Goal: Task Accomplishment & Management: Complete application form

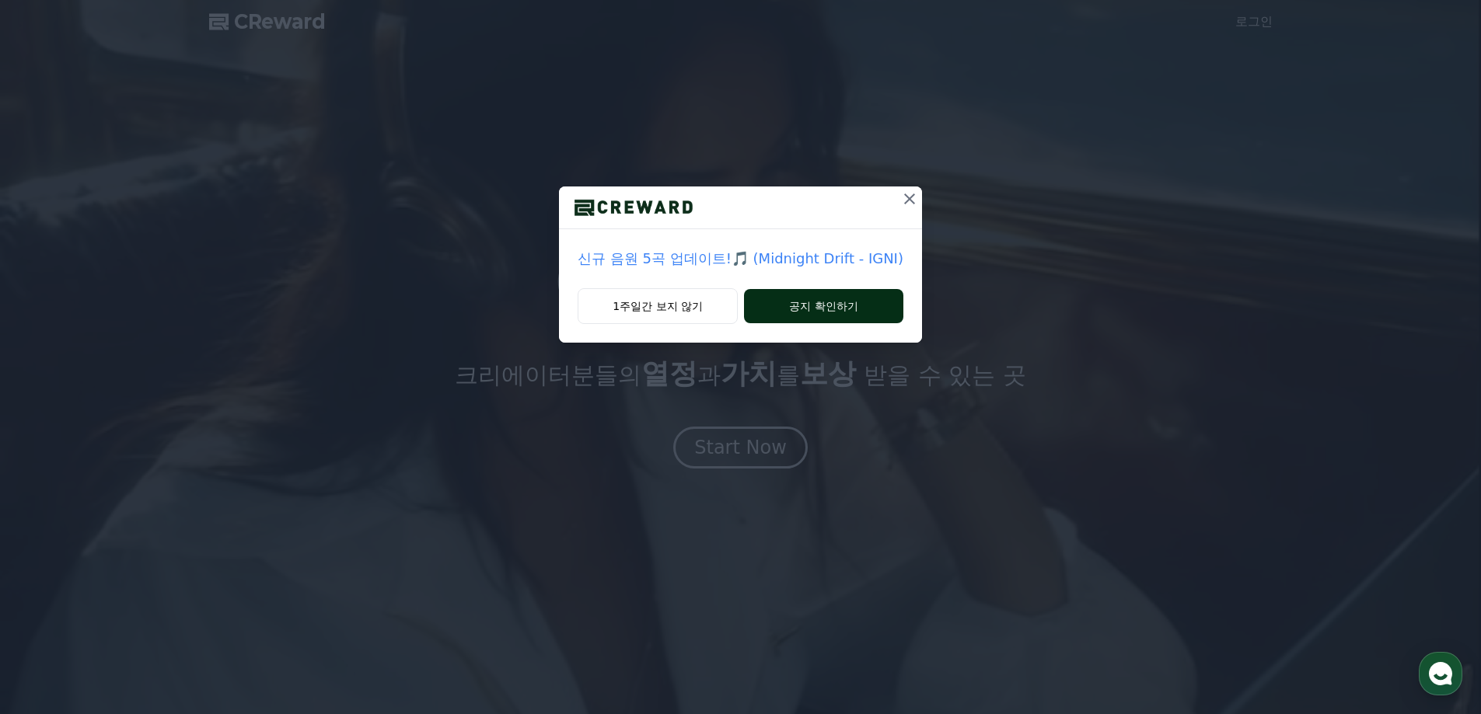
click at [839, 315] on button "공지 확인하기" at bounding box center [823, 306] width 159 height 34
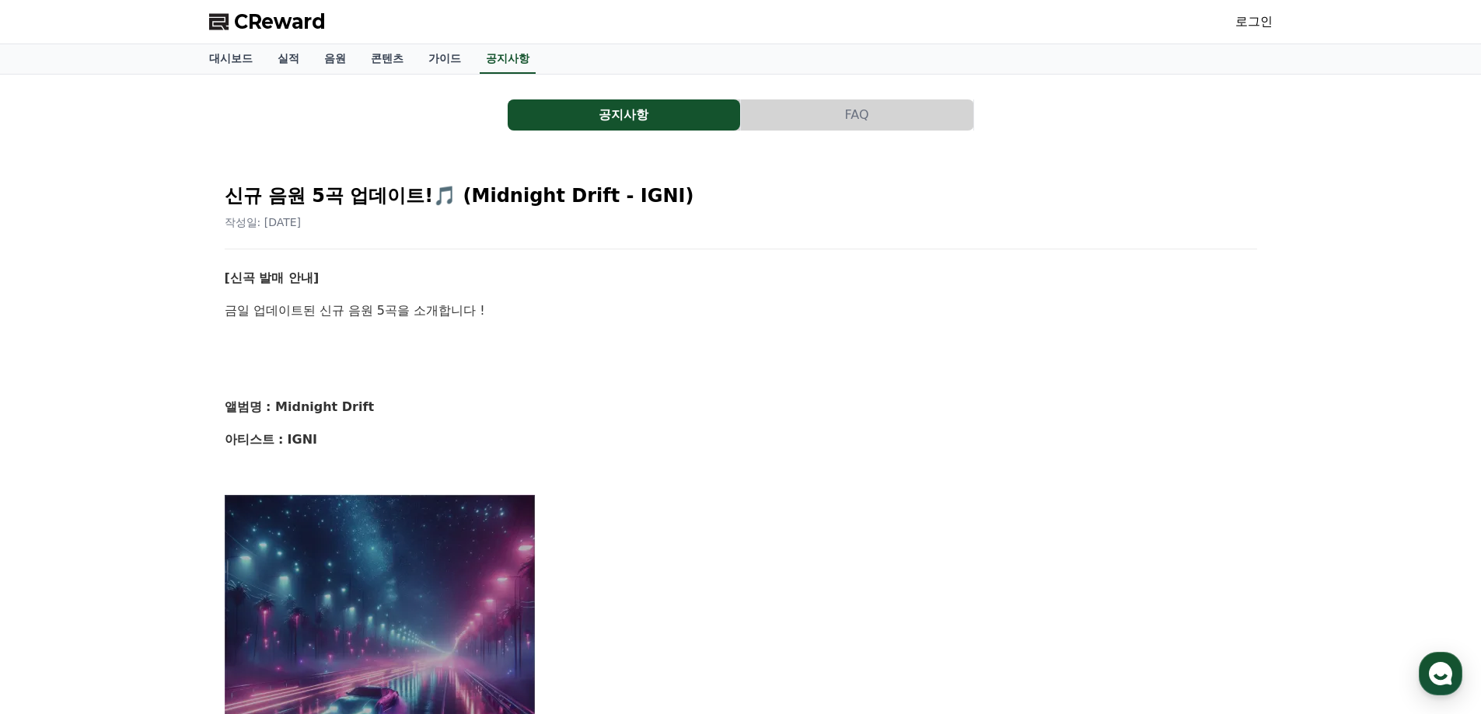
click at [276, 24] on span "CReward" at bounding box center [280, 21] width 92 height 25
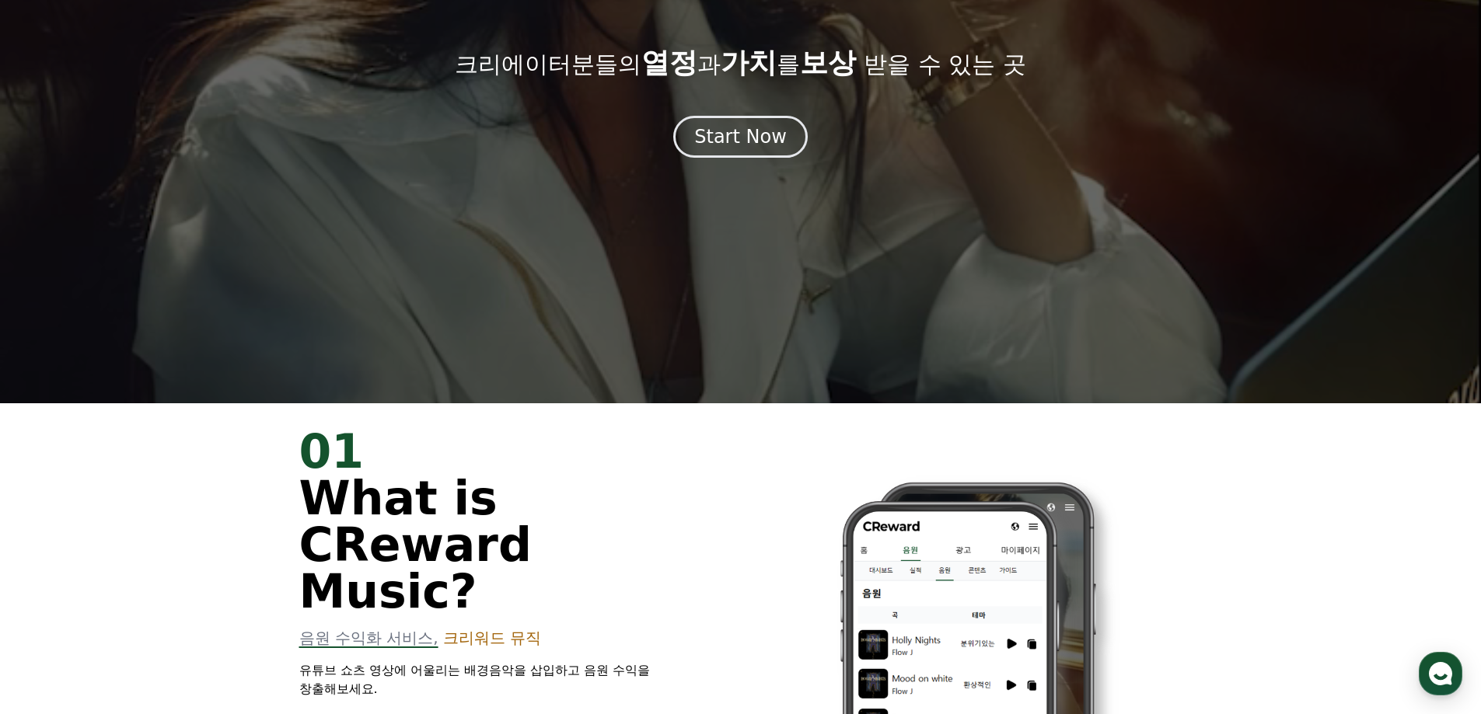
scroll to position [933, 0]
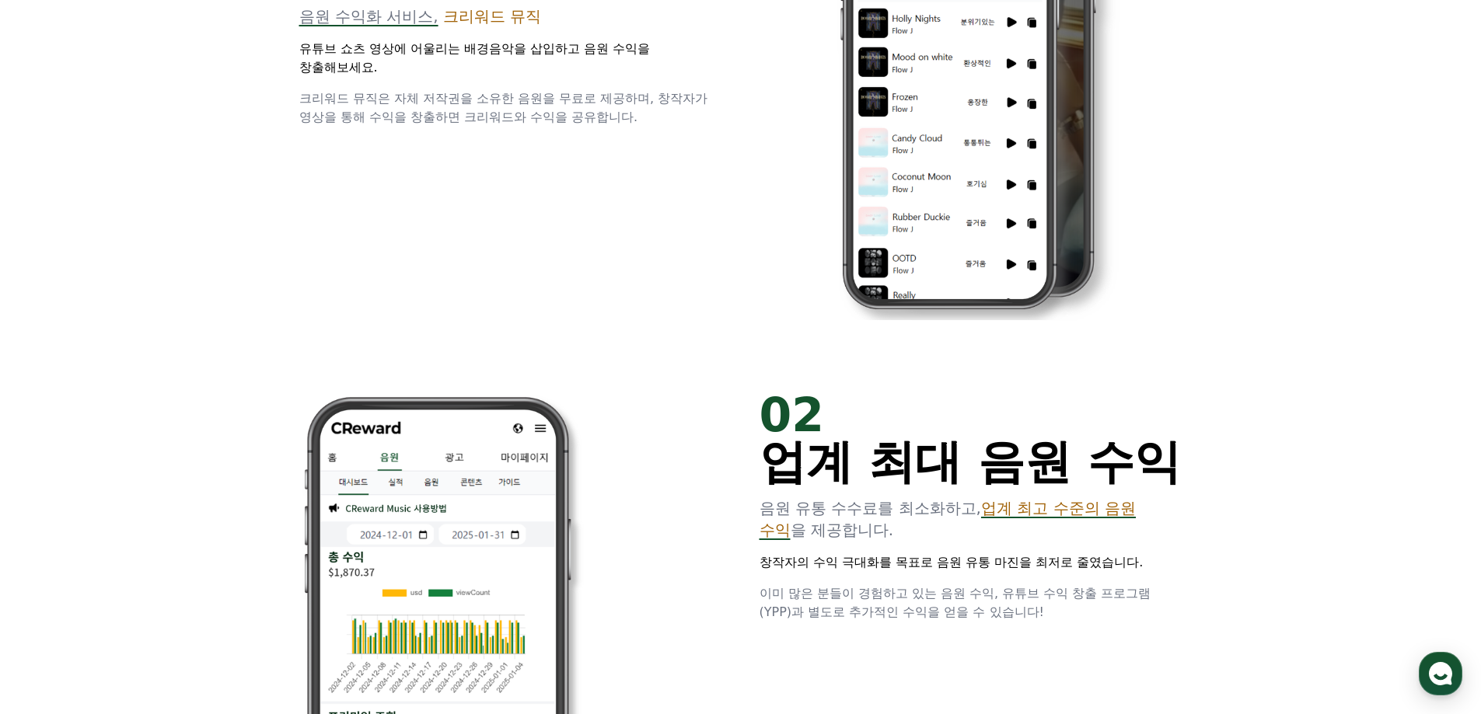
click at [484, 91] on span "크리워드 뮤직은 자체 저작권을 소유한 음원을 무료로 제공하며, 창작자가 영상을 통해 수익을 창출하면 크리워드와 수익을 공유합니다." at bounding box center [503, 107] width 409 height 33
drag, startPoint x: 438, startPoint y: 63, endPoint x: 446, endPoint y: 79, distance: 18.1
click at [438, 91] on span "크리워드 뮤직은 자체 저작권을 소유한 음원을 무료로 제공하며, 창작자가 영상을 통해 수익을 창출하면 크리워드와 수익을 공유합니다." at bounding box center [503, 107] width 409 height 33
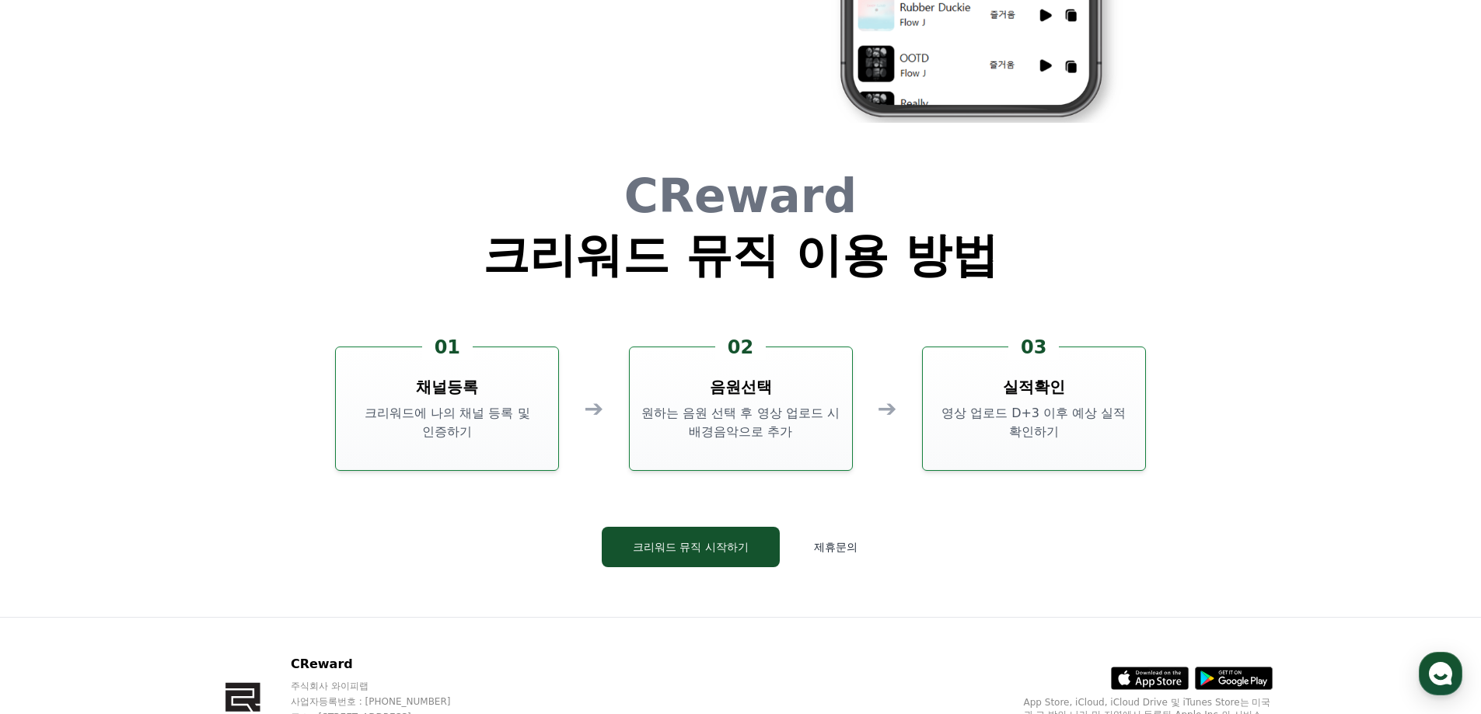
scroll to position [4120, 0]
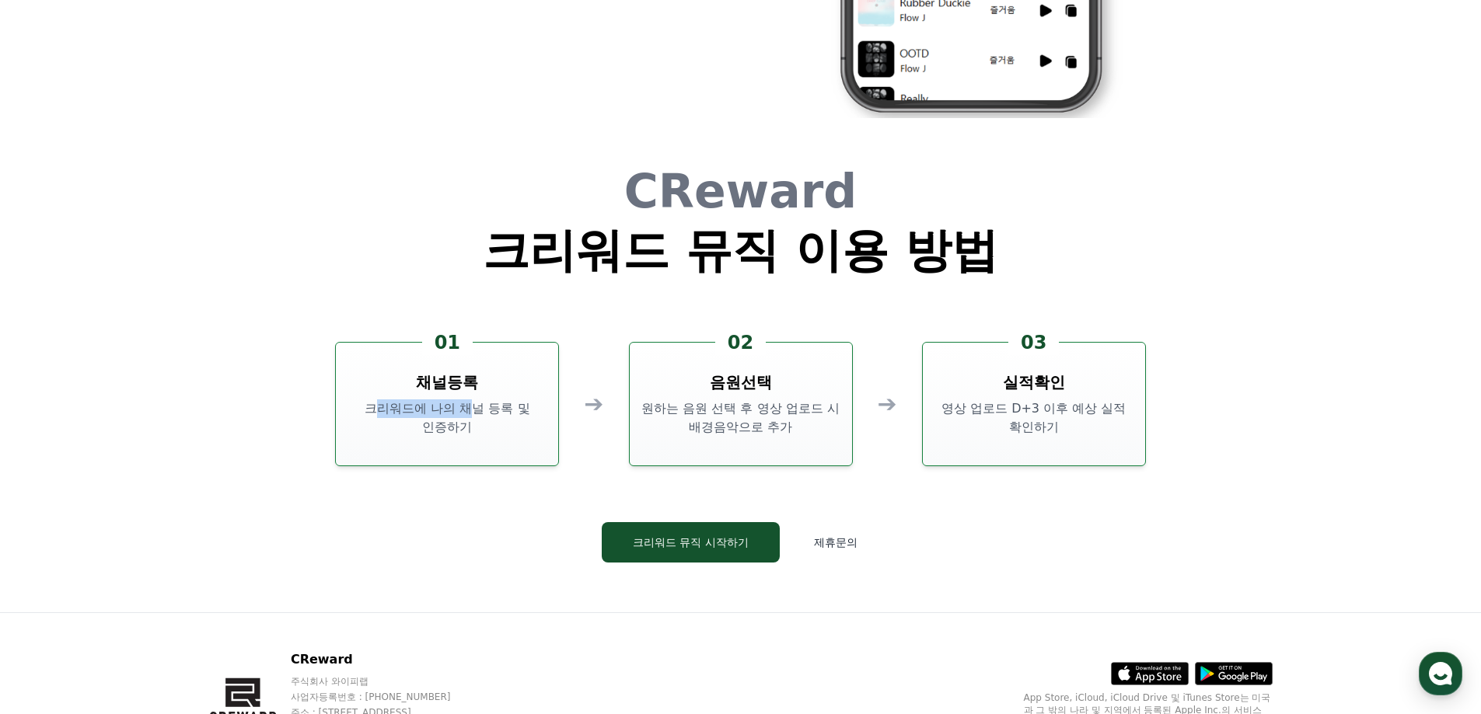
drag, startPoint x: 379, startPoint y: 413, endPoint x: 536, endPoint y: 424, distance: 158.2
click at [511, 415] on p "크리워드에 나의 채널 등록 및 인증하기" at bounding box center [447, 418] width 210 height 37
drag, startPoint x: 734, startPoint y: 406, endPoint x: 729, endPoint y: 421, distance: 16.2
click at [730, 417] on p "원하는 음원 선택 후 영상 업로드 시 배경음악으로 추가" at bounding box center [741, 418] width 210 height 37
drag, startPoint x: 682, startPoint y: 409, endPoint x: 746, endPoint y: 428, distance: 66.4
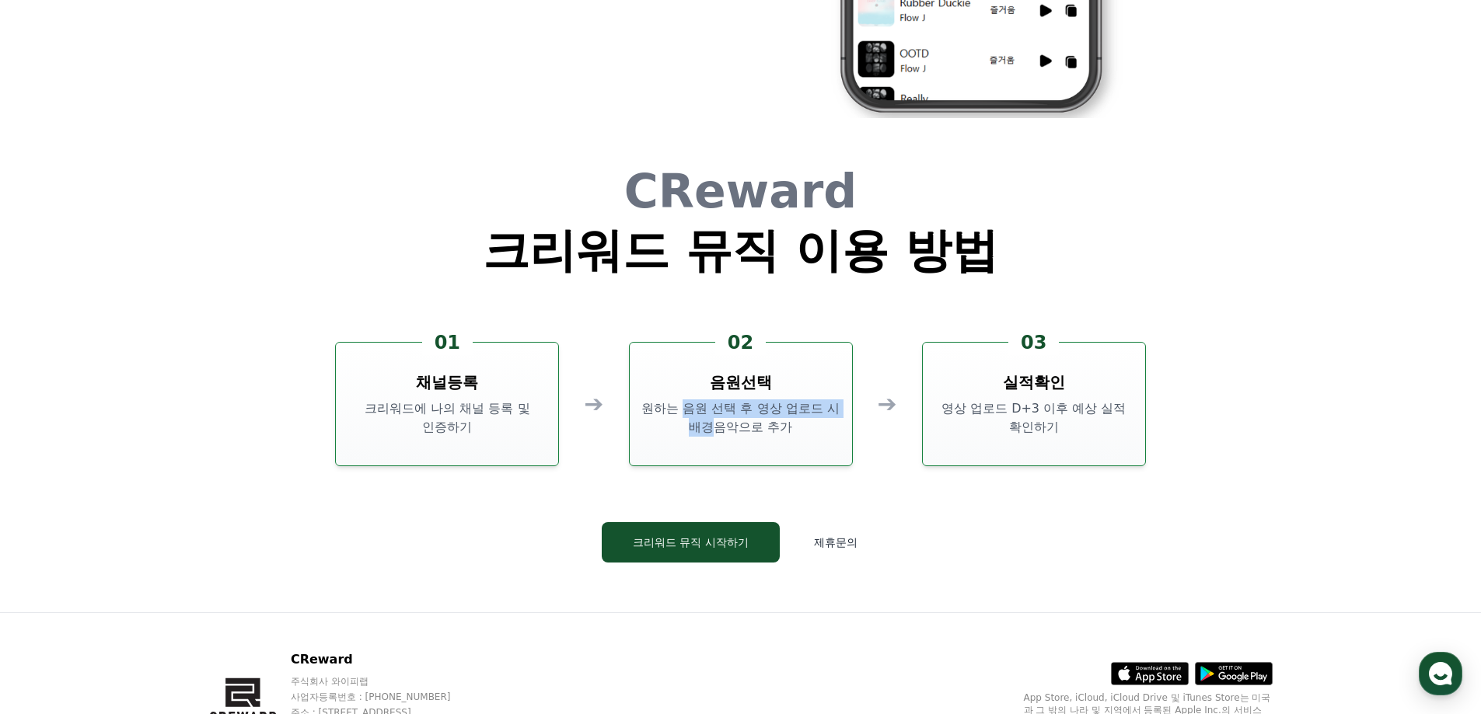
click at [723, 424] on p "원하는 음원 선택 후 영상 업로드 시 배경음악으로 추가" at bounding box center [741, 418] width 210 height 37
drag, startPoint x: 754, startPoint y: 428, endPoint x: 807, endPoint y: 436, distance: 53.4
click at [797, 435] on p "원하는 음원 선택 후 영상 업로드 시 배경음악으로 추가" at bounding box center [741, 418] width 210 height 37
drag, startPoint x: 976, startPoint y: 414, endPoint x: 1025, endPoint y: 426, distance: 50.3
click at [1022, 426] on p "영상 업로드 D+3 이후 예상 실적 확인하기" at bounding box center [1034, 418] width 210 height 37
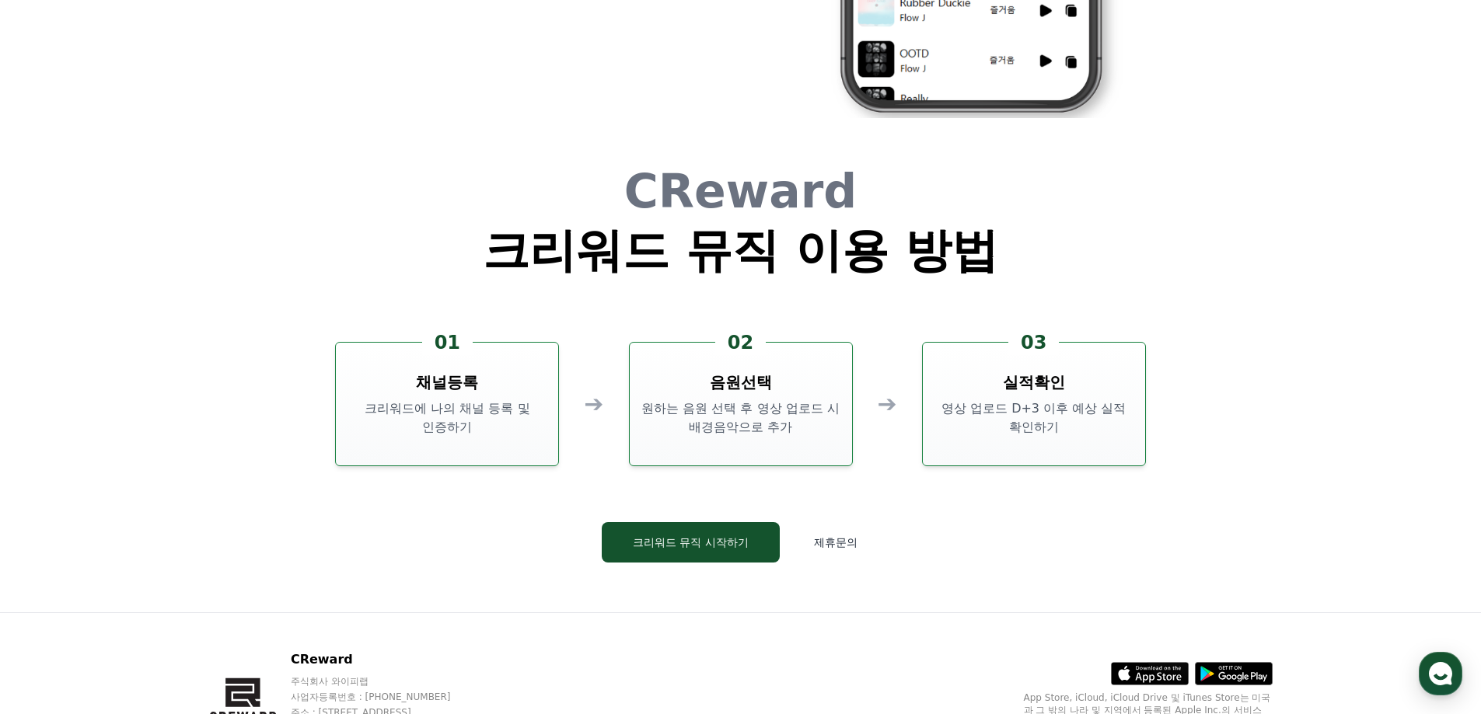
click at [1053, 424] on p "영상 업로드 D+3 이후 예상 실적 확인하기" at bounding box center [1034, 418] width 210 height 37
drag, startPoint x: 1047, startPoint y: 414, endPoint x: 1043, endPoint y: 428, distance: 13.8
click at [1043, 427] on p "영상 업로드 D+3 이후 예상 실적 확인하기" at bounding box center [1034, 418] width 210 height 37
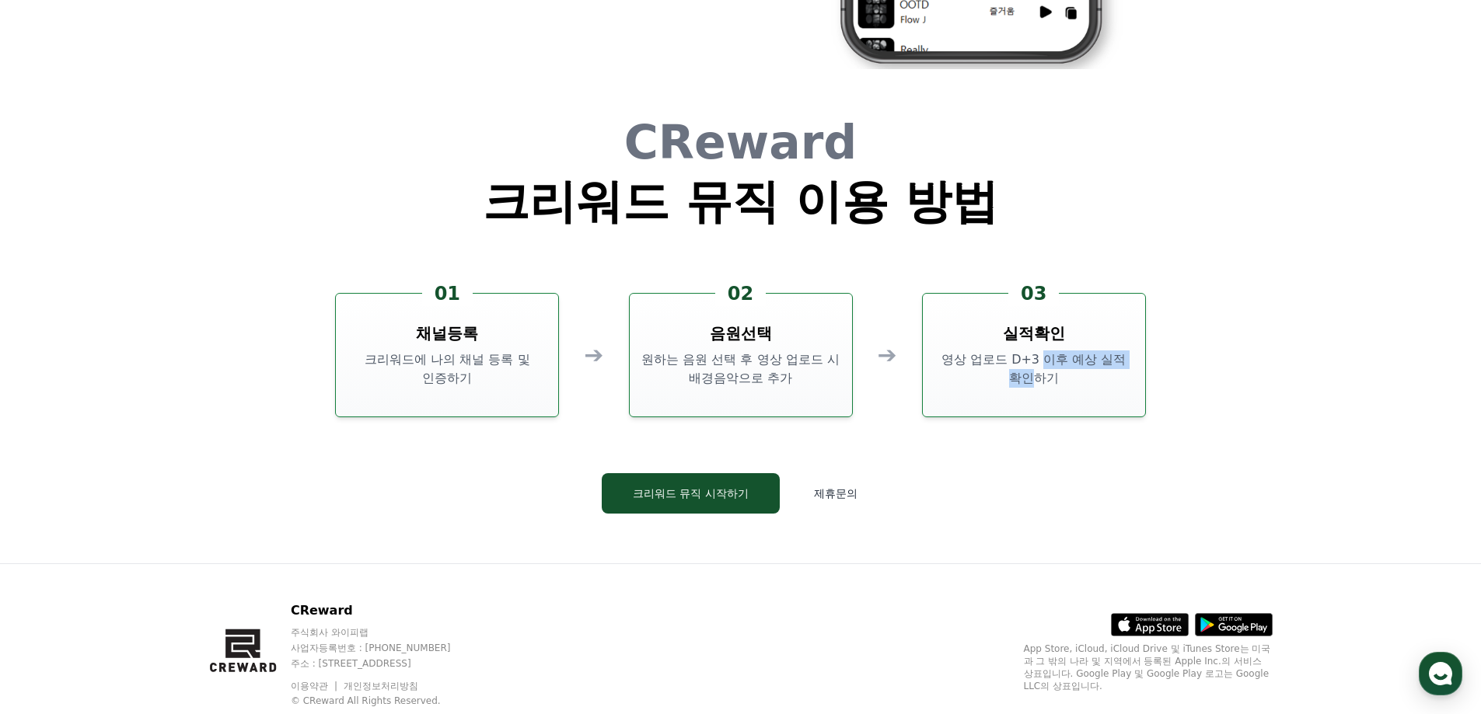
scroll to position [4212, 0]
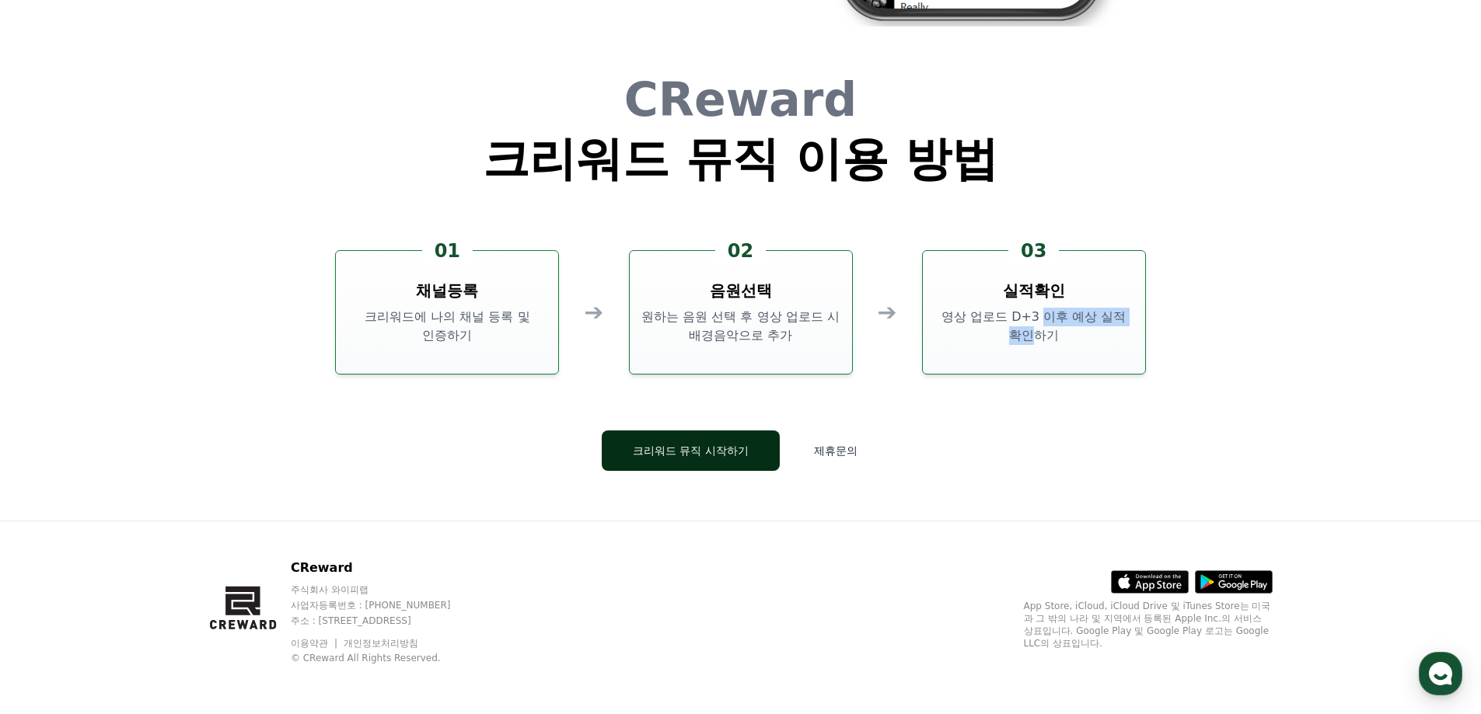
click at [662, 459] on button "크리워드 뮤직 시작하기" at bounding box center [691, 451] width 178 height 40
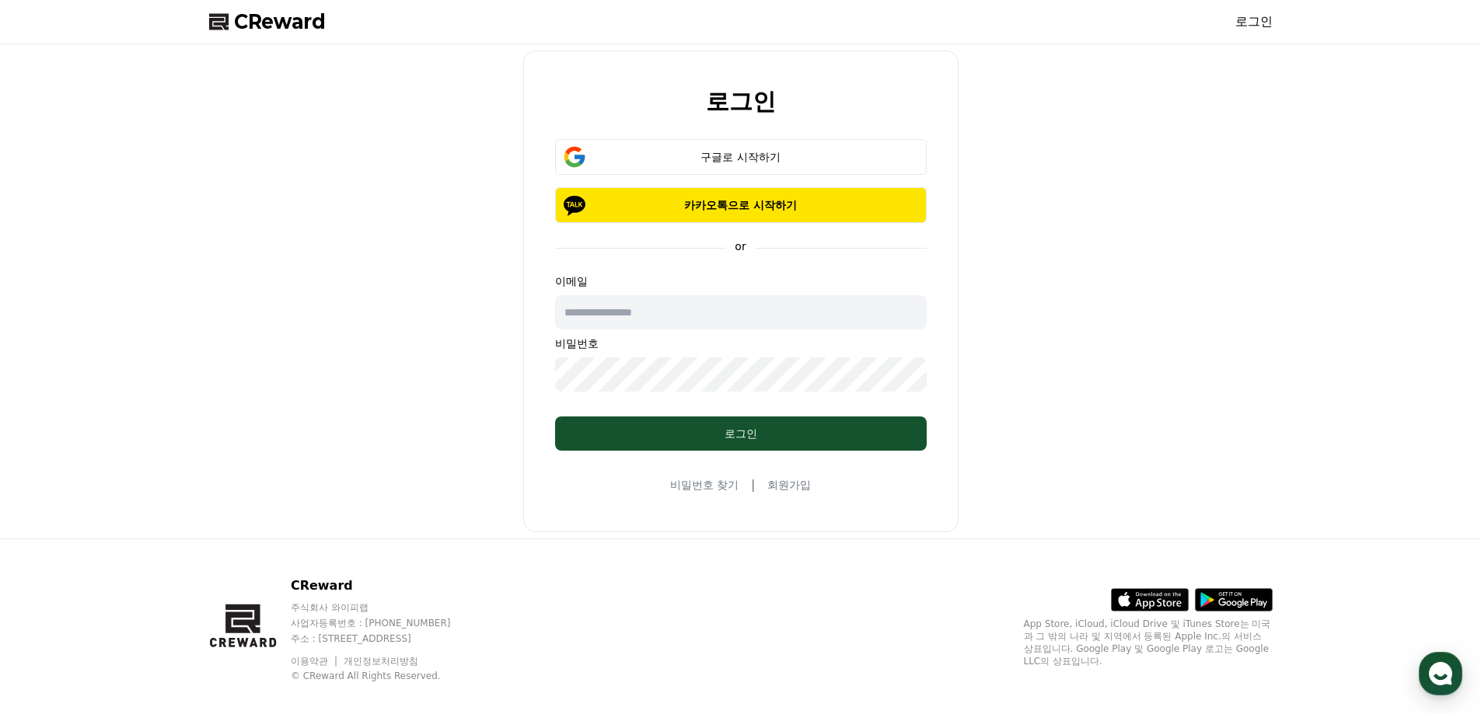
click at [789, 487] on link "회원가입" at bounding box center [789, 485] width 44 height 16
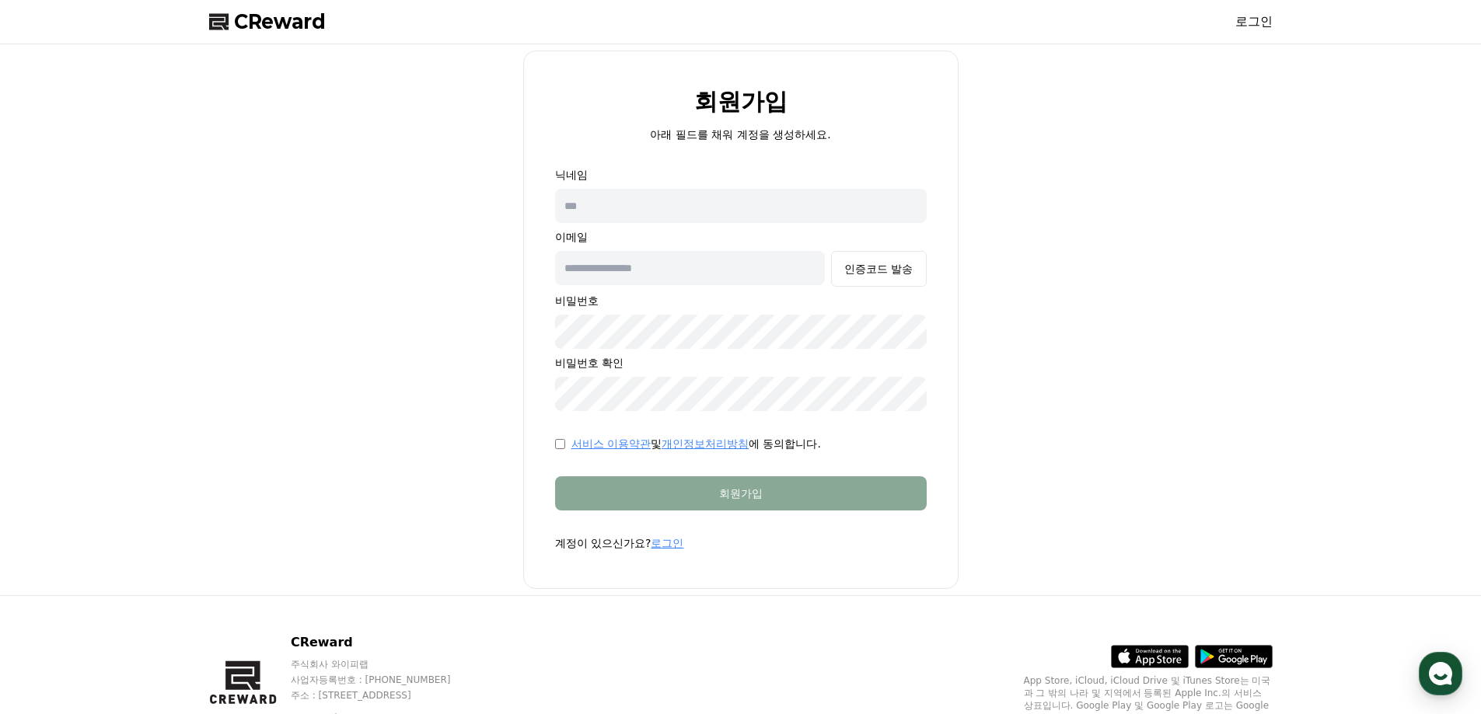
click at [624, 211] on input "text" at bounding box center [741, 206] width 372 height 34
type input "*"
type input "***"
click at [526, 271] on div "회원가입 아래 필드를 채워 계정을 생성하세요. 닉네임 *** 이메일 ***** 인증코드 발송 비밀번호 비밀번호 확인 서비스 이용약관 및 개인정…" at bounding box center [740, 320] width 435 height 539
type input "**********"
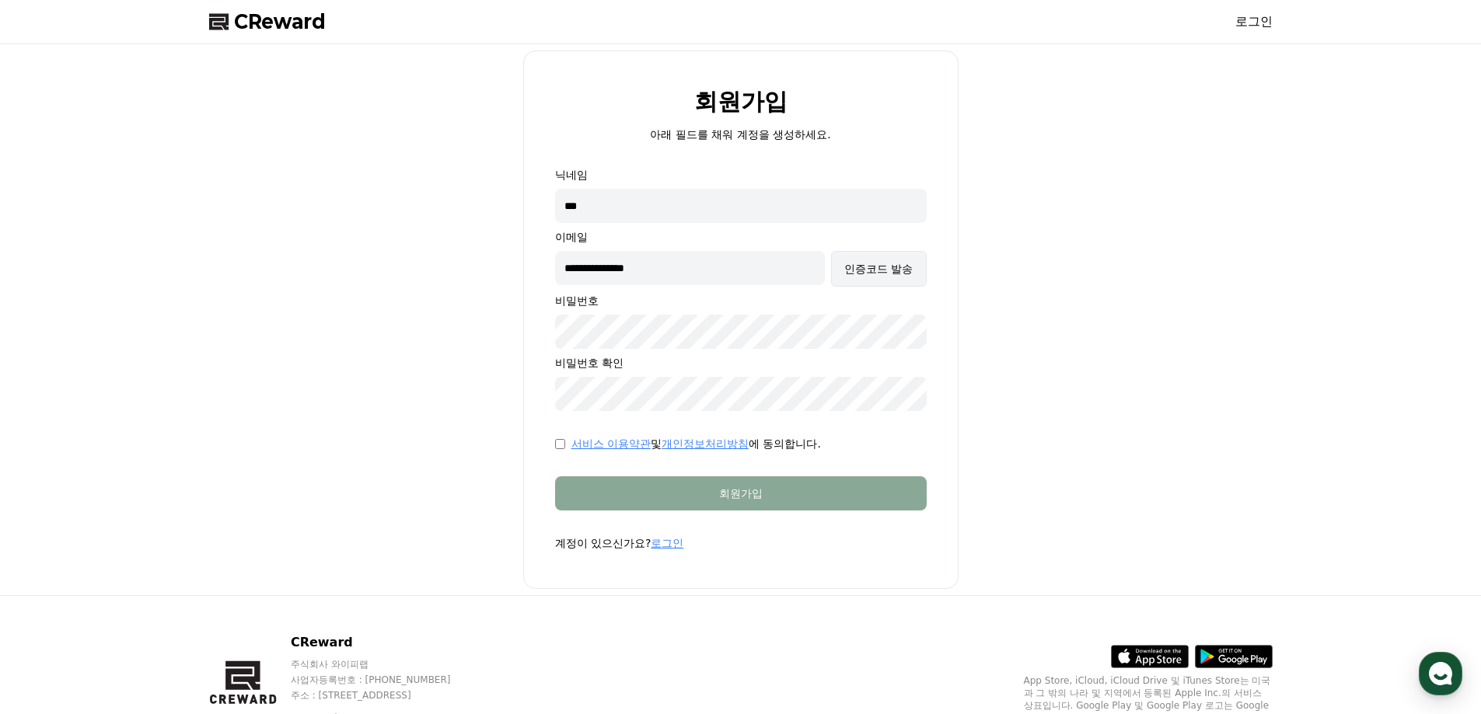
click at [865, 271] on div "인증코드 발송" at bounding box center [878, 269] width 68 height 16
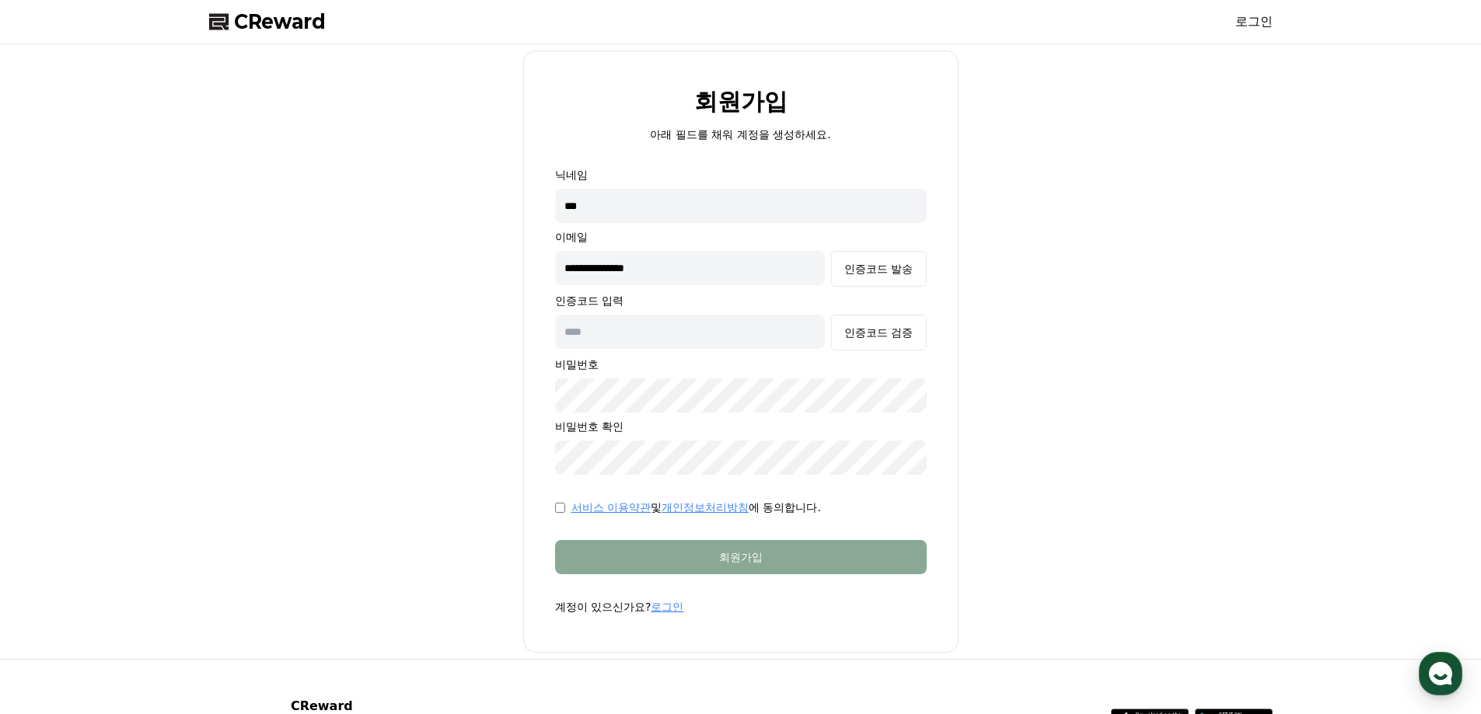
click at [628, 340] on input "text" at bounding box center [690, 332] width 271 height 34
type input "******"
click at [892, 330] on div "인증코드 검증" at bounding box center [878, 333] width 68 height 16
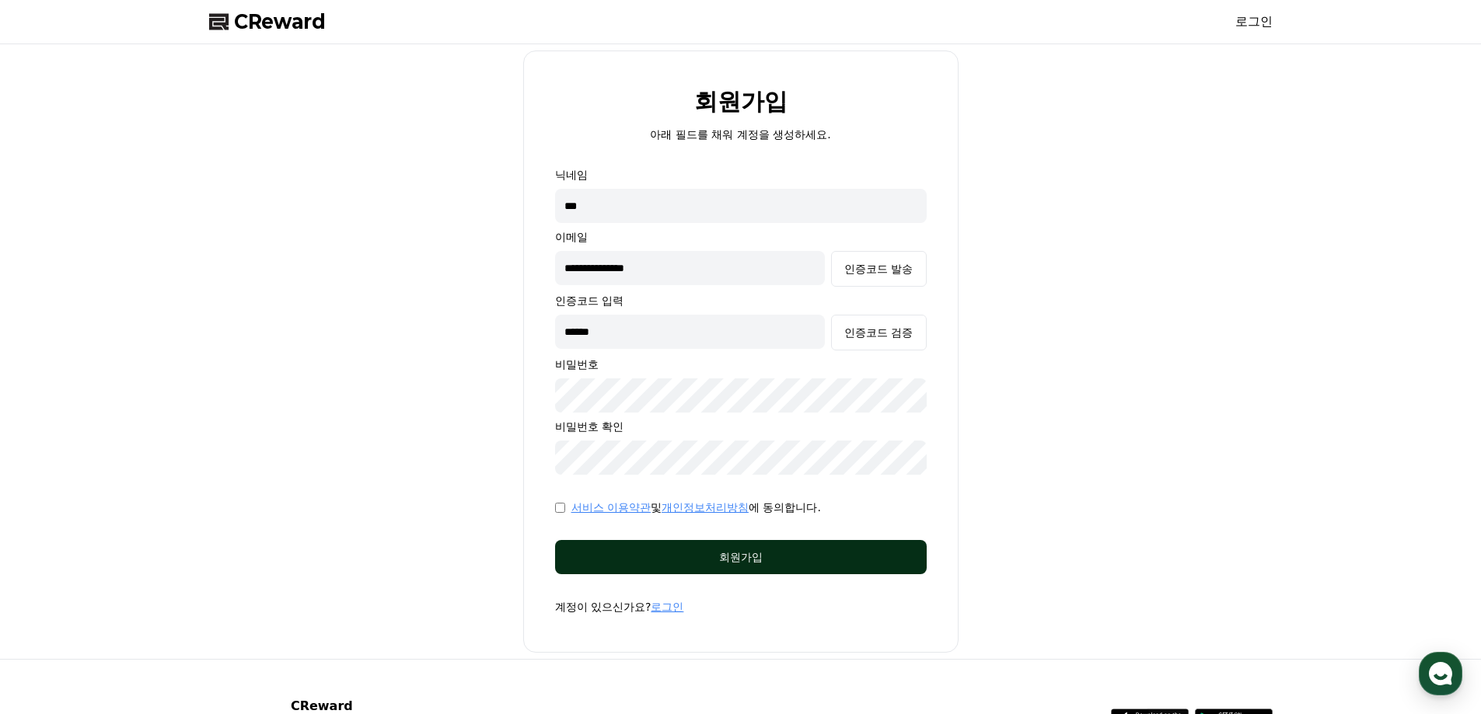
click at [672, 554] on div "회원가입" at bounding box center [740, 558] width 309 height 16
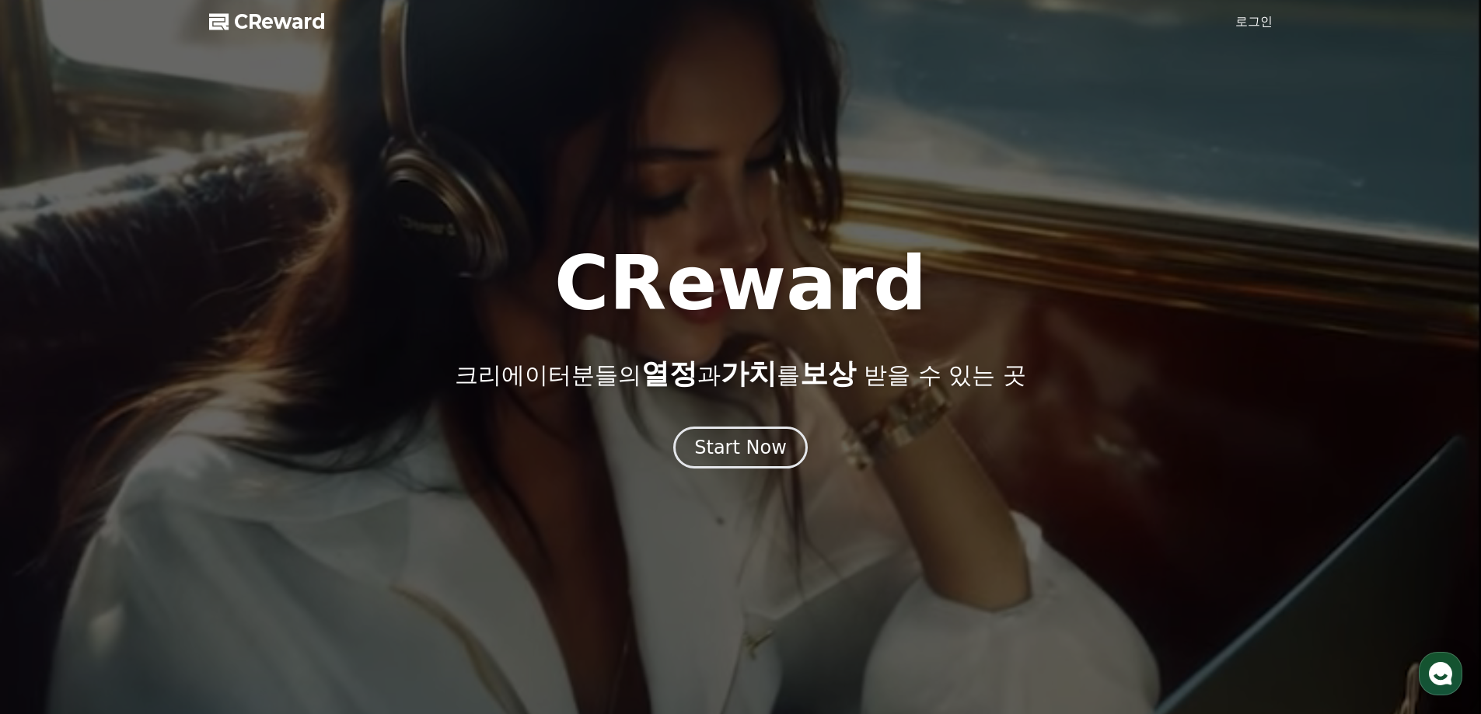
click at [1256, 27] on link "로그인" at bounding box center [1253, 21] width 37 height 19
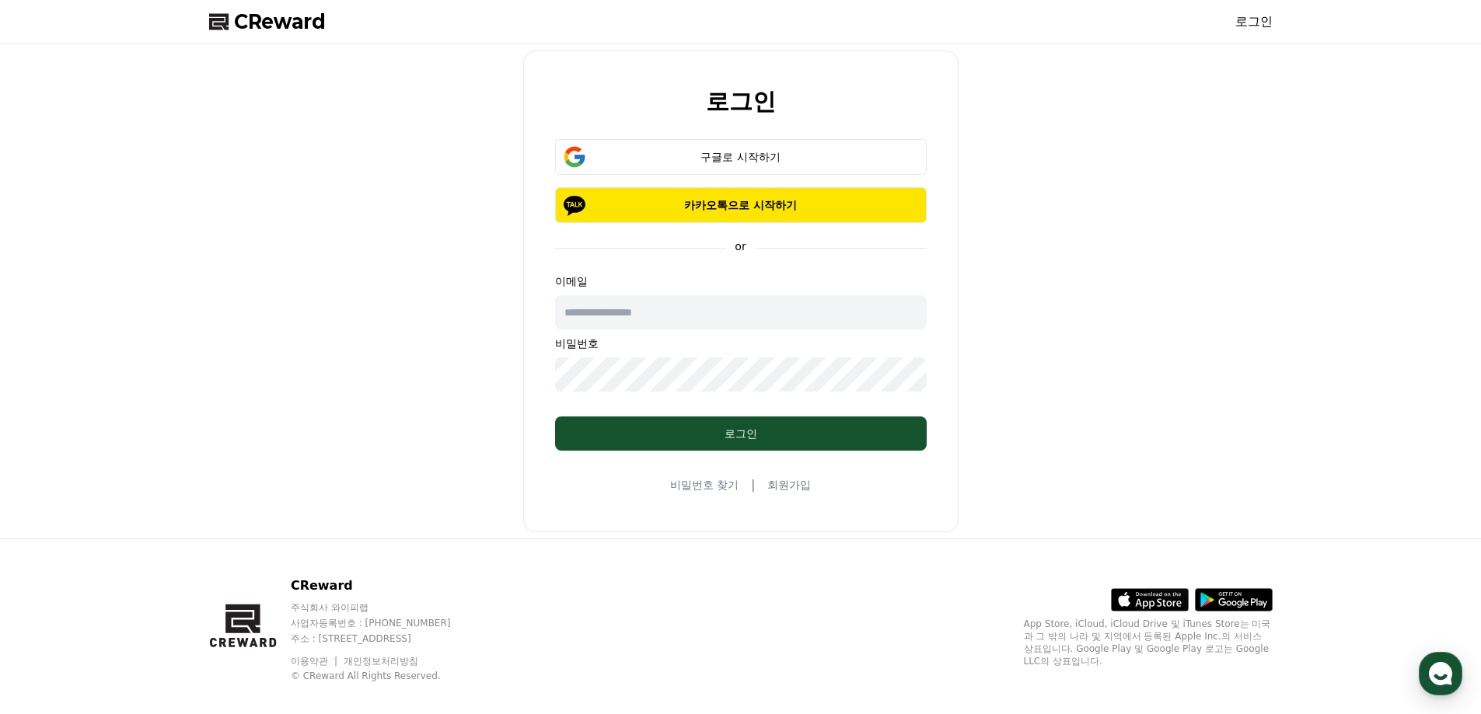
click at [669, 323] on input "text" at bounding box center [741, 312] width 372 height 34
type input "**********"
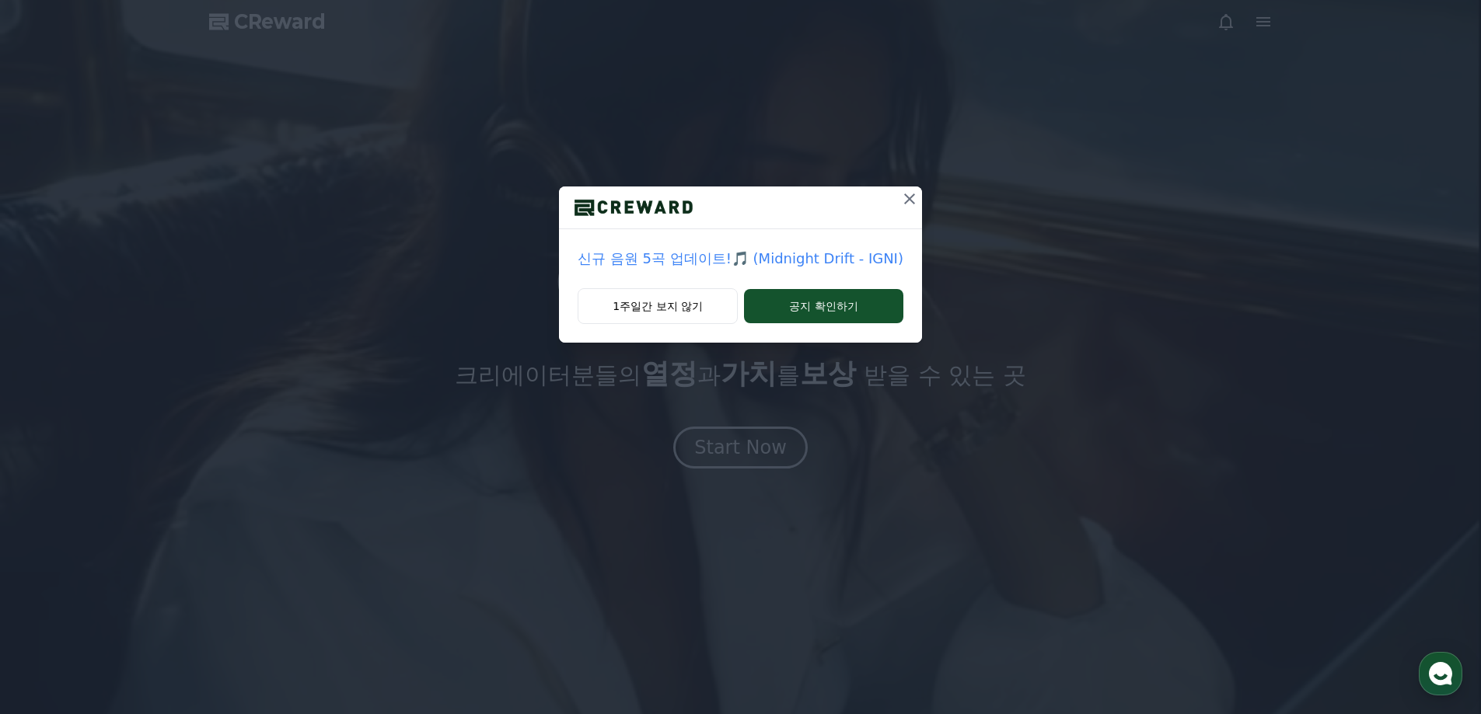
click at [906, 199] on icon at bounding box center [909, 199] width 11 height 11
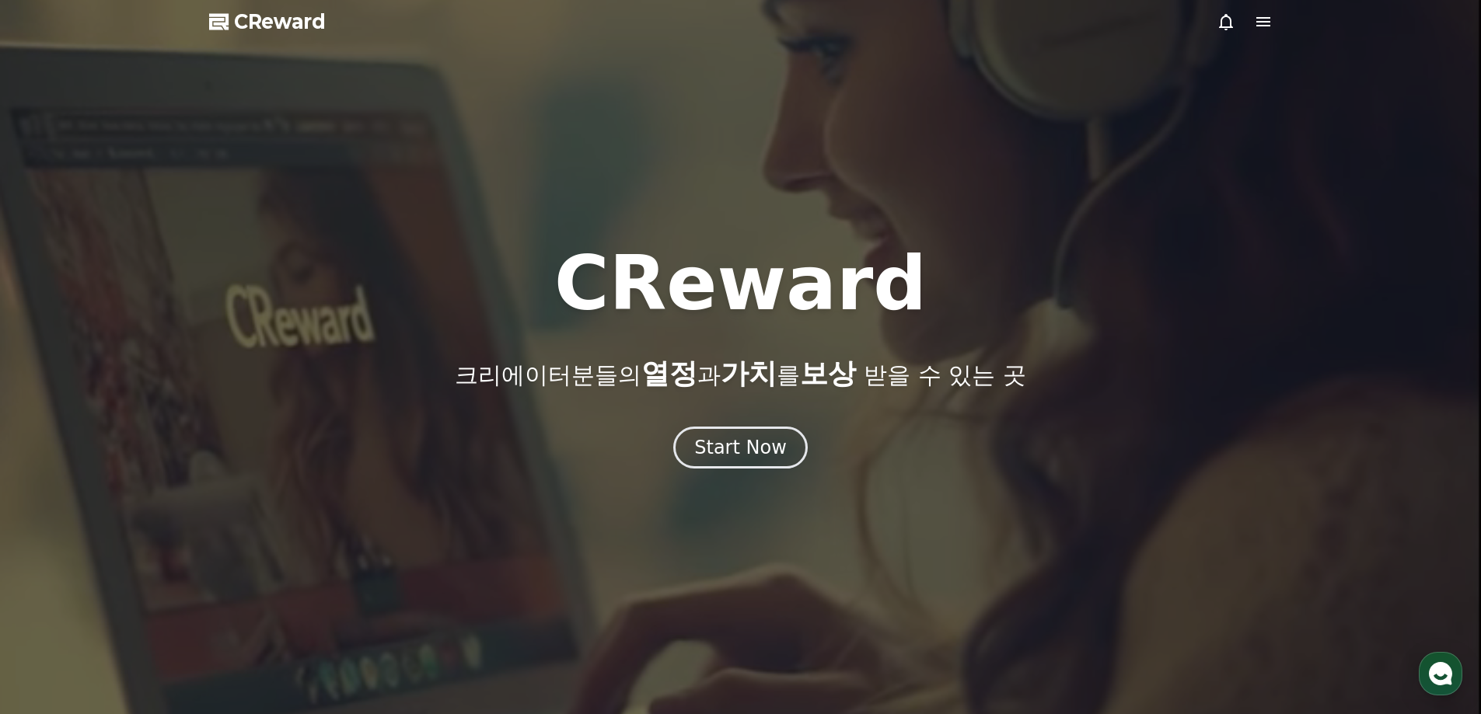
click at [1255, 23] on icon at bounding box center [1263, 21] width 19 height 19
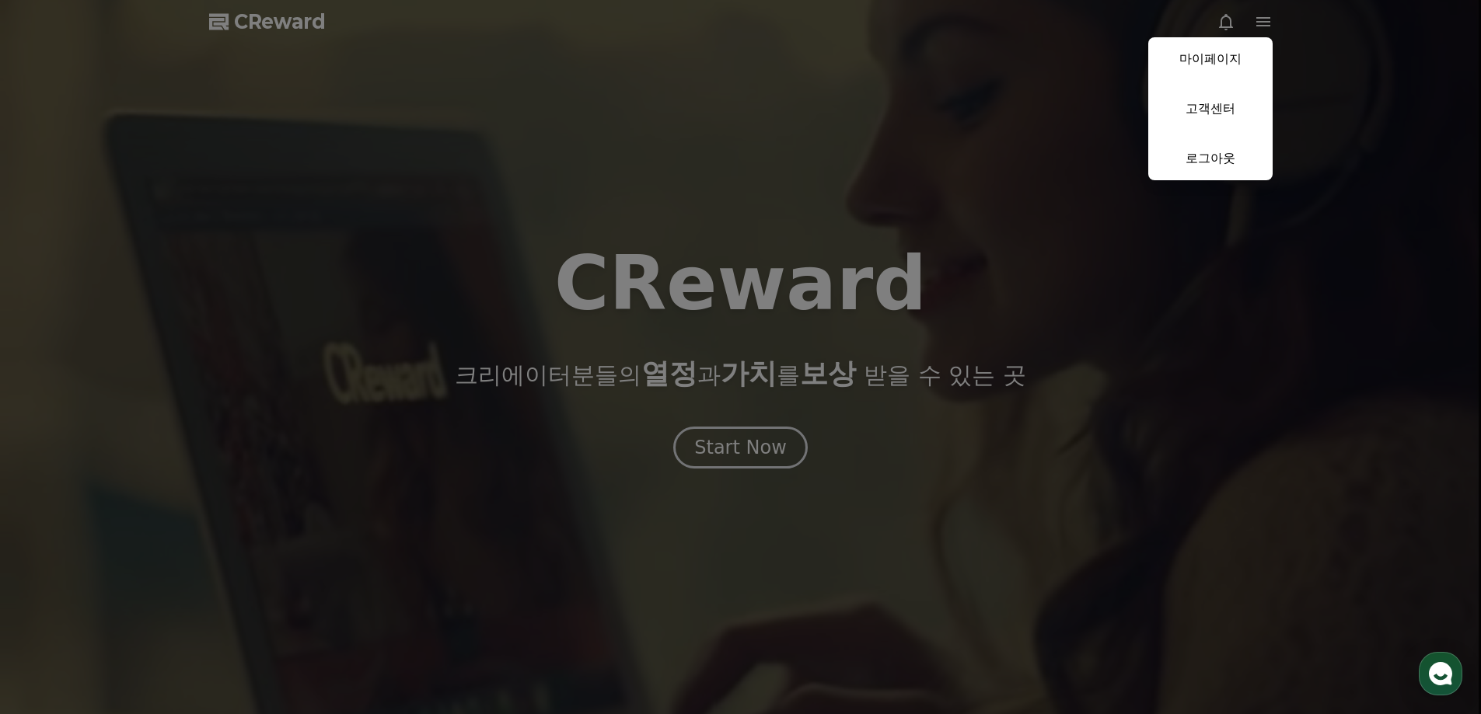
click at [733, 403] on button "close" at bounding box center [740, 357] width 1481 height 714
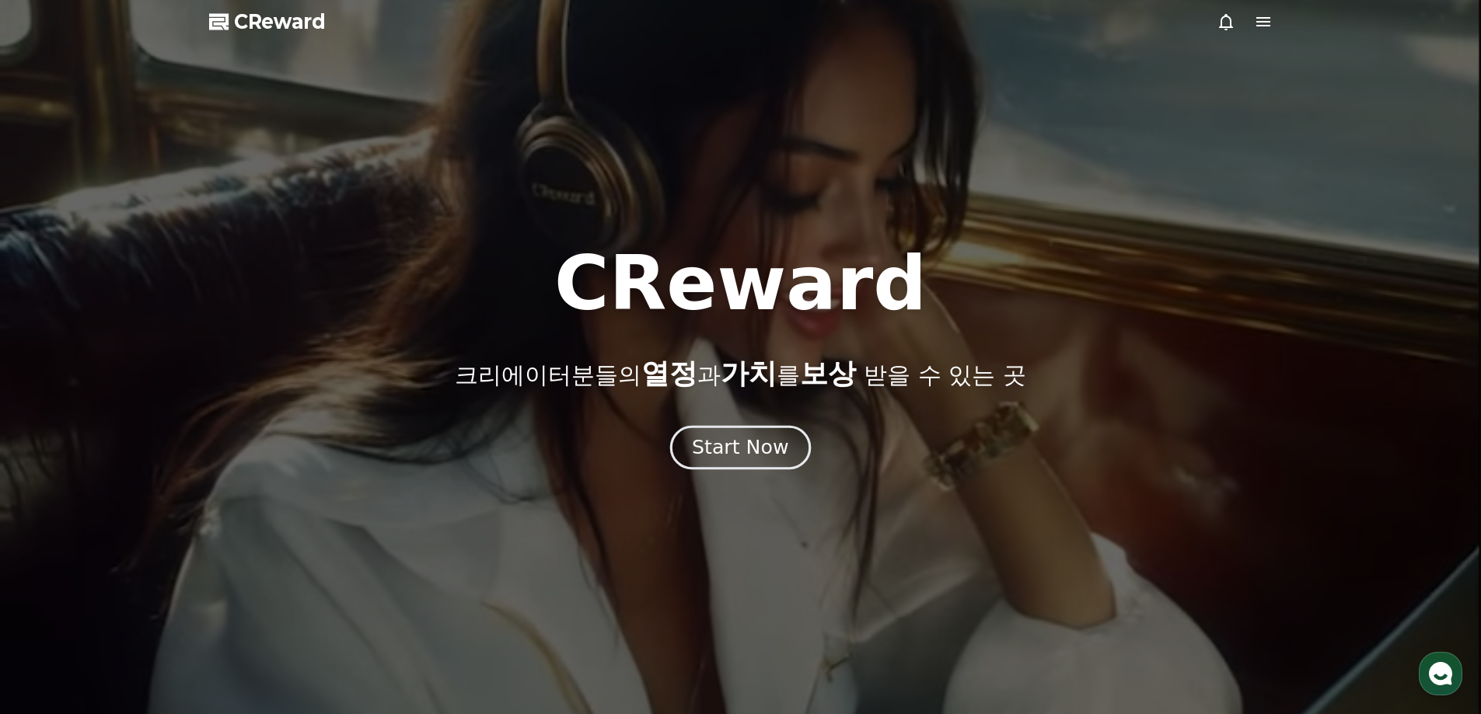
click at [732, 451] on div "Start Now" at bounding box center [740, 448] width 96 height 26
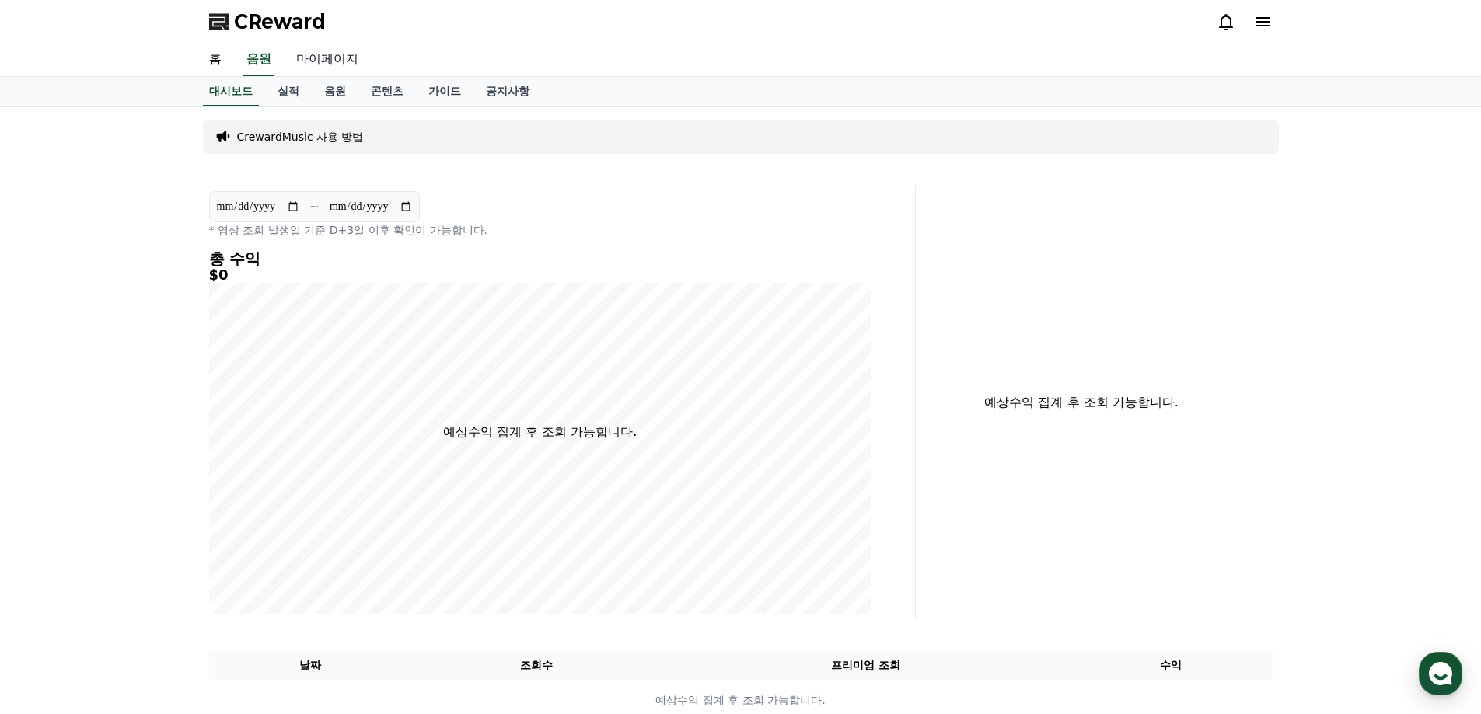
click at [323, 61] on link "마이페이지" at bounding box center [327, 60] width 87 height 33
select select "**********"
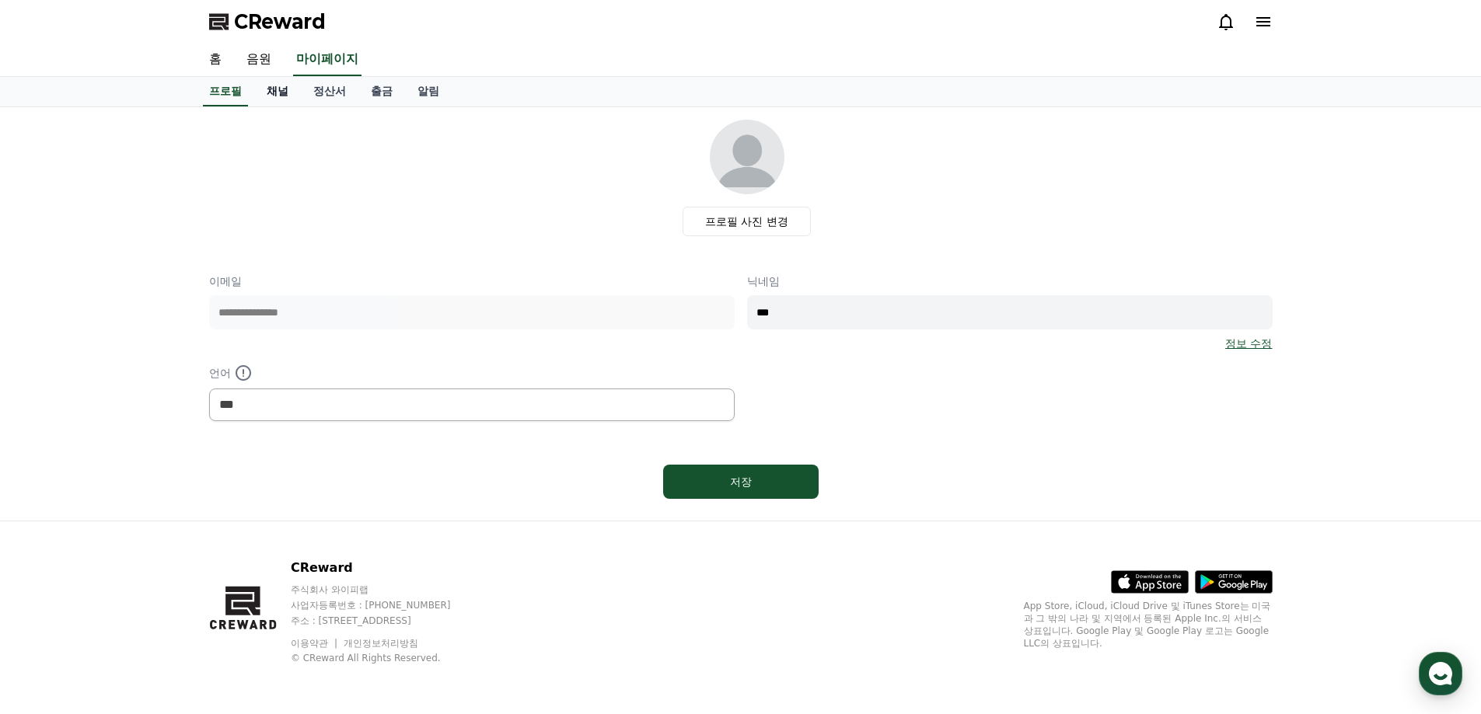
click at [277, 101] on link "채널" at bounding box center [277, 92] width 47 height 30
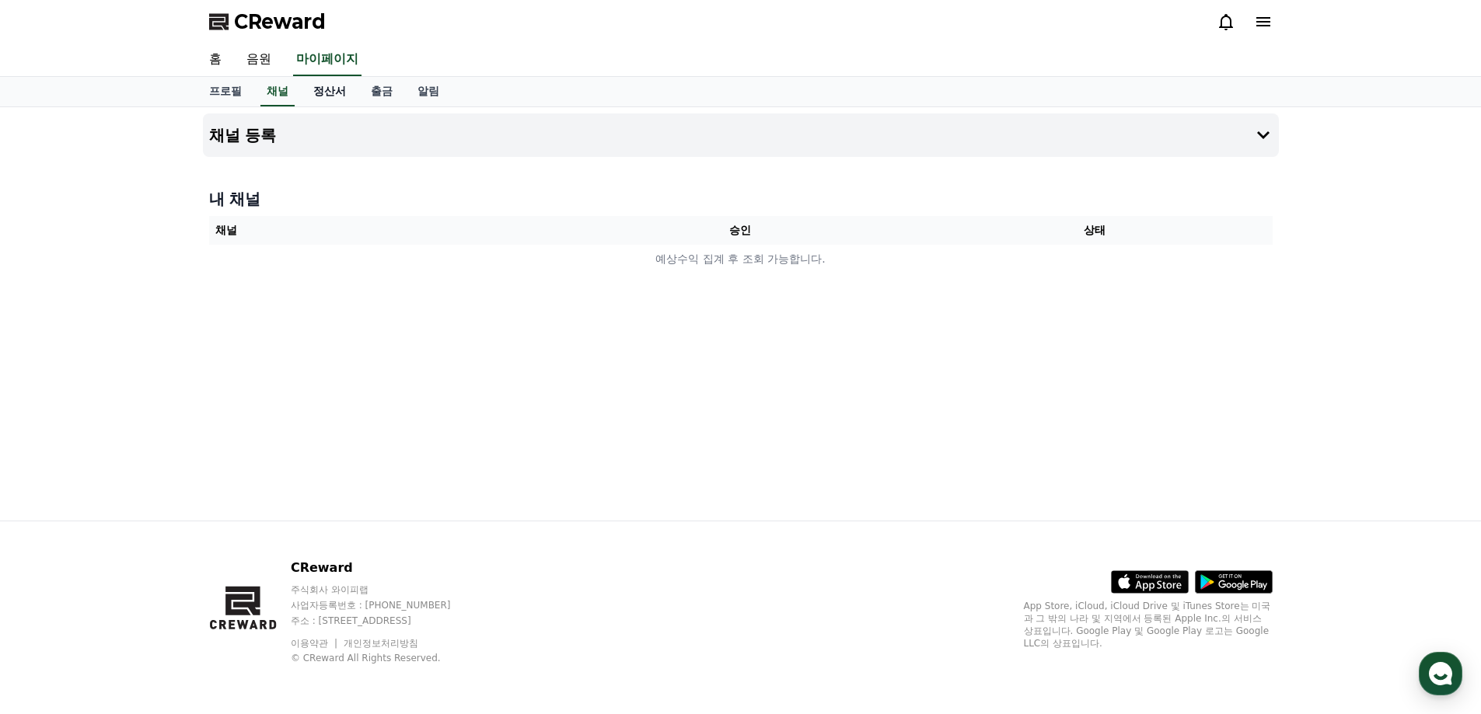
click at [319, 101] on link "정산서" at bounding box center [330, 92] width 58 height 30
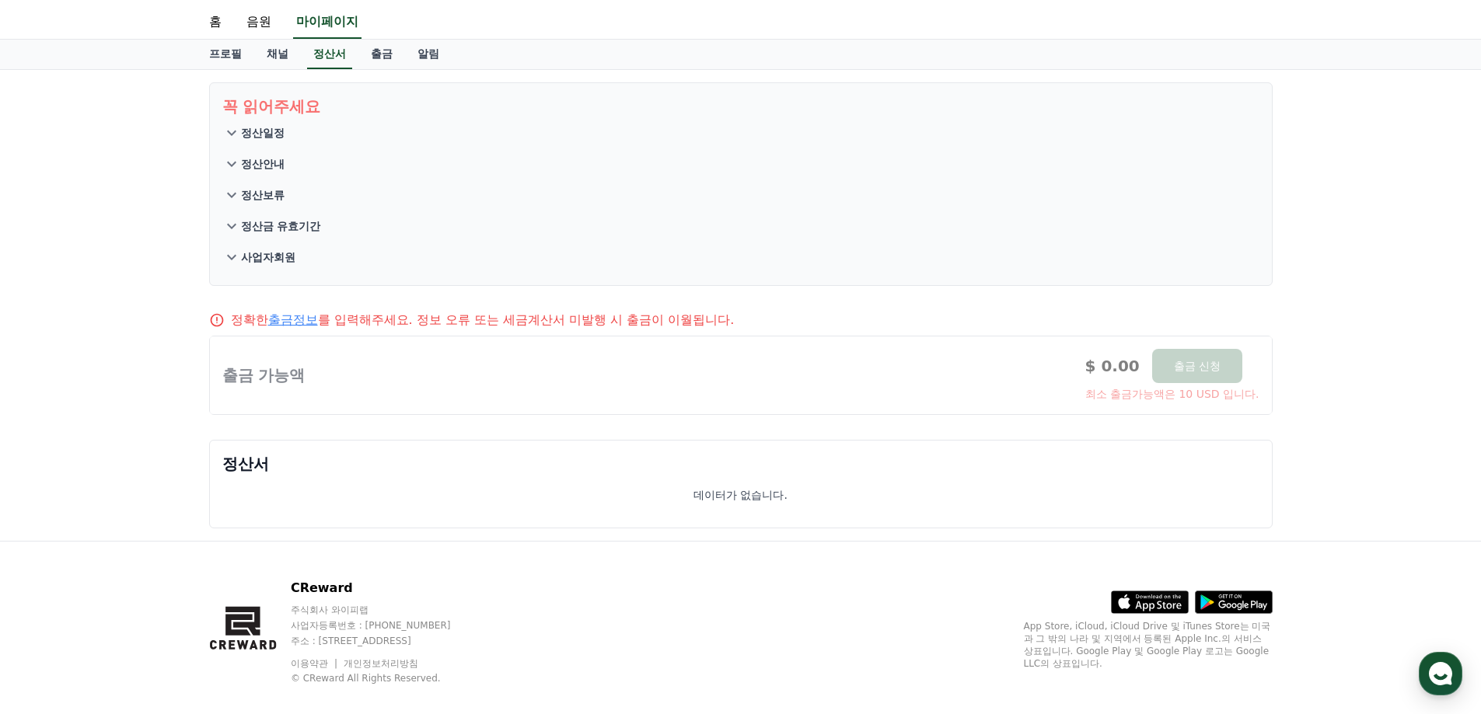
scroll to position [58, 0]
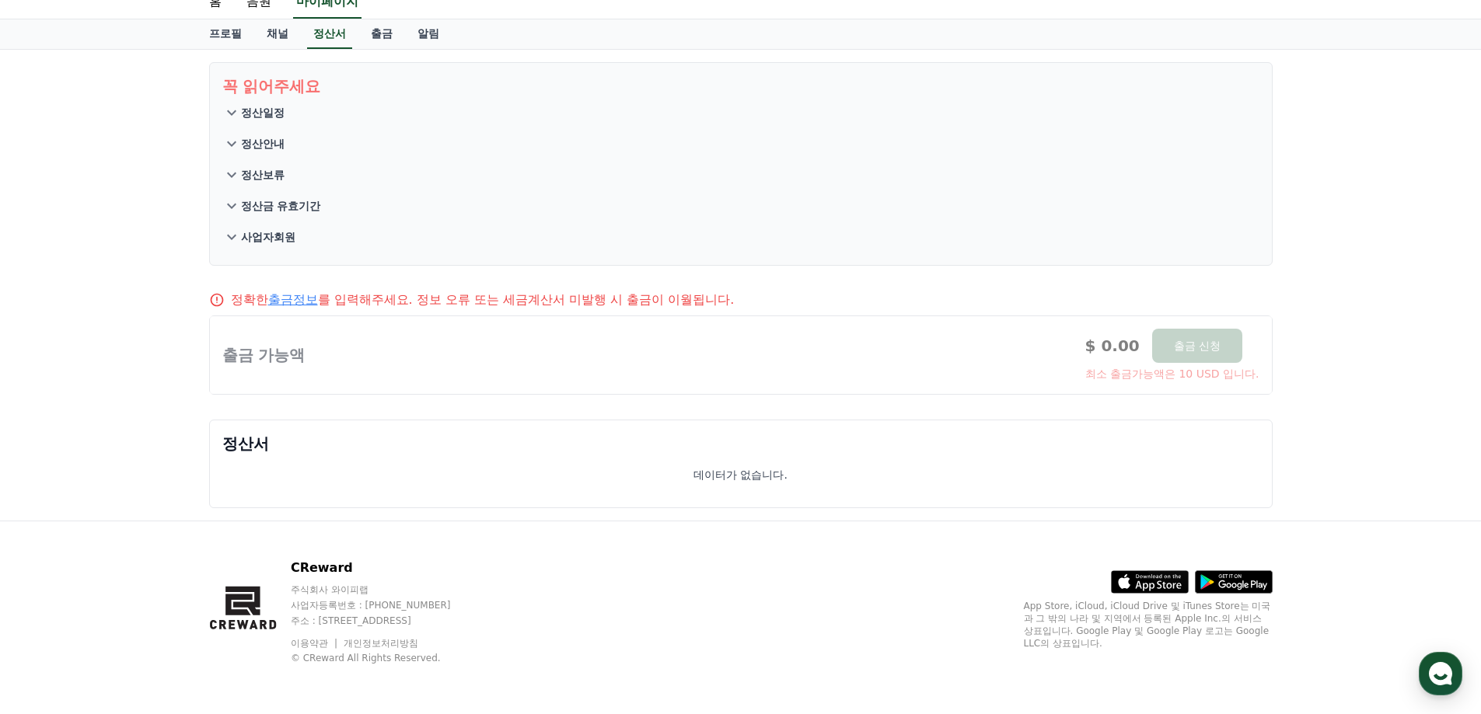
click at [236, 114] on icon at bounding box center [231, 112] width 19 height 19
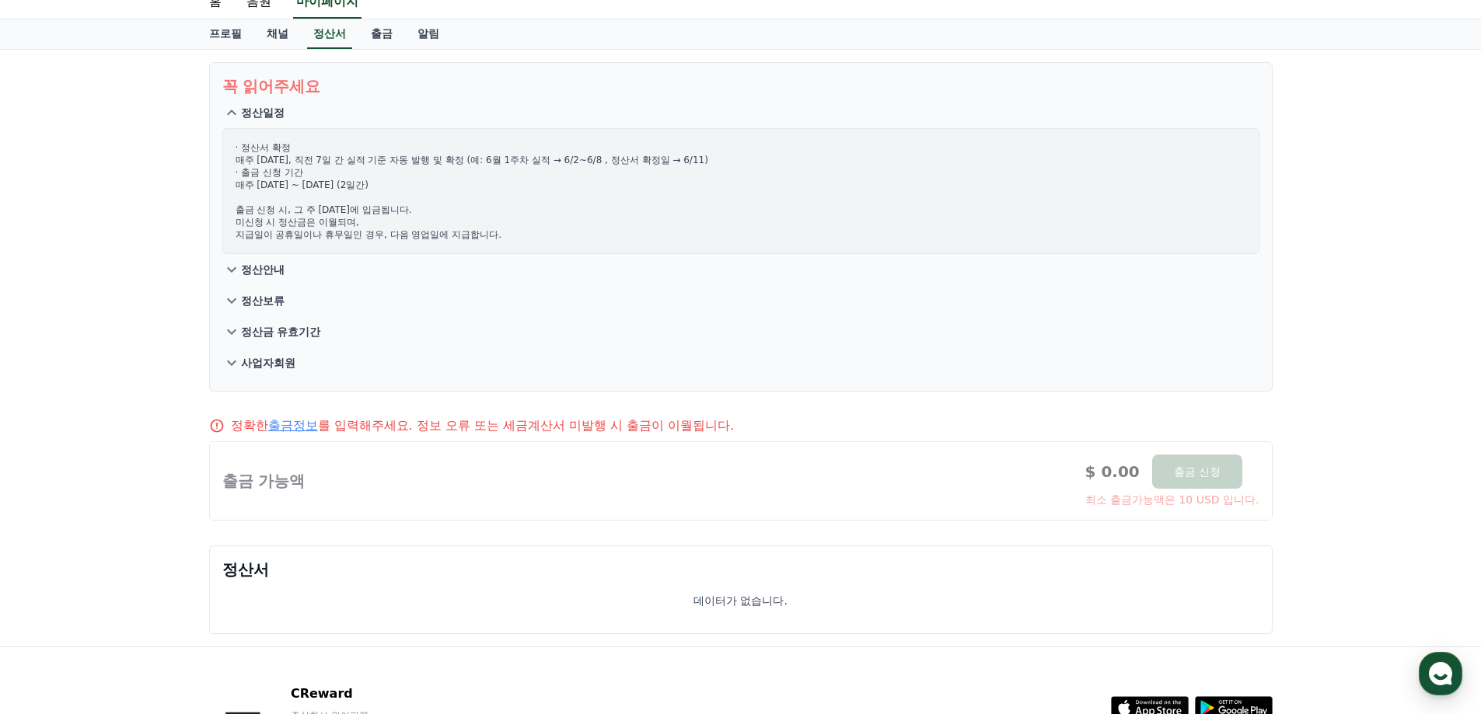
drag, startPoint x: 281, startPoint y: 161, endPoint x: 489, endPoint y: 181, distance: 209.3
click at [489, 181] on p "· 정산서 확정 매주 수요일, 직전 7일 간 실적 기준 자동 발행 및 확정 (예: 6월 1주차 실적 → 6/2~6/8 , 정산서 확정일 → 6…" at bounding box center [741, 191] width 1011 height 100
click at [476, 202] on p "· 정산서 확정 매주 수요일, 직전 7일 간 실적 기준 자동 발행 및 확정 (예: 6월 1주차 실적 → 6/2~6/8 , 정산서 확정일 → 6…" at bounding box center [741, 191] width 1011 height 100
drag, startPoint x: 267, startPoint y: 188, endPoint x: 299, endPoint y: 197, distance: 33.8
click at [295, 188] on p "· 정산서 확정 매주 수요일, 직전 7일 간 실적 기준 자동 발행 및 확정 (예: 6월 1주차 실적 → 6/2~6/8 , 정산서 확정일 → 6…" at bounding box center [741, 191] width 1011 height 100
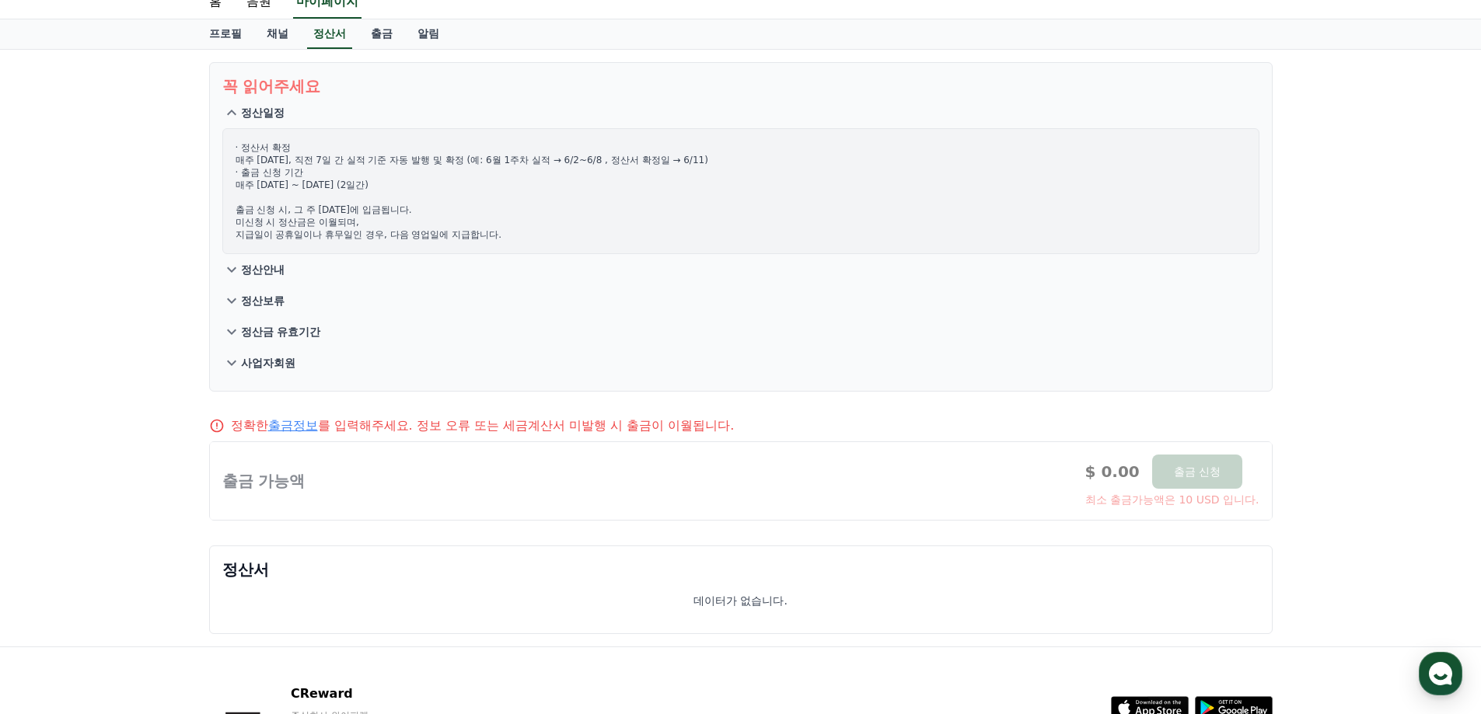
drag, startPoint x: 274, startPoint y: 211, endPoint x: 355, endPoint y: 211, distance: 81.6
click at [349, 208] on p "· 정산서 확정 매주 수요일, 직전 7일 간 실적 기준 자동 발행 및 확정 (예: 6월 1주차 실적 → 6/2~6/8 , 정산서 확정일 → 6…" at bounding box center [741, 191] width 1011 height 100
drag, startPoint x: 295, startPoint y: 221, endPoint x: 320, endPoint y: 232, distance: 27.5
click at [330, 227] on p "· 정산서 확정 매주 수요일, 직전 7일 간 실적 기준 자동 발행 및 확정 (예: 6월 1주차 실적 → 6/2~6/8 , 정산서 확정일 → 6…" at bounding box center [741, 191] width 1011 height 100
click at [228, 271] on icon at bounding box center [231, 269] width 19 height 19
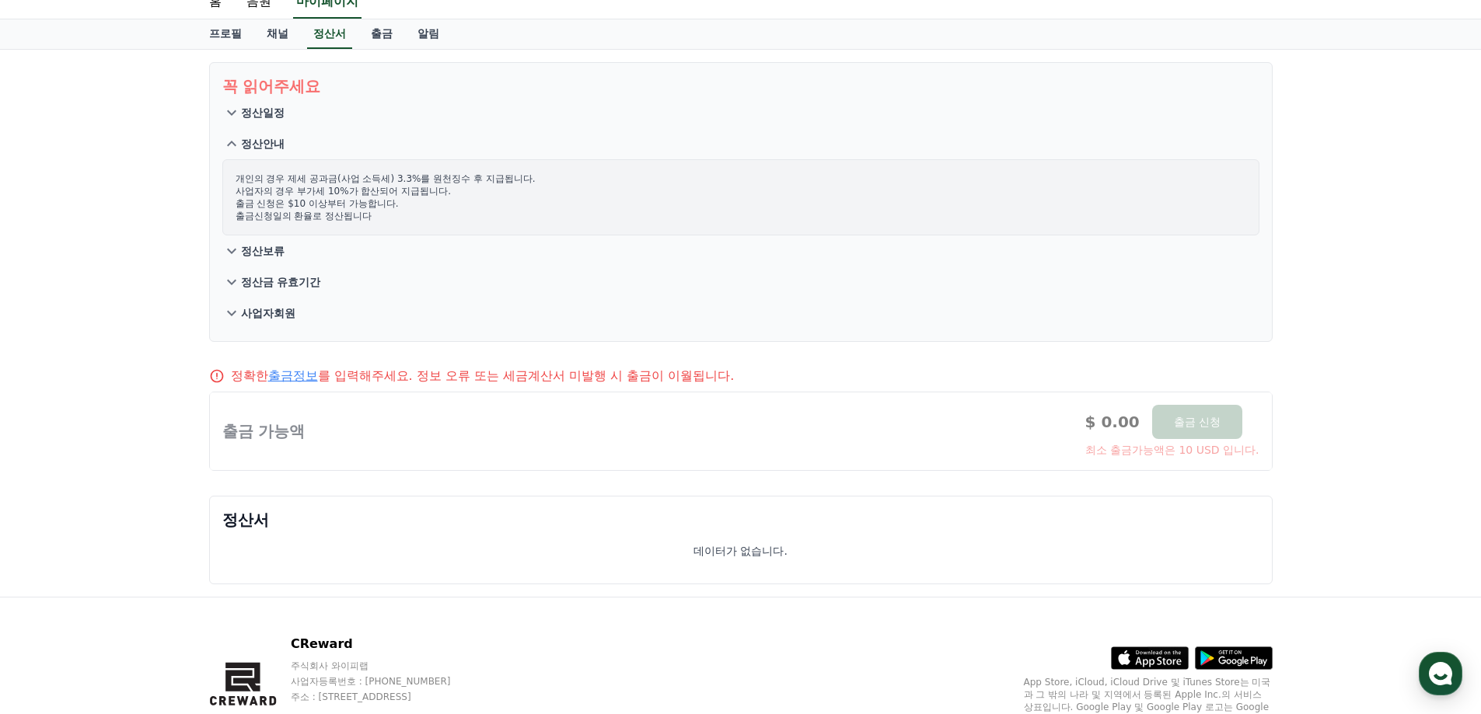
click at [235, 251] on icon at bounding box center [231, 251] width 19 height 19
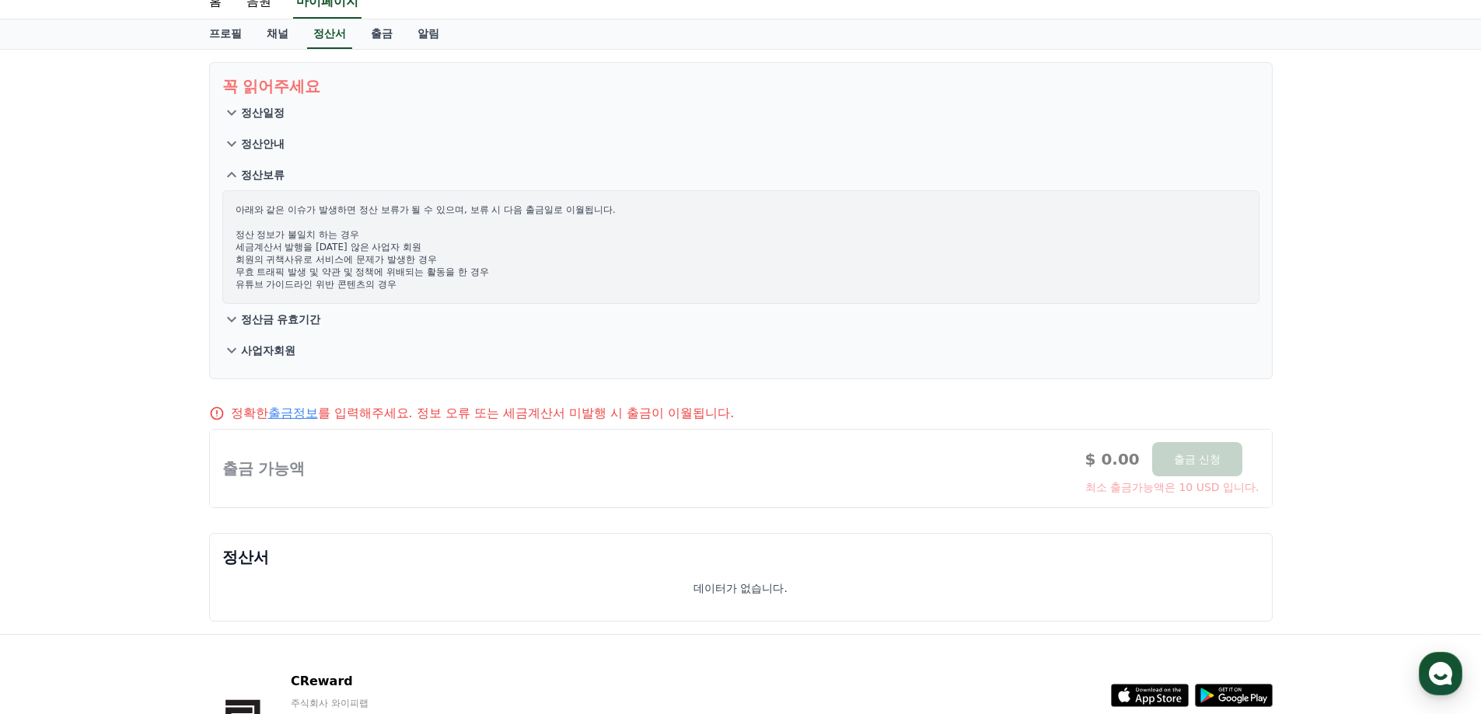
click at [236, 324] on icon at bounding box center [231, 319] width 19 height 19
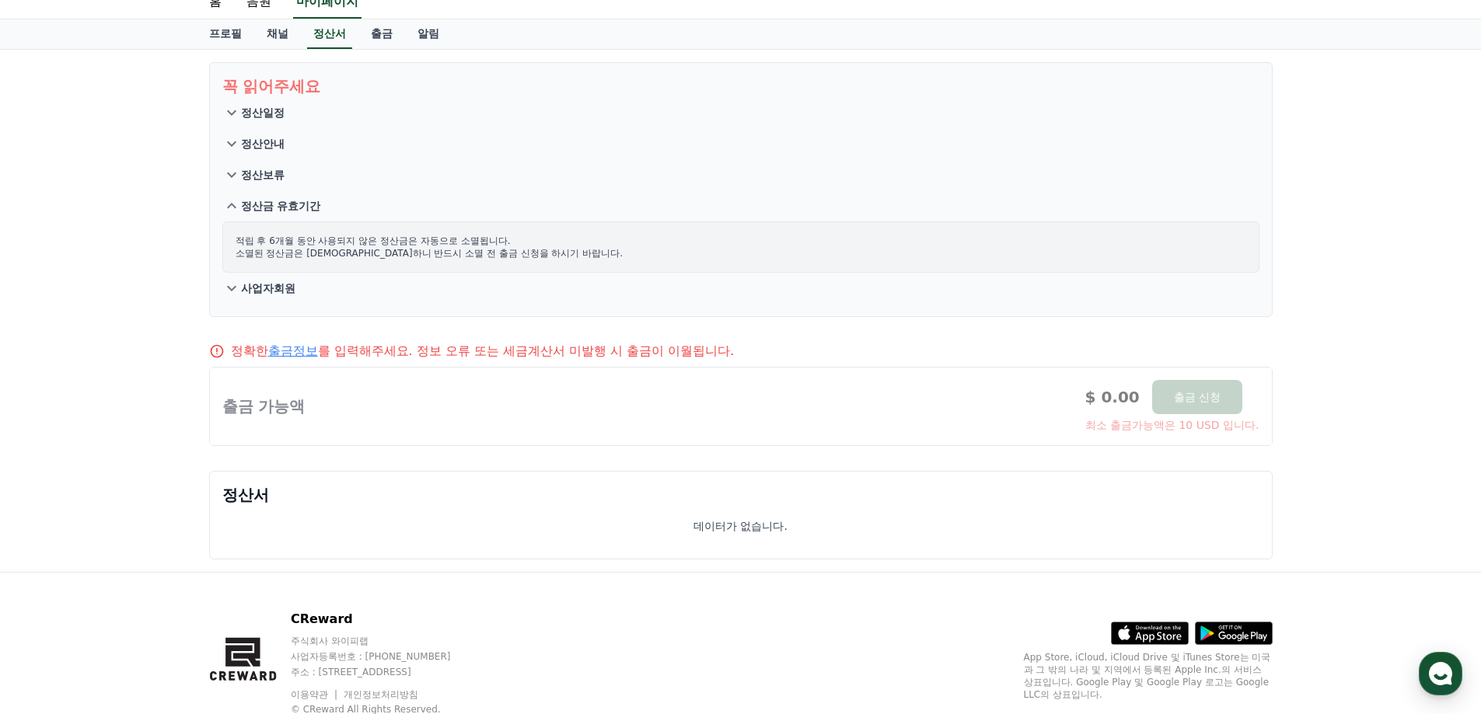
click at [230, 289] on icon at bounding box center [231, 288] width 9 height 5
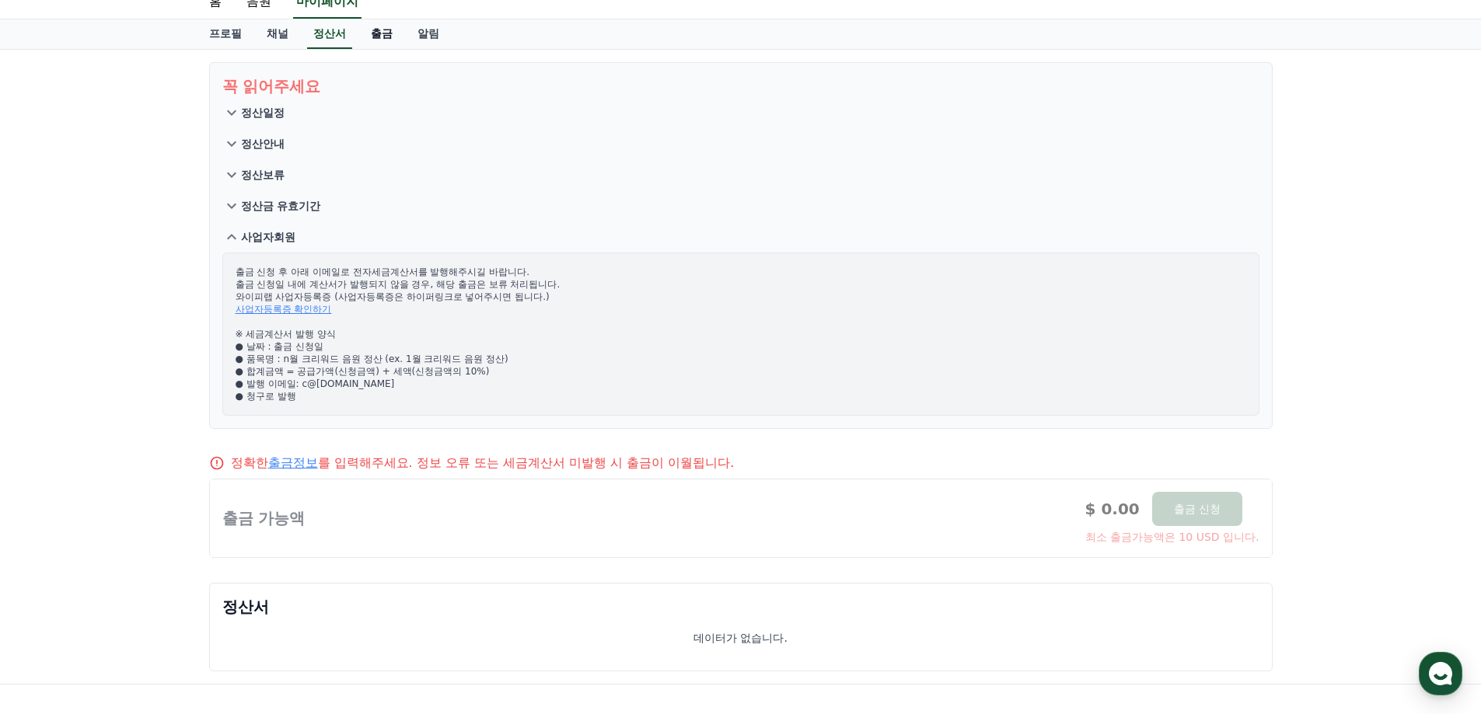
click at [388, 33] on link "출금" at bounding box center [381, 34] width 47 height 30
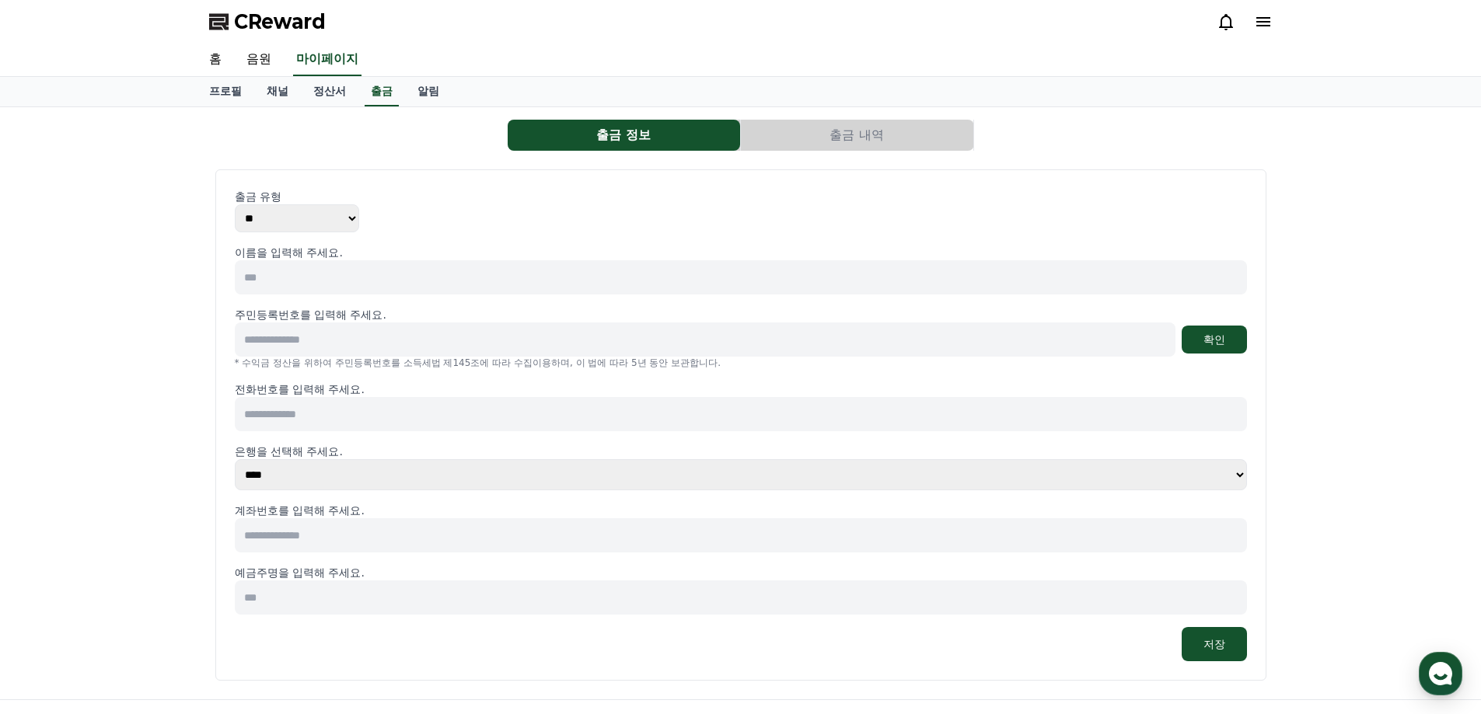
click at [334, 221] on select "** ***" at bounding box center [297, 218] width 124 height 28
click at [341, 217] on select "** ***" at bounding box center [297, 218] width 124 height 28
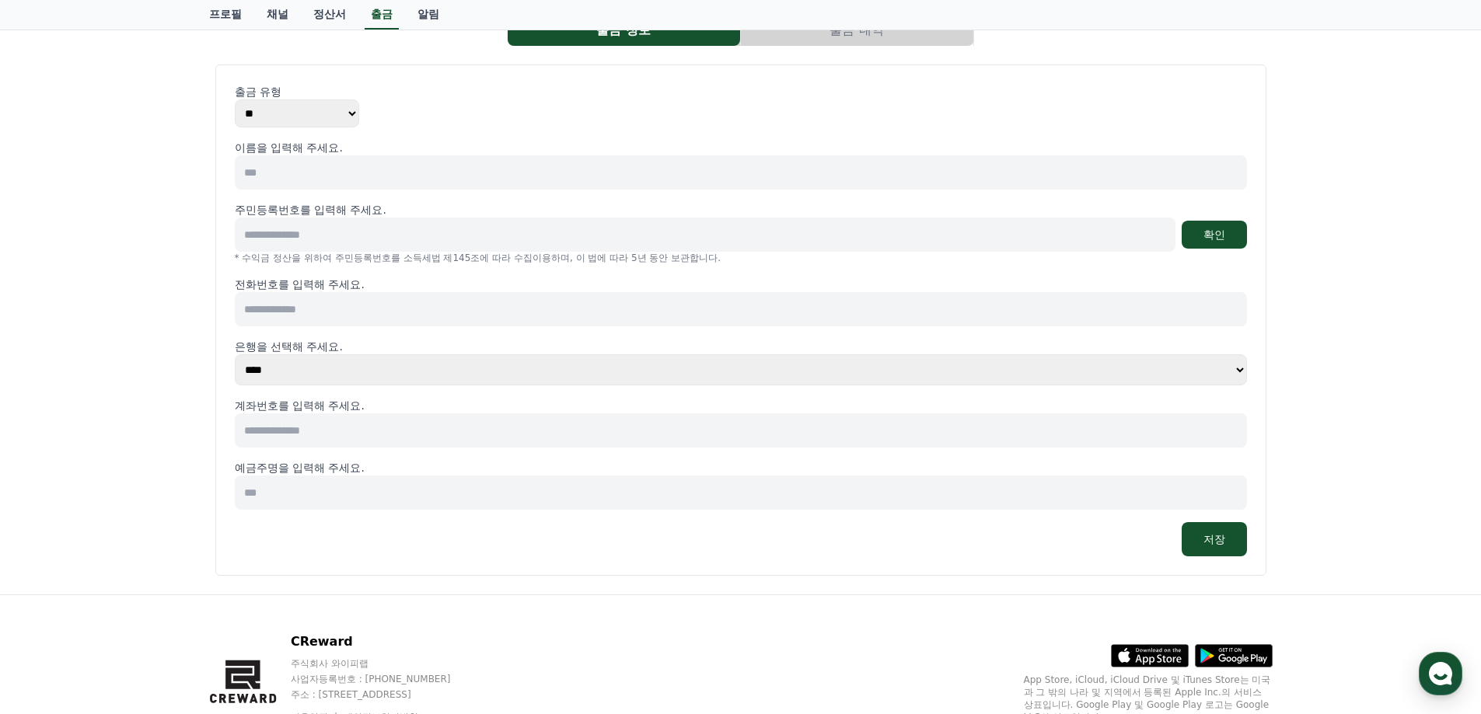
scroll to position [179, 0]
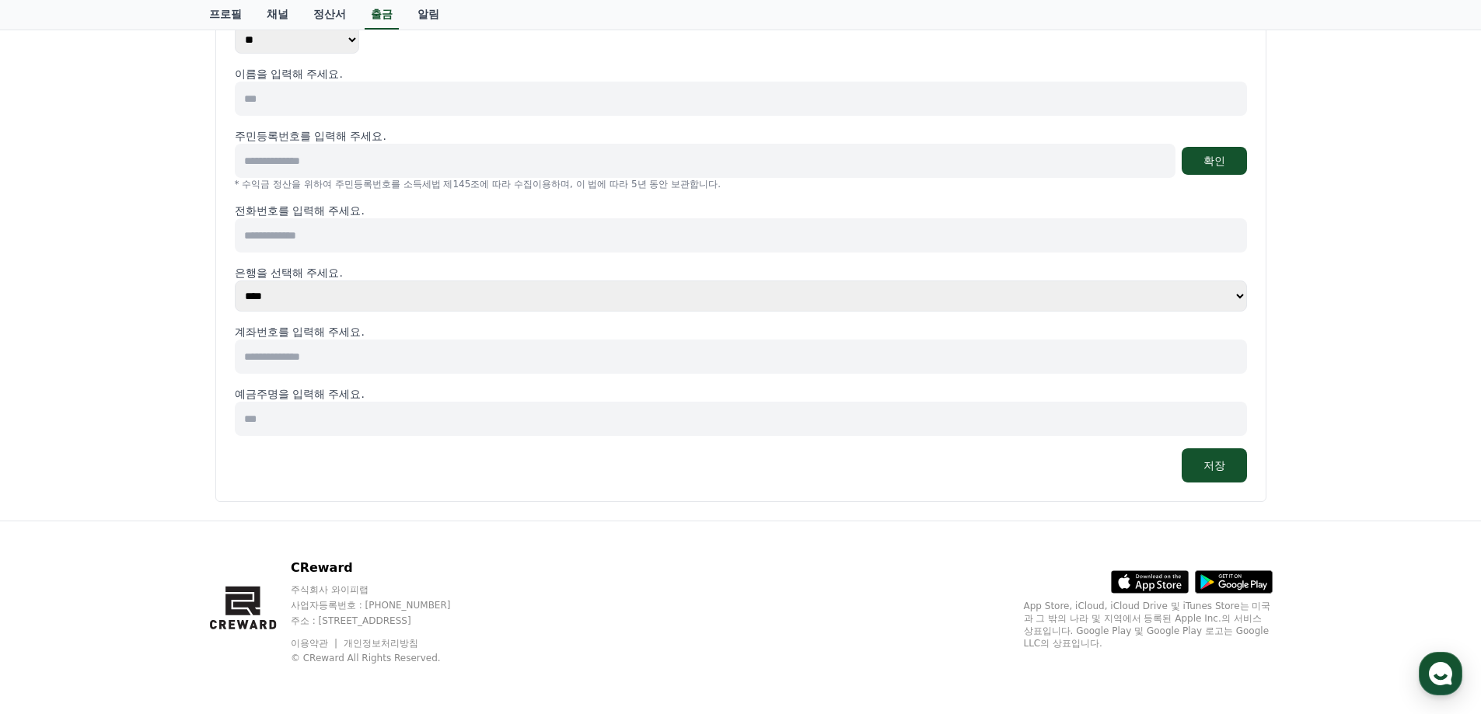
click at [378, 104] on input at bounding box center [741, 99] width 1012 height 34
type input "*"
type input "***"
type input "**********"
click at [1218, 158] on button "확인" at bounding box center [1214, 161] width 65 height 28
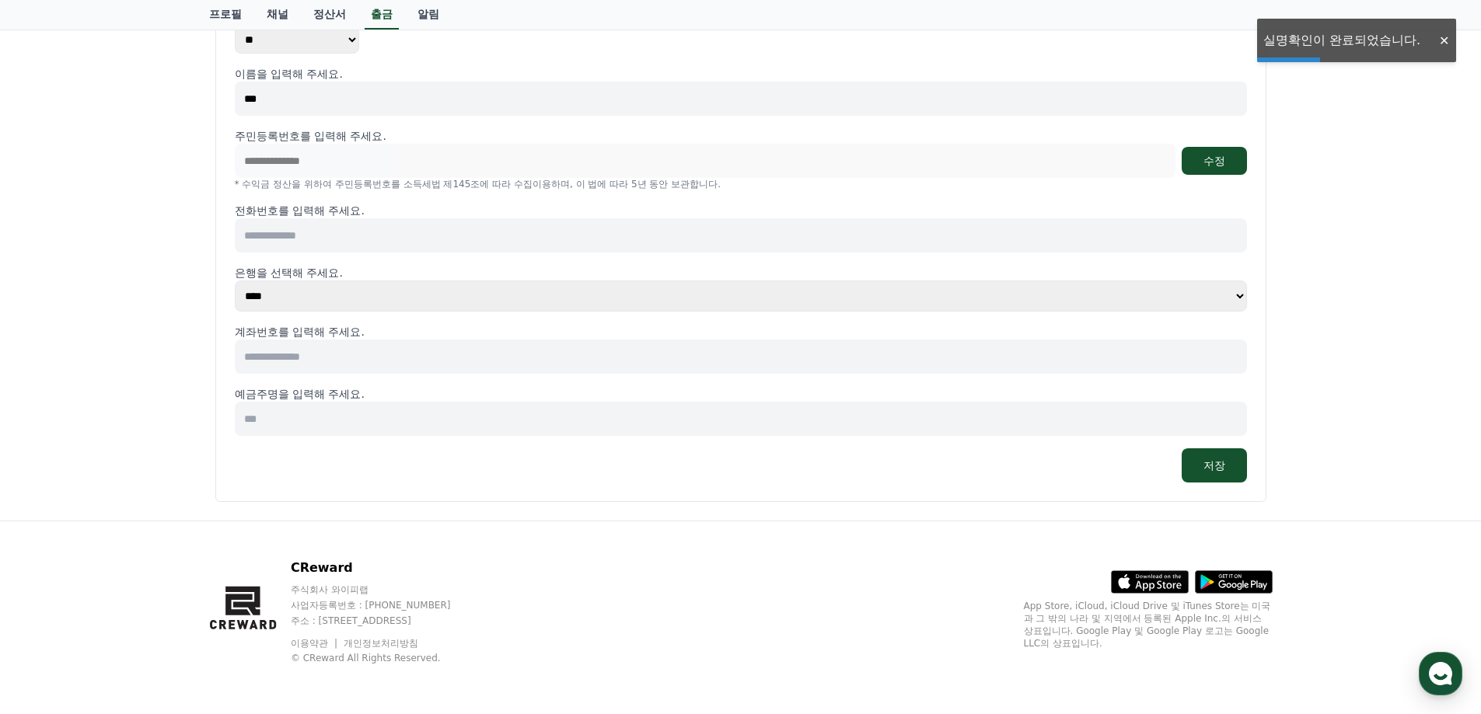
click at [463, 244] on input at bounding box center [741, 235] width 1012 height 34
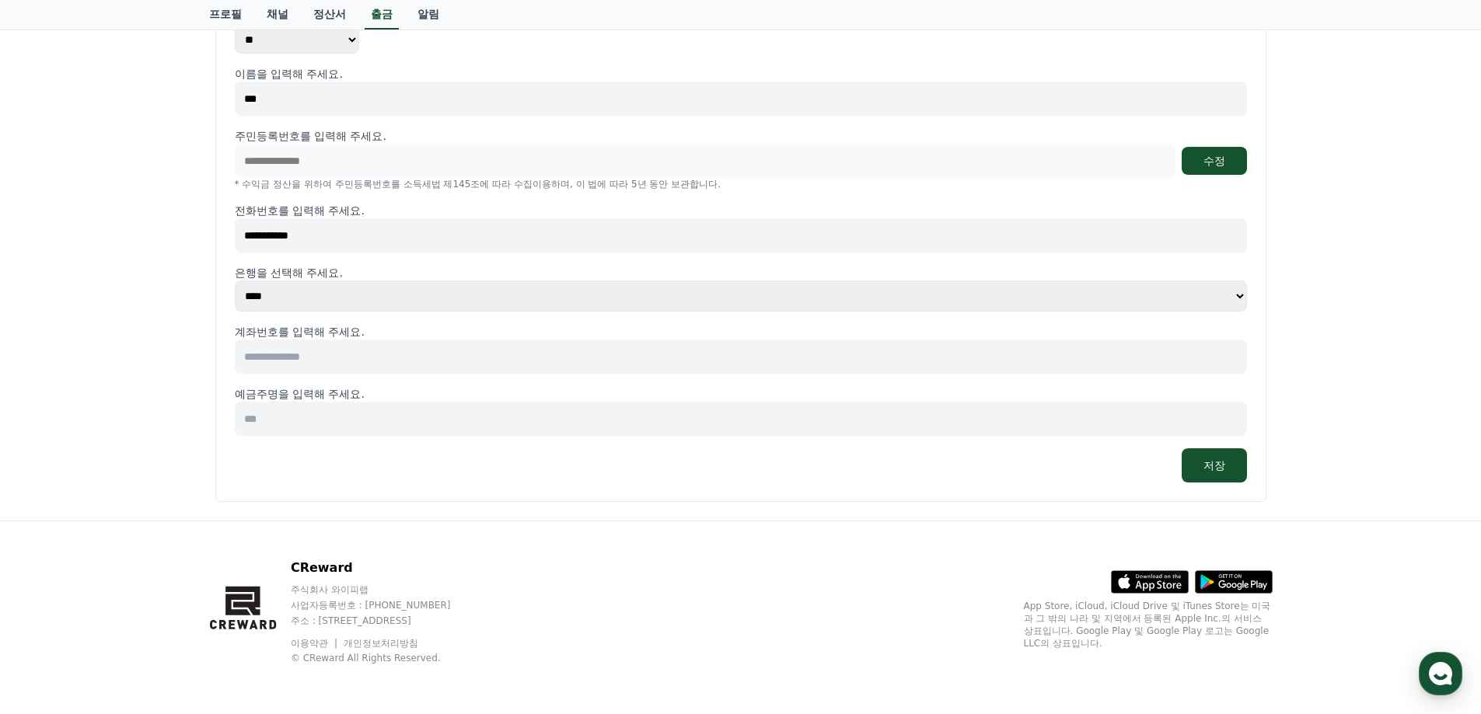
type input "**********"
click at [432, 297] on select "**** **** **** **** **** **** **** ** ** ** ** **** *** **** **** *****" at bounding box center [741, 296] width 1012 height 31
select select "********"
click at [235, 281] on select "**** **** **** **** **** **** **** ** ** ** ** **** *** **** **** *****" at bounding box center [741, 296] width 1012 height 31
click at [338, 350] on input at bounding box center [741, 357] width 1012 height 34
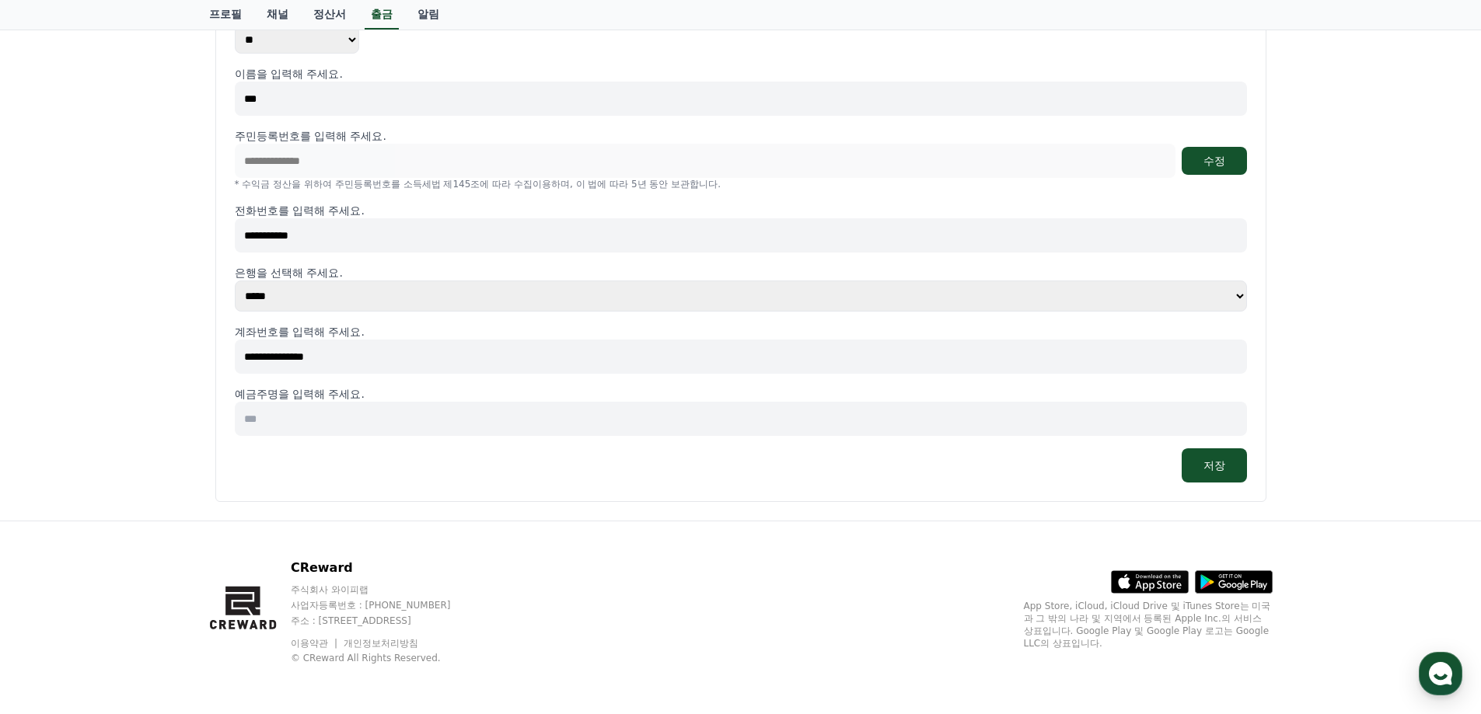
type input "**********"
click at [365, 438] on div "**********" at bounding box center [741, 274] width 1012 height 417
click at [368, 422] on input at bounding box center [741, 419] width 1012 height 34
type input "***"
click at [1214, 466] on button "저장" at bounding box center [1214, 466] width 65 height 34
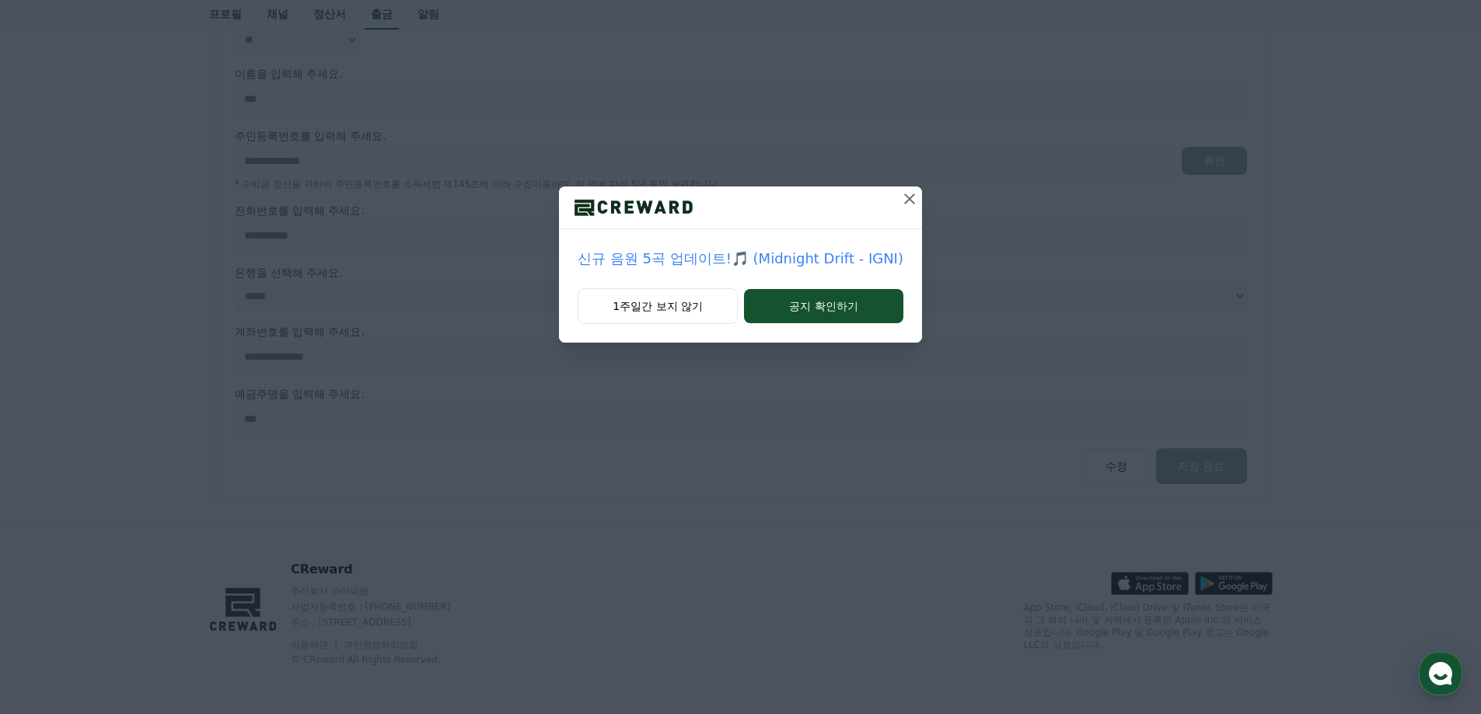
click at [897, 202] on button at bounding box center [909, 199] width 25 height 25
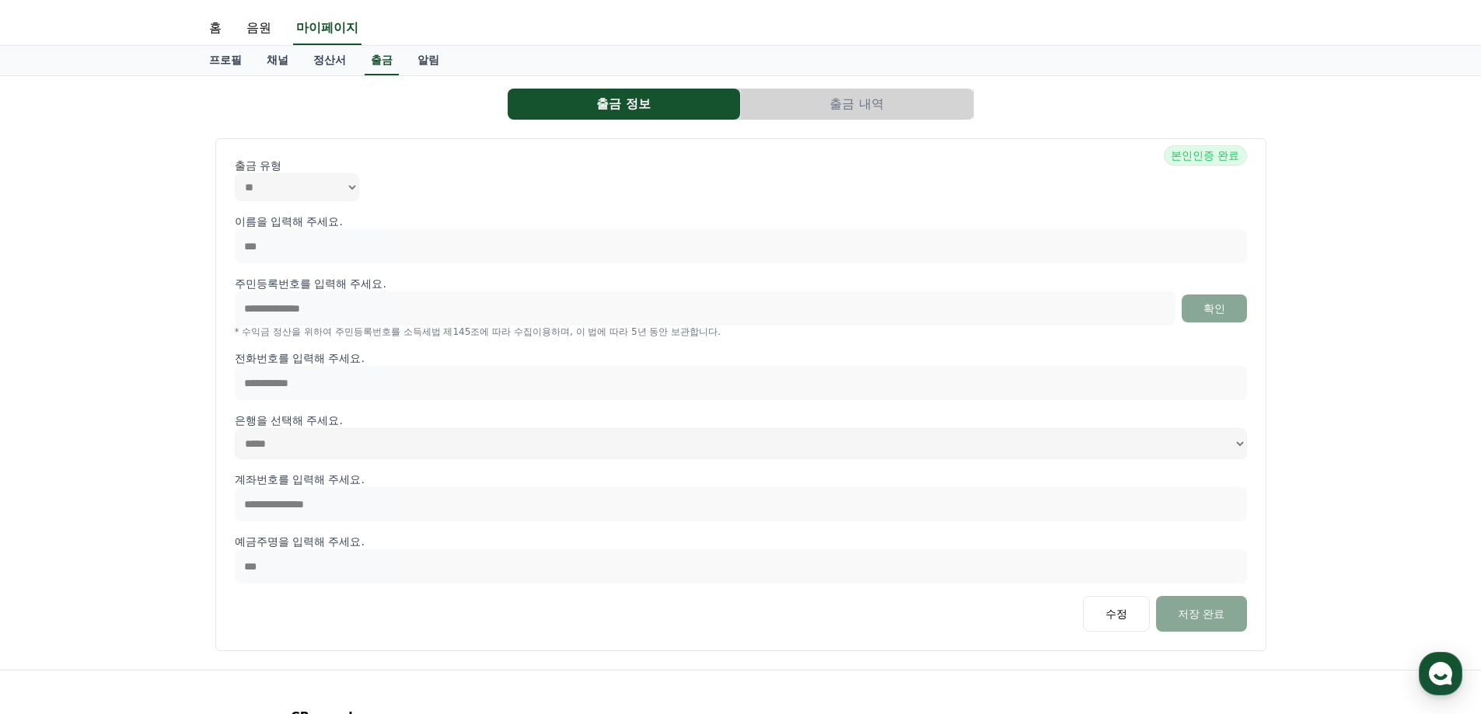
scroll to position [23, 0]
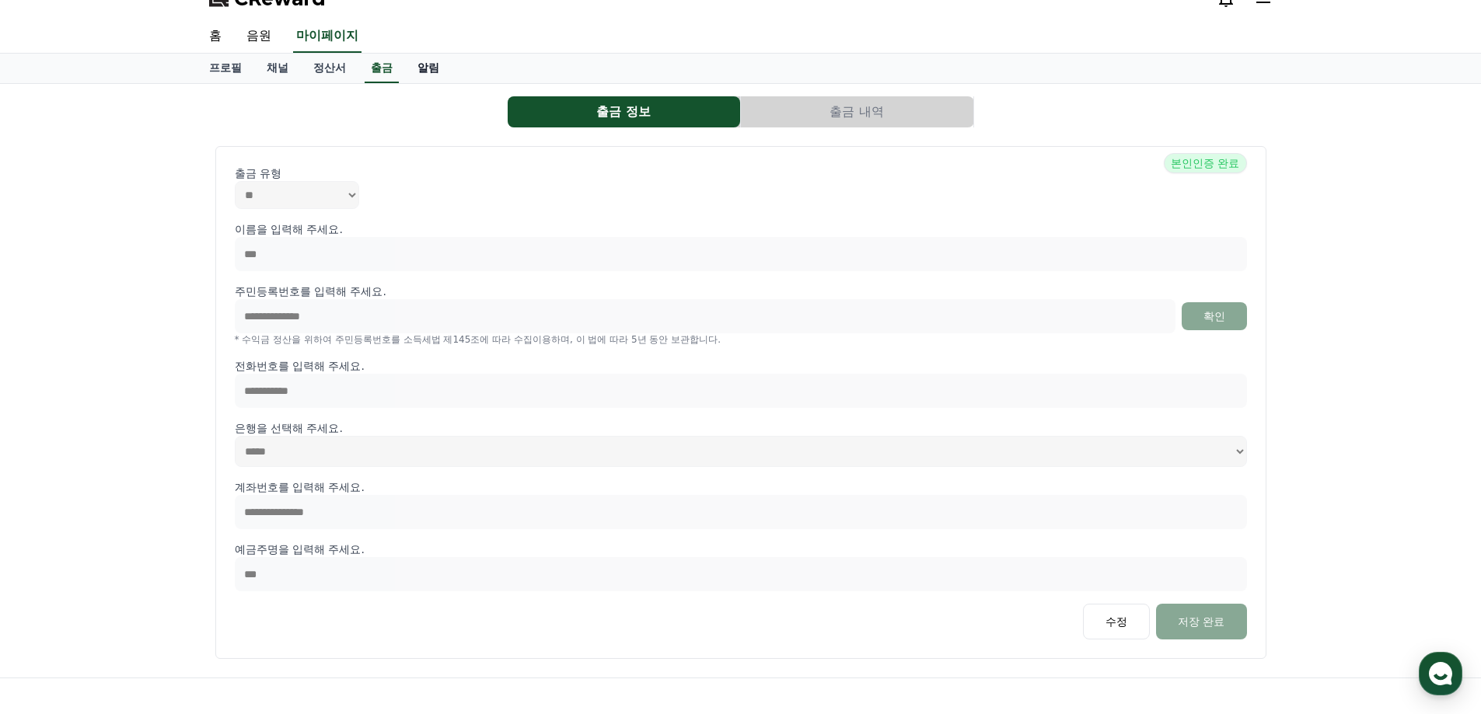
click at [429, 63] on link "알림" at bounding box center [428, 69] width 47 height 30
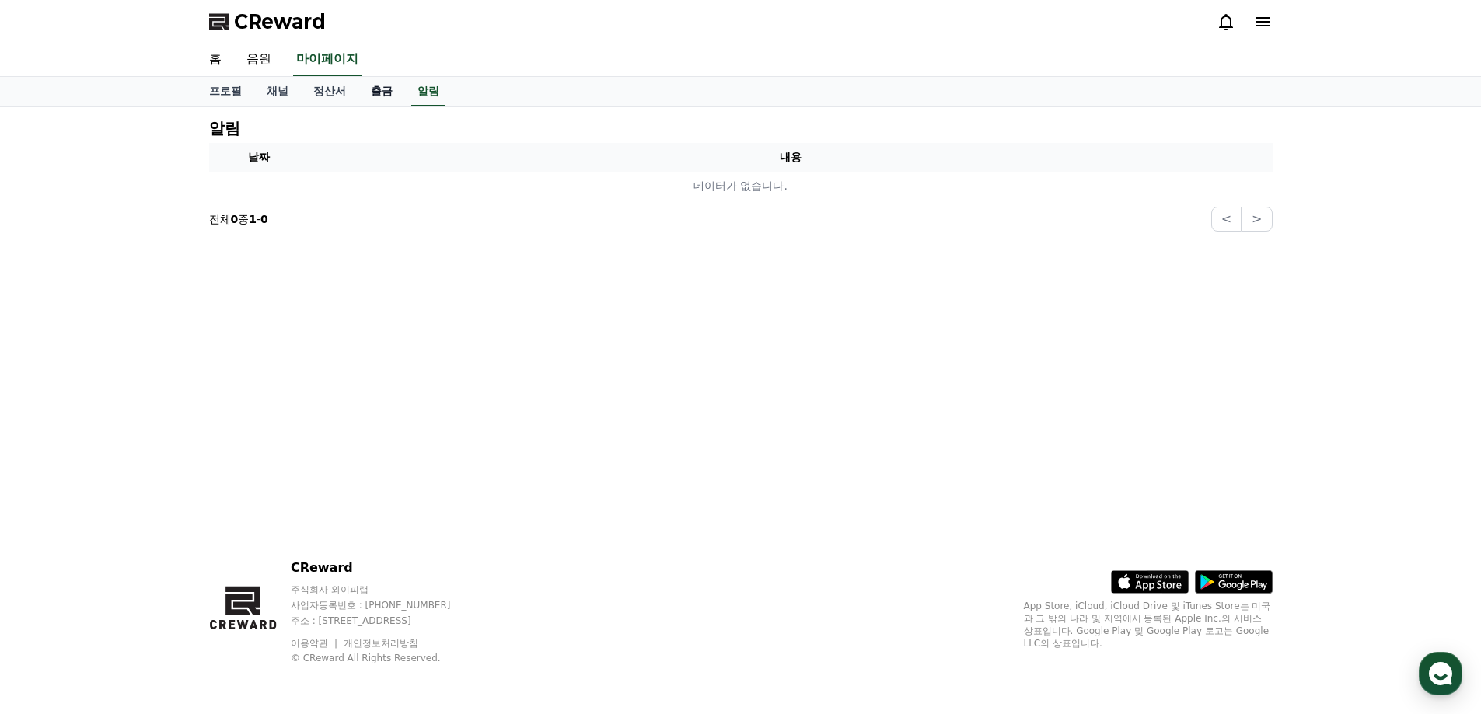
click at [373, 93] on link "출금" at bounding box center [381, 92] width 47 height 30
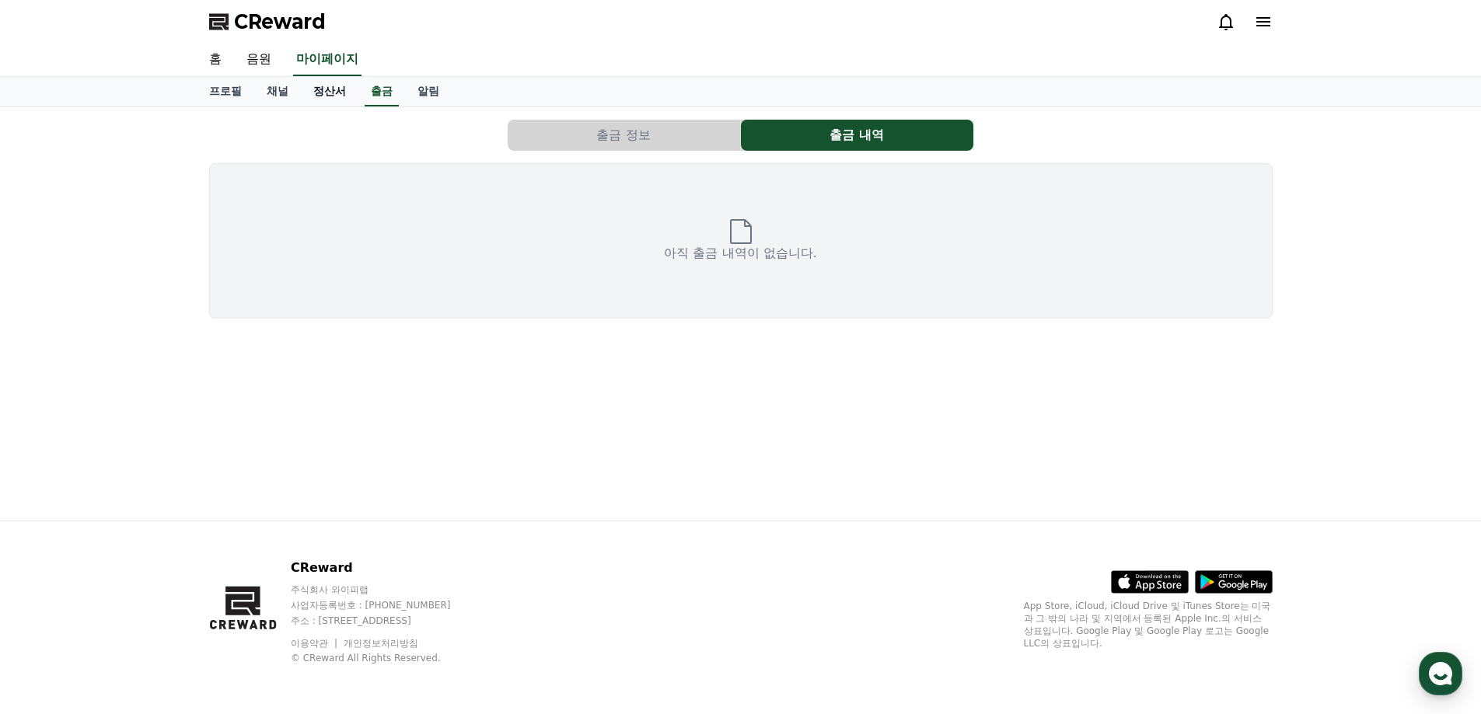
click at [337, 93] on link "정산서" at bounding box center [330, 92] width 58 height 30
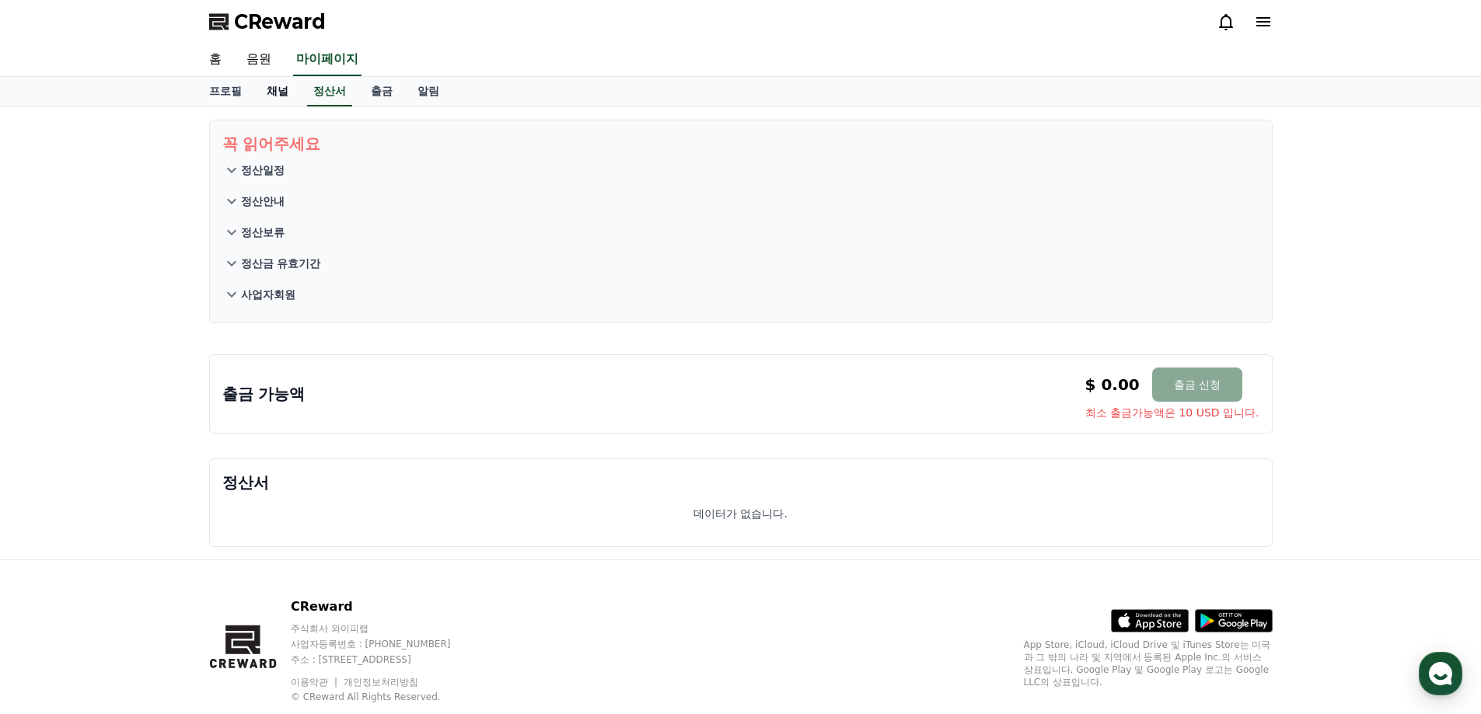
click at [294, 93] on link "채널" at bounding box center [277, 92] width 47 height 30
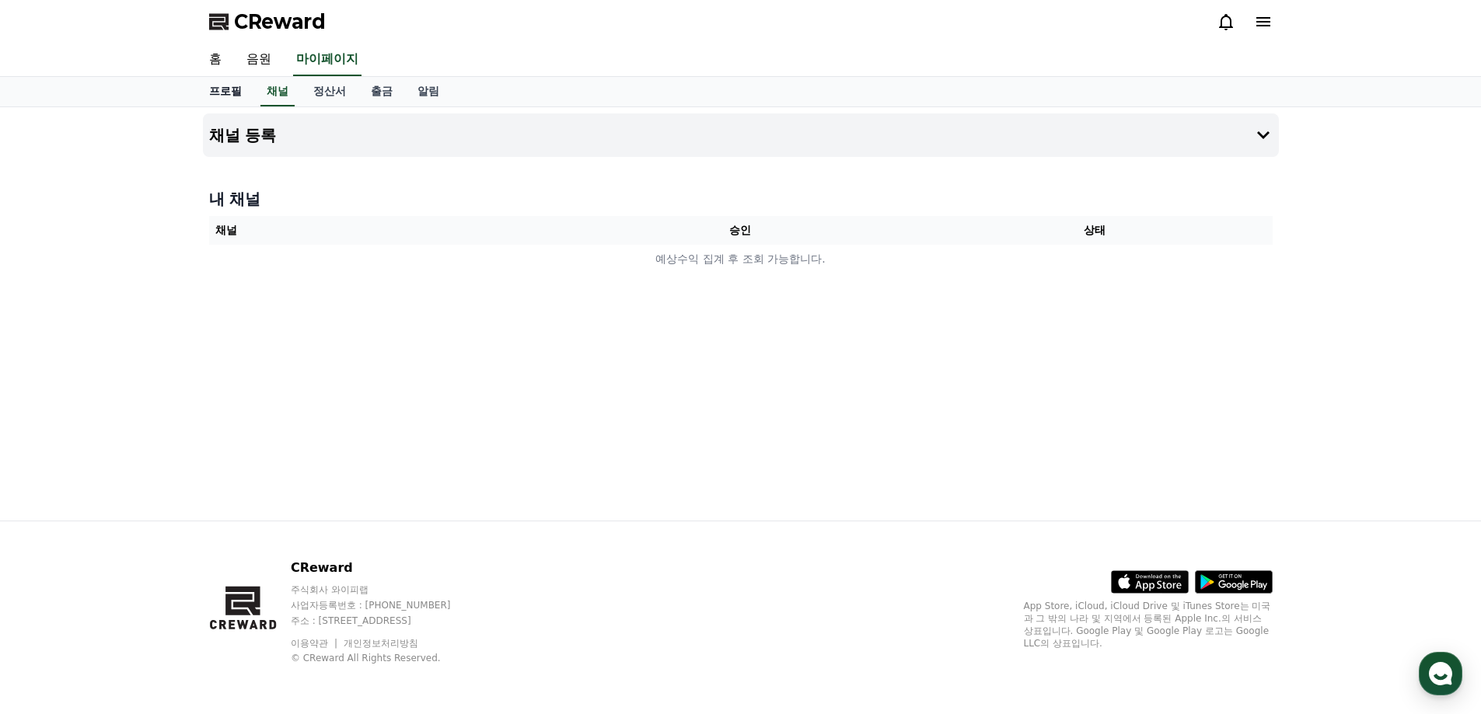
click at [211, 92] on link "프로필" at bounding box center [226, 92] width 58 height 30
select select "**********"
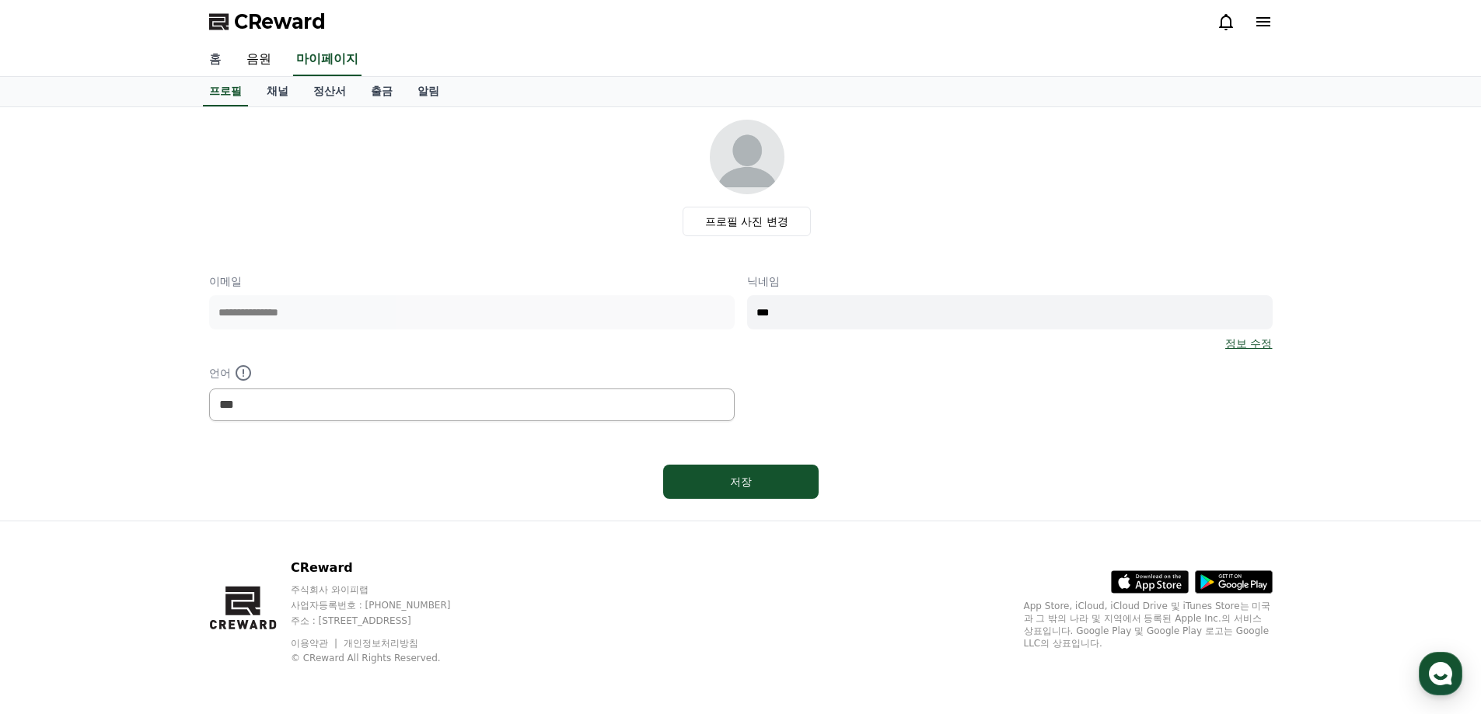
click at [210, 65] on link "홈" at bounding box center [215, 60] width 37 height 33
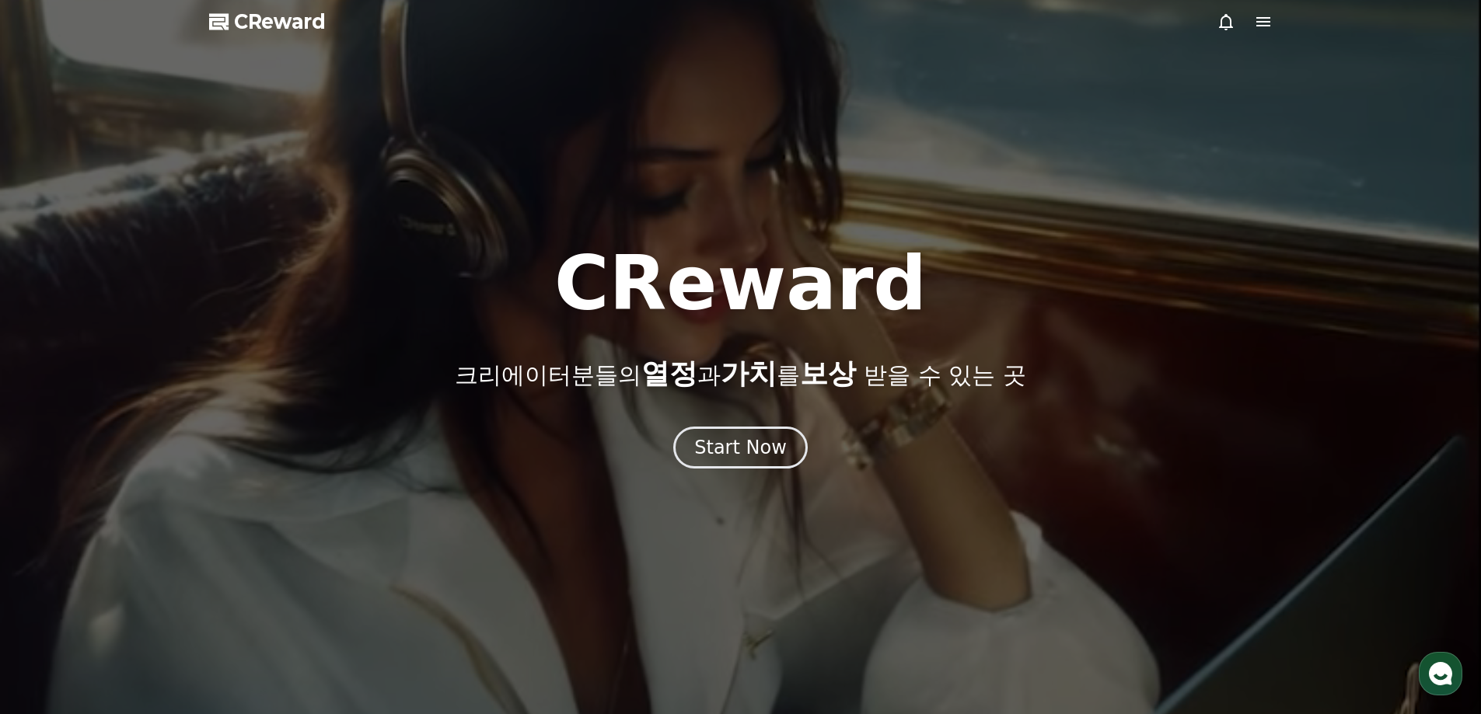
click at [1265, 12] on div at bounding box center [740, 357] width 1481 height 714
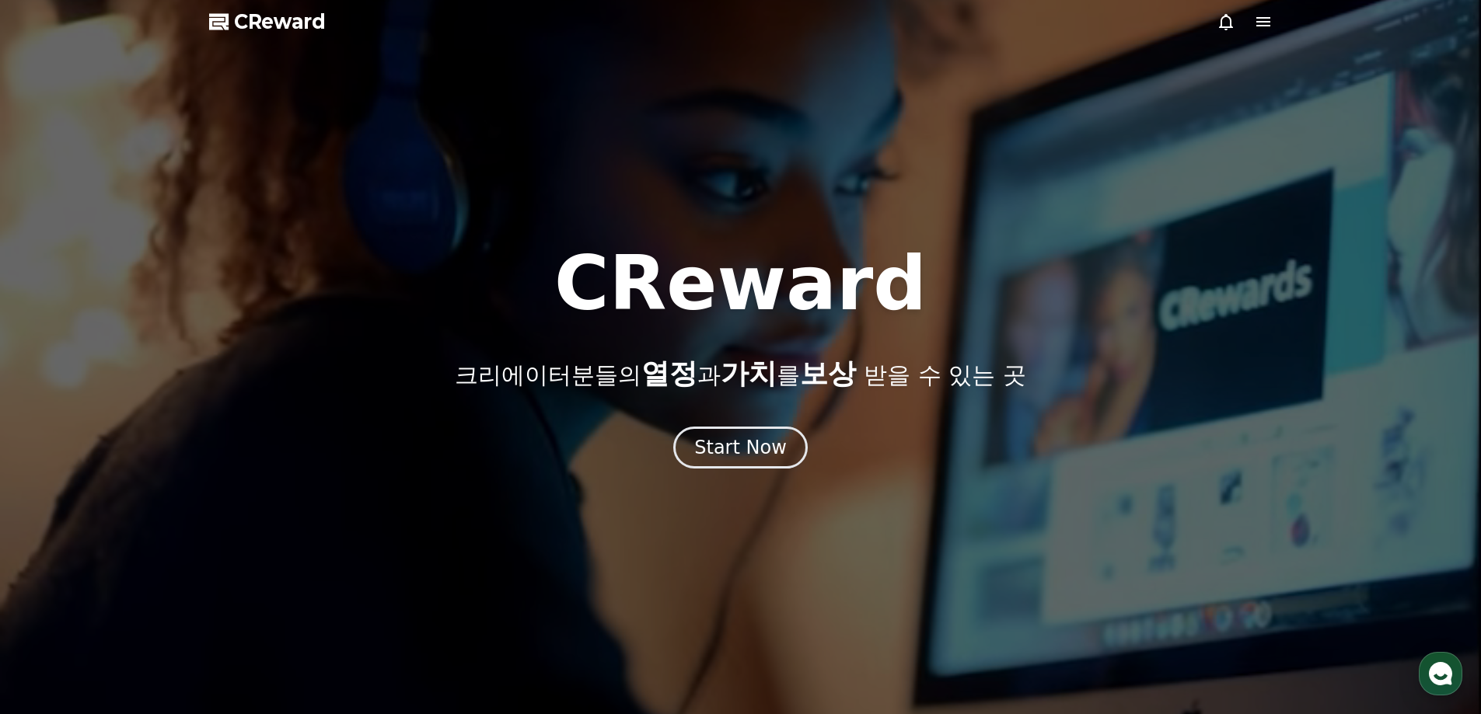
click at [1265, 23] on icon at bounding box center [1263, 21] width 19 height 19
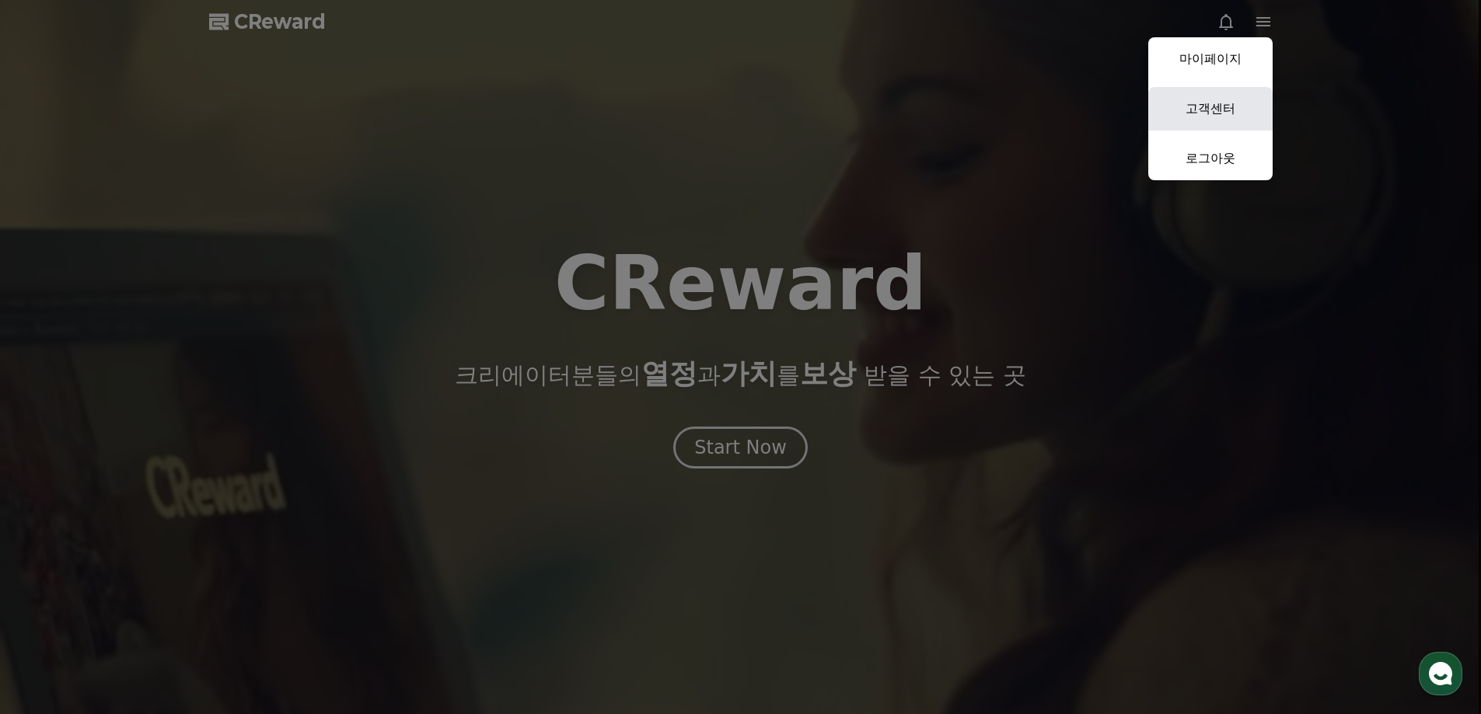
click at [1196, 105] on link "고객센터" at bounding box center [1210, 109] width 124 height 44
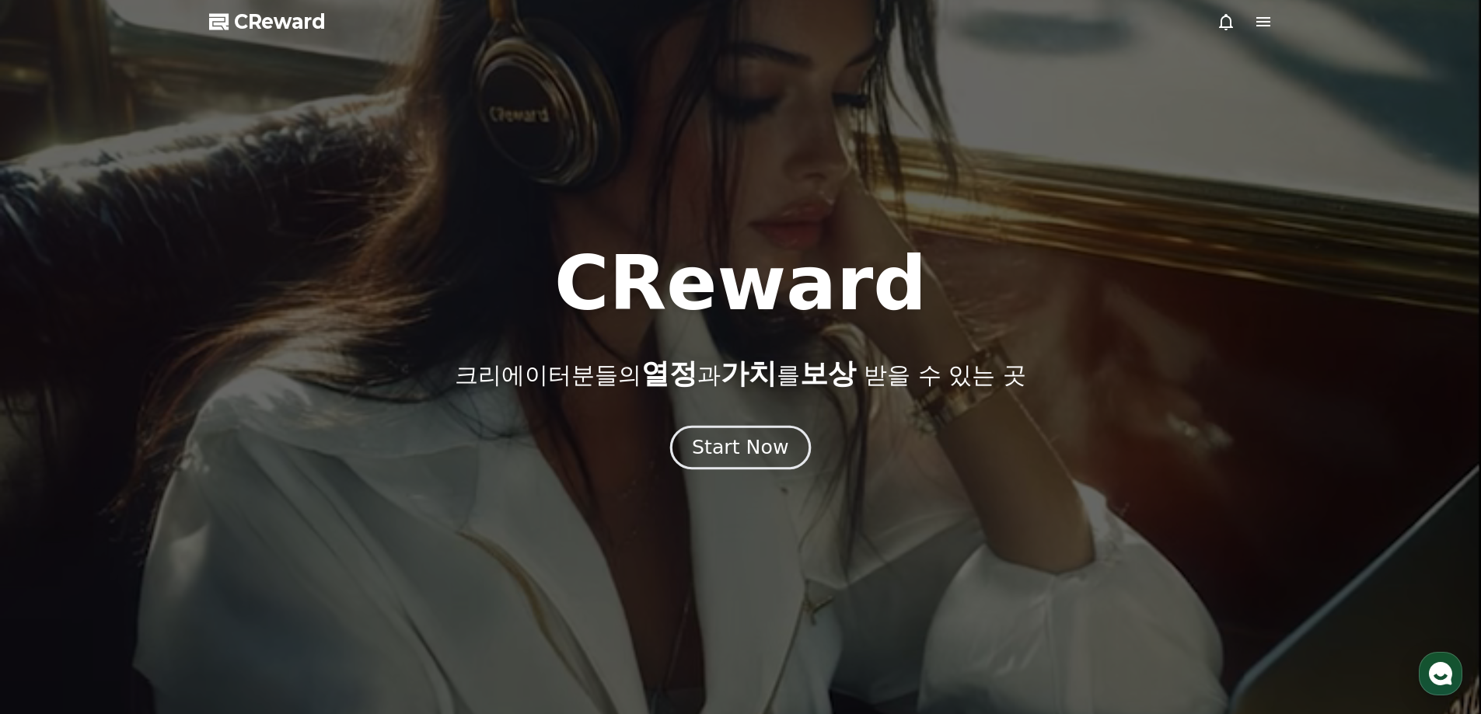
click at [755, 445] on div "Start Now" at bounding box center [740, 448] width 96 height 26
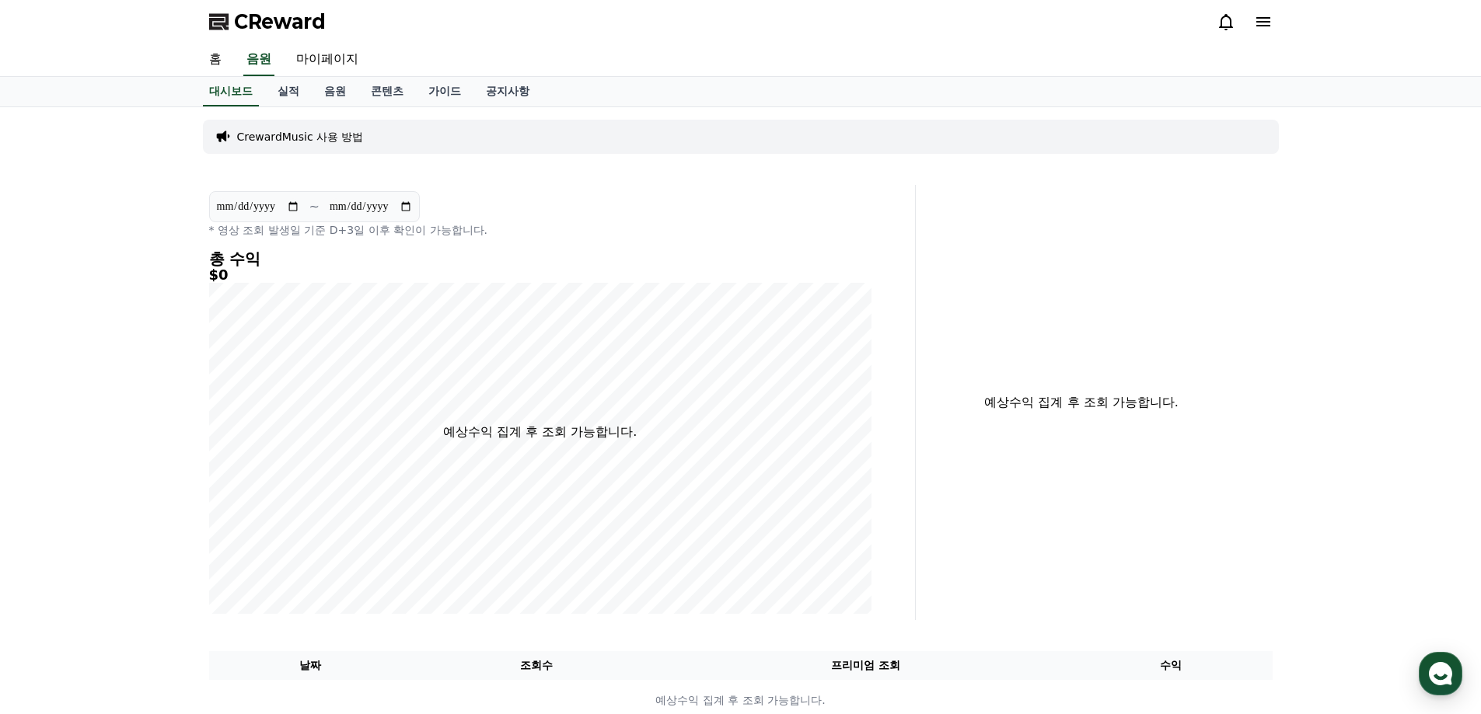
click at [301, 142] on p "CrewardMusic 사용 방법" at bounding box center [300, 137] width 127 height 16
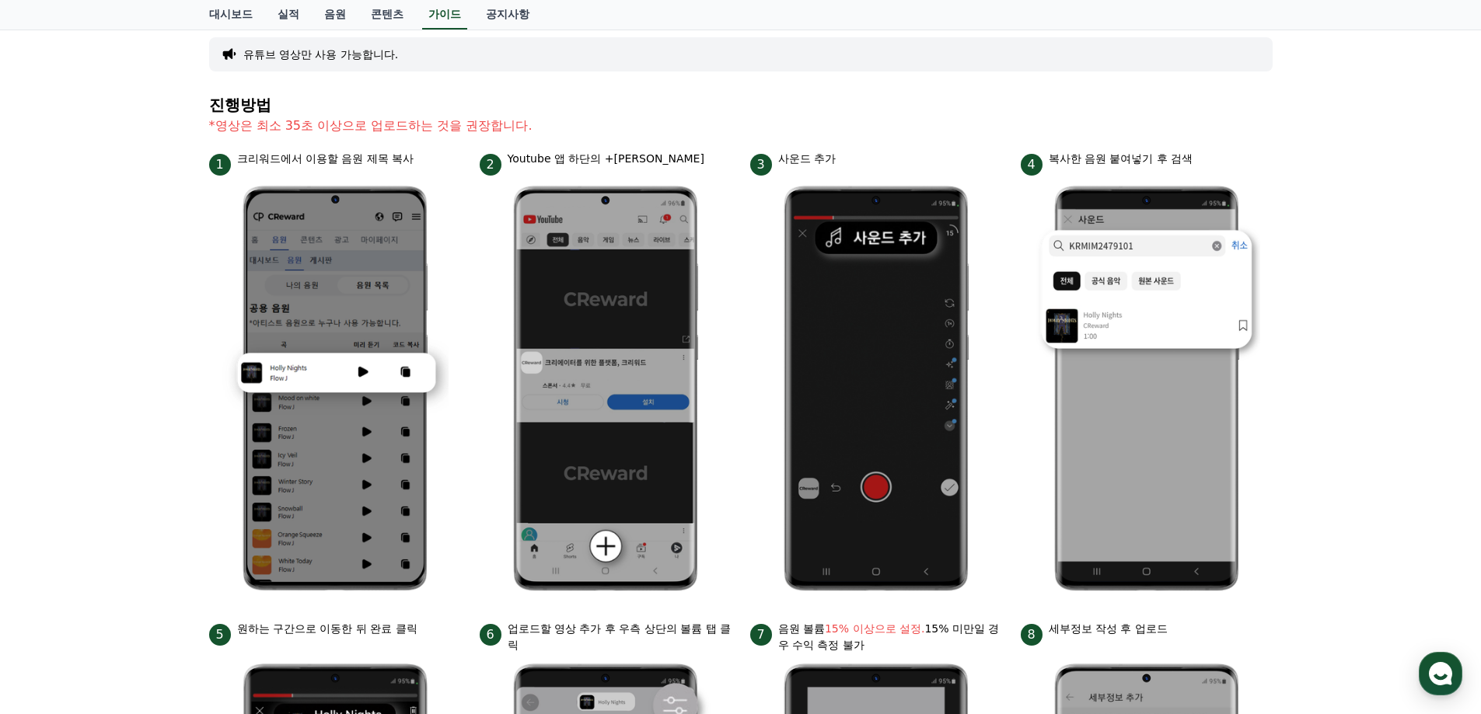
scroll to position [155, 0]
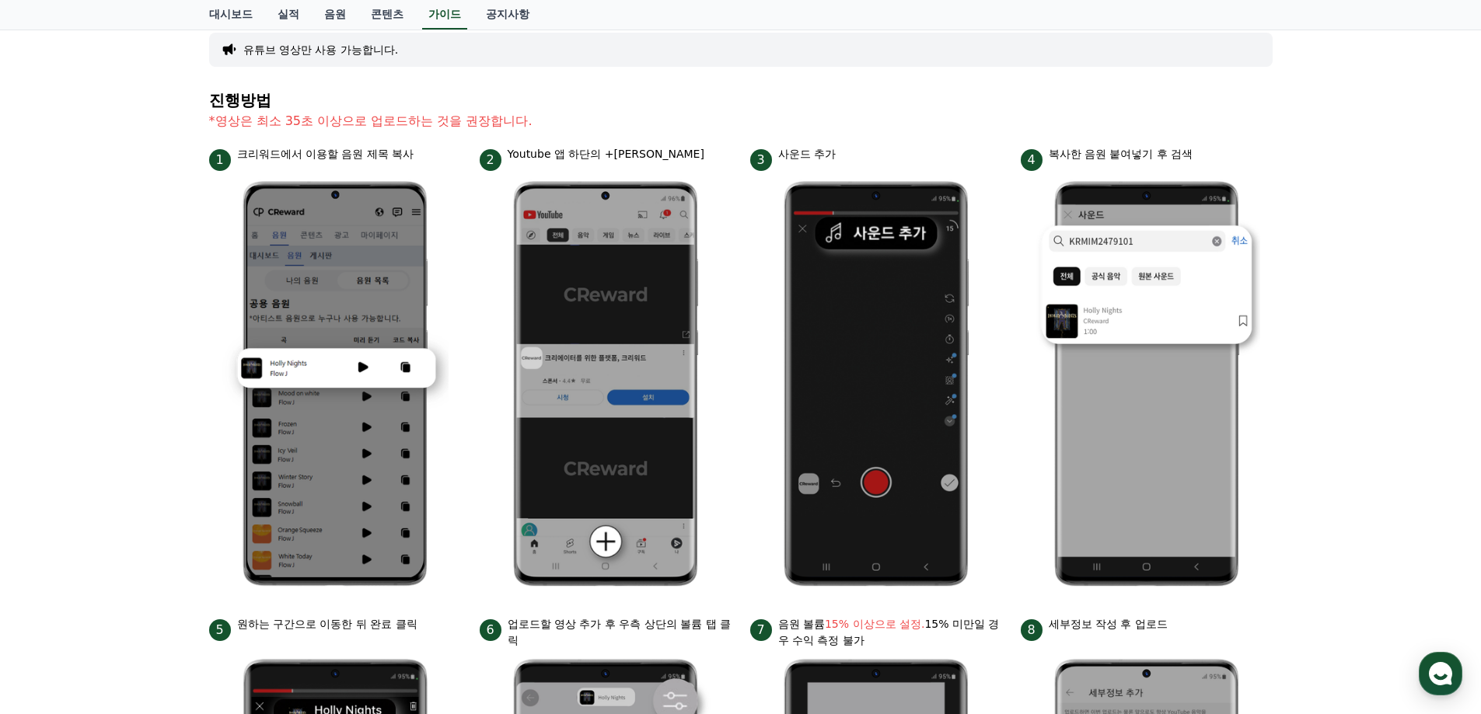
drag, startPoint x: 216, startPoint y: 125, endPoint x: 420, endPoint y: 120, distance: 203.8
click at [420, 120] on p "*영상은 최소 35초 이상으로 업로드하는 것을 권장합니다." at bounding box center [741, 121] width 1064 height 19
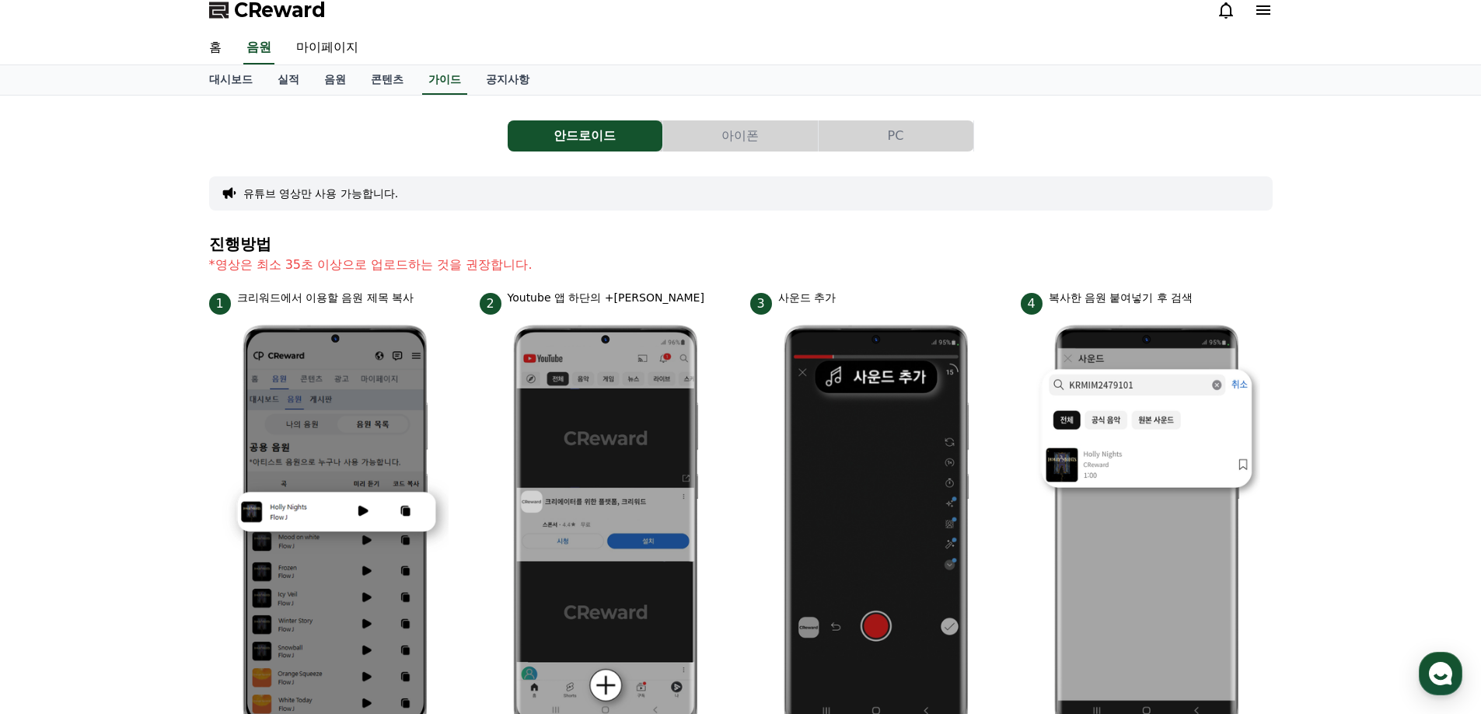
scroll to position [0, 0]
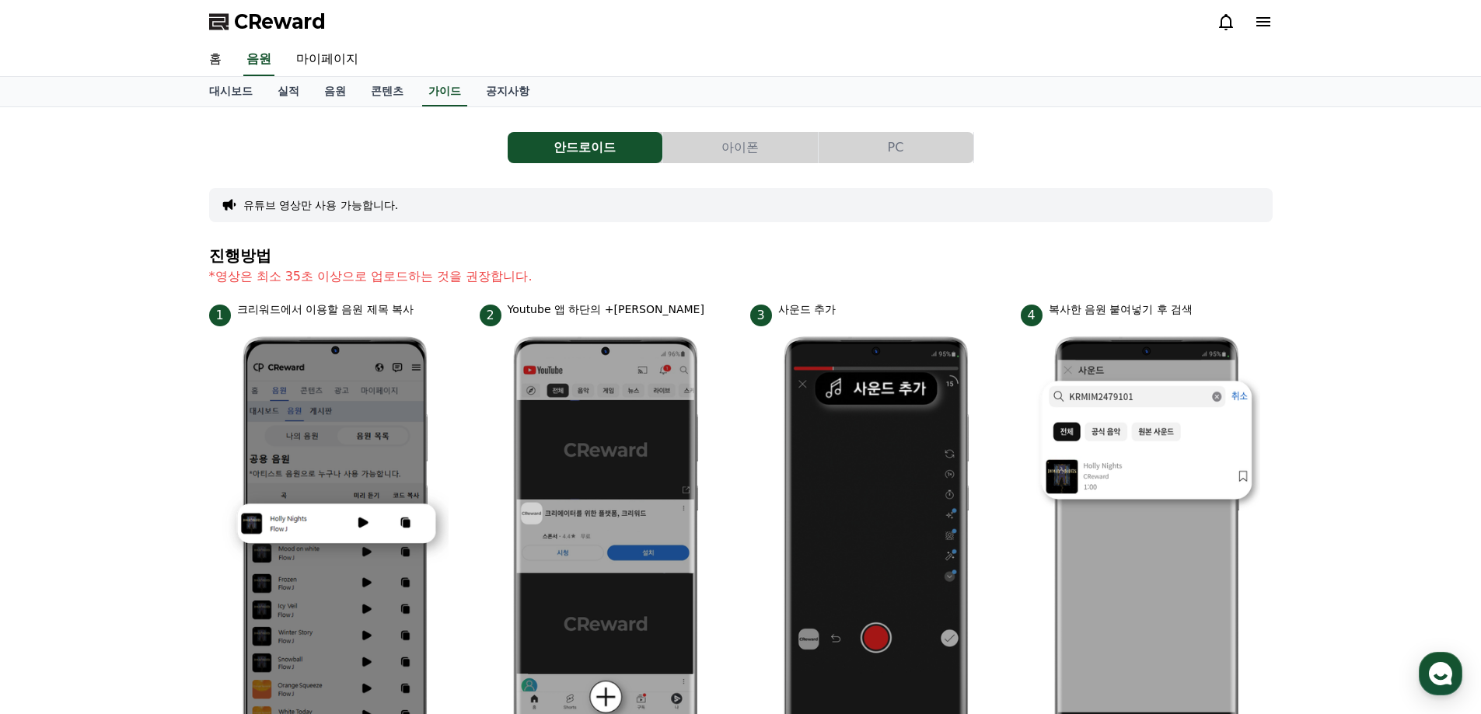
click at [269, 204] on button "유튜브 영상만 사용 가능합니다." at bounding box center [320, 205] width 155 height 16
click at [899, 152] on button "PC" at bounding box center [896, 147] width 155 height 31
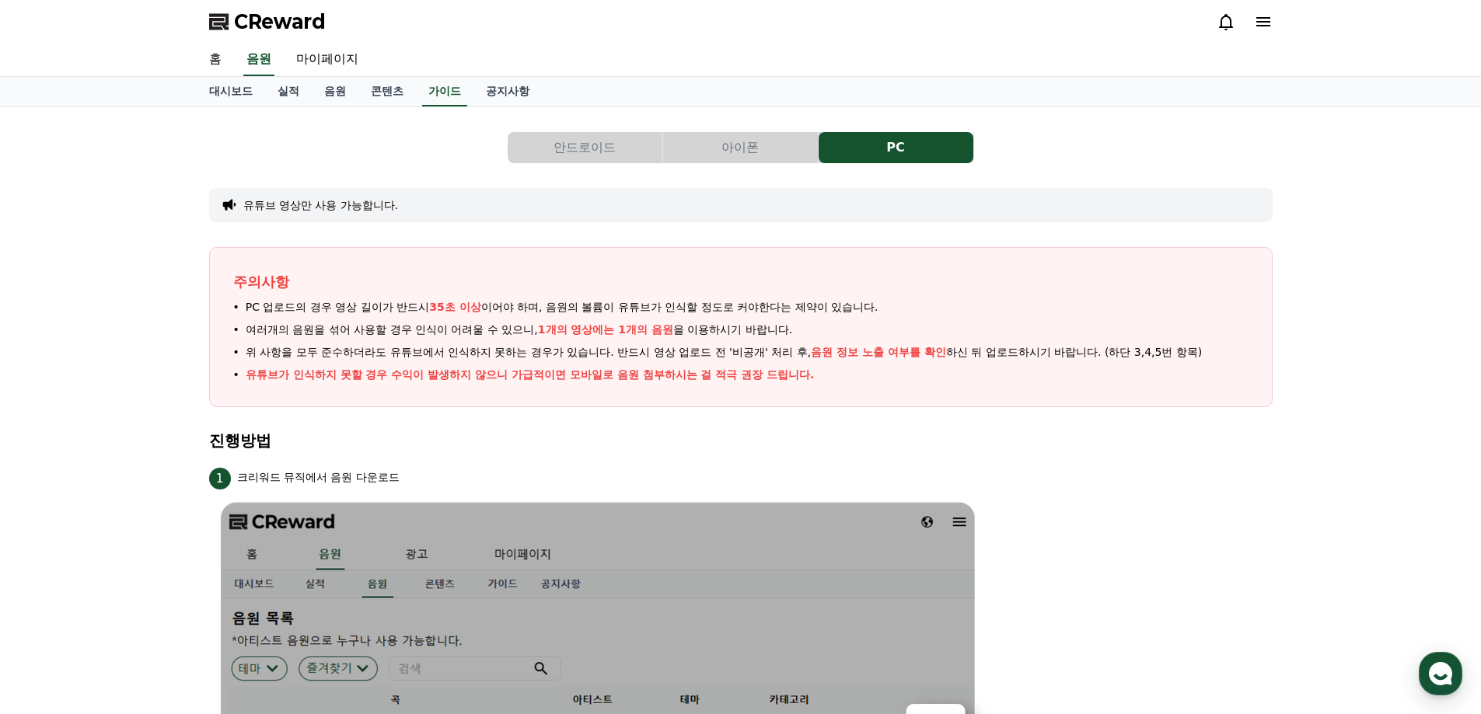
drag, startPoint x: 267, startPoint y: 301, endPoint x: 708, endPoint y: 322, distance: 441.3
click at [708, 322] on ul "PC 업로드의 경우 영상 길이가 반드시 35초 이상 이어야 하며, 음원의 볼륨이 유튜브가 인식할 정도로 커야한다는 제약이 있습니다. 여러개의 …" at bounding box center [740, 341] width 1015 height 84
click at [483, 330] on span "여러개의 음원을 섞어 사용할 경우 인식이 어려울 수 있으니, 1개의 영상에는 1개의 음원 을 이용하시기 바랍니다." at bounding box center [519, 330] width 547 height 16
drag, startPoint x: 295, startPoint y: 329, endPoint x: 494, endPoint y: 329, distance: 199.8
click at [485, 329] on span "여러개의 음원을 섞어 사용할 경우 인식이 어려울 수 있으니, 1개의 영상에는 1개의 음원 을 이용하시기 바랍니다." at bounding box center [519, 330] width 547 height 16
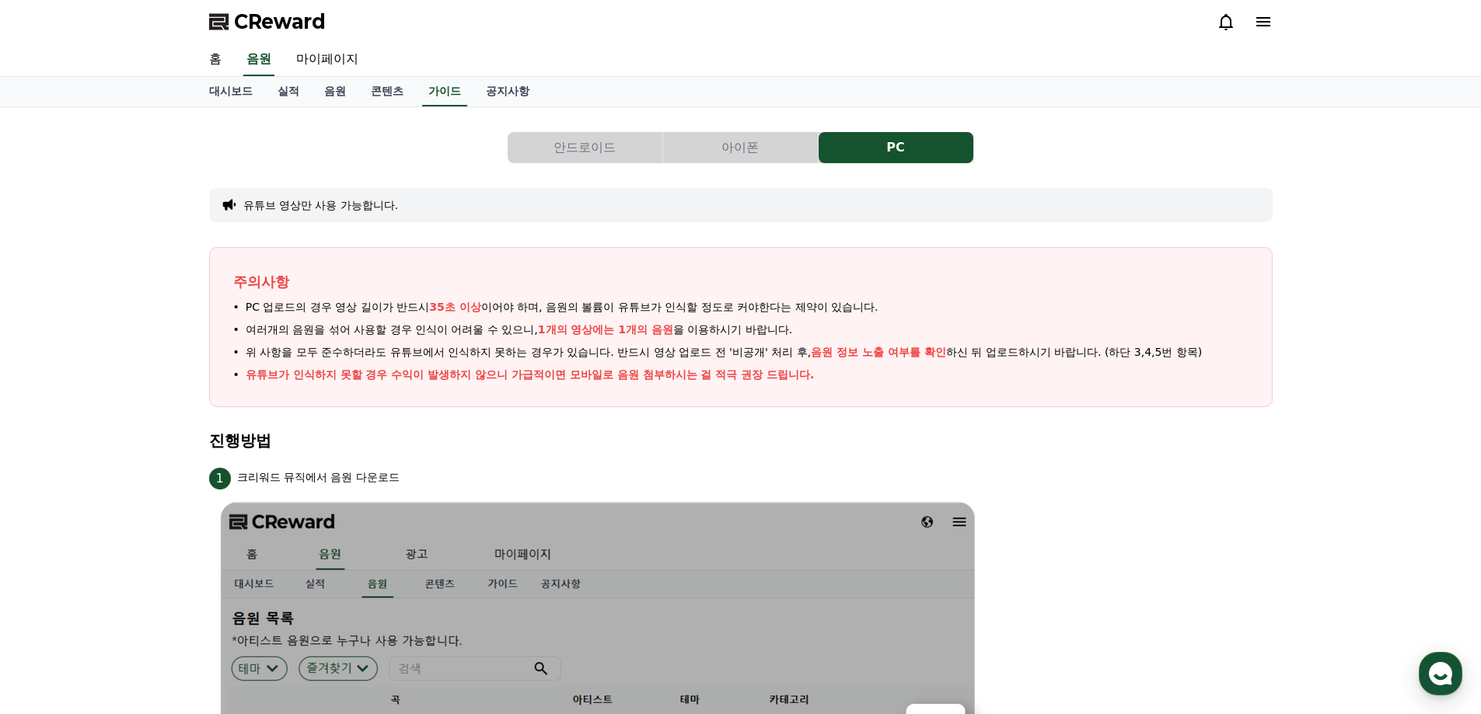
click at [502, 330] on span "여러개의 음원을 섞어 사용할 경우 인식이 어려울 수 있으니, 1개의 영상에는 1개의 음원 을 이용하시기 바랍니다." at bounding box center [519, 330] width 547 height 16
drag, startPoint x: 424, startPoint y: 325, endPoint x: 442, endPoint y: 350, distance: 31.1
click at [438, 344] on ul "PC 업로드의 경우 영상 길이가 반드시 35초 이상 이어야 하며, 음원의 볼륨이 유튜브가 인식할 정도로 커야한다는 제약이 있습니다. 여러개의 …" at bounding box center [740, 341] width 1015 height 84
drag, startPoint x: 483, startPoint y: 344, endPoint x: 484, endPoint y: 360, distance: 15.6
click at [484, 357] on span "위 사항을 모두 준수하더라도 유튜브에서 인식하지 못하는 경우가 있습니다. 반드시 영상 업로드 전 '비공개' 처리 후, 음원 정보 노출 여부를 …" at bounding box center [724, 352] width 957 height 16
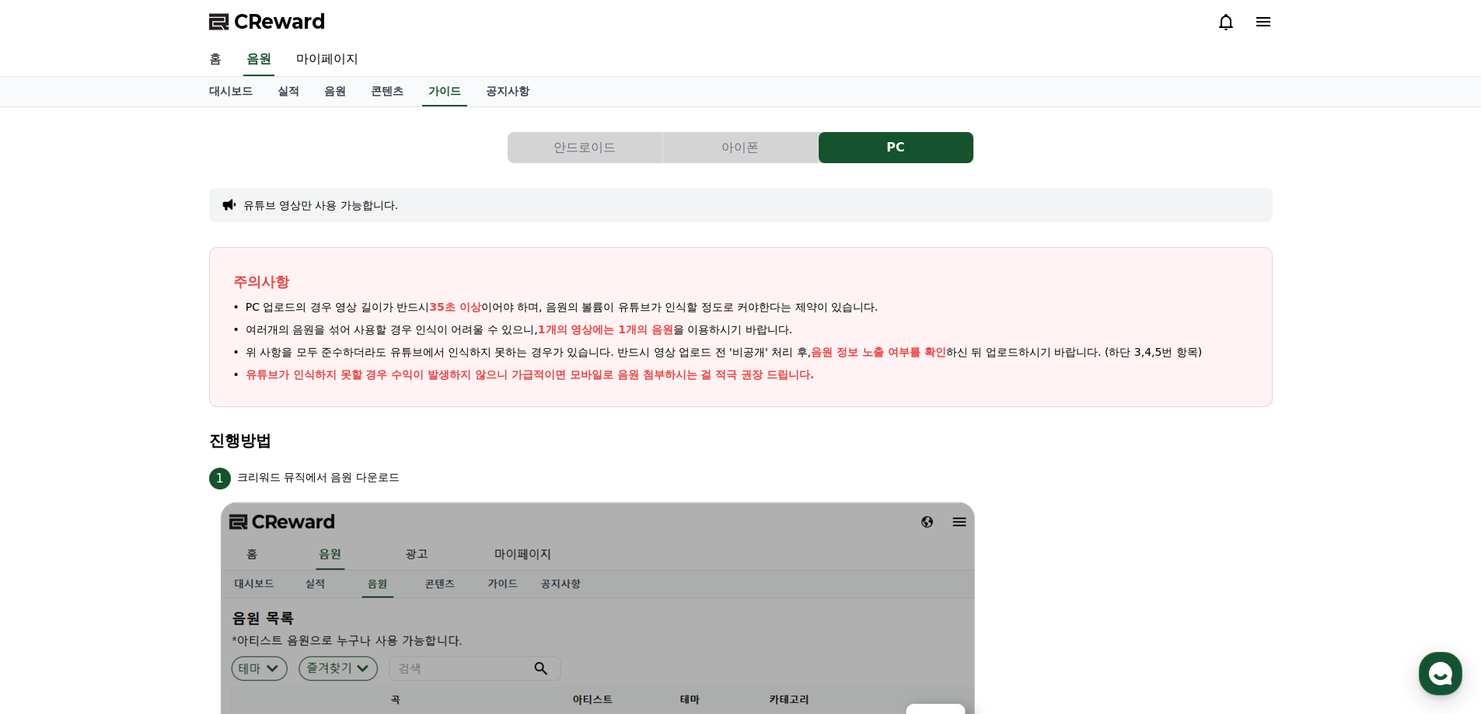
drag, startPoint x: 278, startPoint y: 352, endPoint x: 468, endPoint y: 351, distance: 190.5
click at [433, 351] on span "위 사항을 모두 준수하더라도 유튜브에서 인식하지 못하는 경우가 있습니다. 반드시 영상 업로드 전 '비공개' 처리 후, 음원 정보 노출 여부를 …" at bounding box center [724, 352] width 957 height 16
drag, startPoint x: 643, startPoint y: 351, endPoint x: 806, endPoint y: 348, distance: 163.3
click at [789, 348] on span "위 사항을 모두 준수하더라도 유튜브에서 인식하지 못하는 경우가 있습니다. 반드시 영상 업로드 전 '비공개' 처리 후, 음원 정보 노출 여부를 …" at bounding box center [724, 352] width 957 height 16
click at [1033, 361] on ul "PC 업로드의 경우 영상 길이가 반드시 35초 이상 이어야 하며, 음원의 볼륨이 유튜브가 인식할 정도로 커야한다는 제약이 있습니다. 여러개의 …" at bounding box center [740, 341] width 1015 height 84
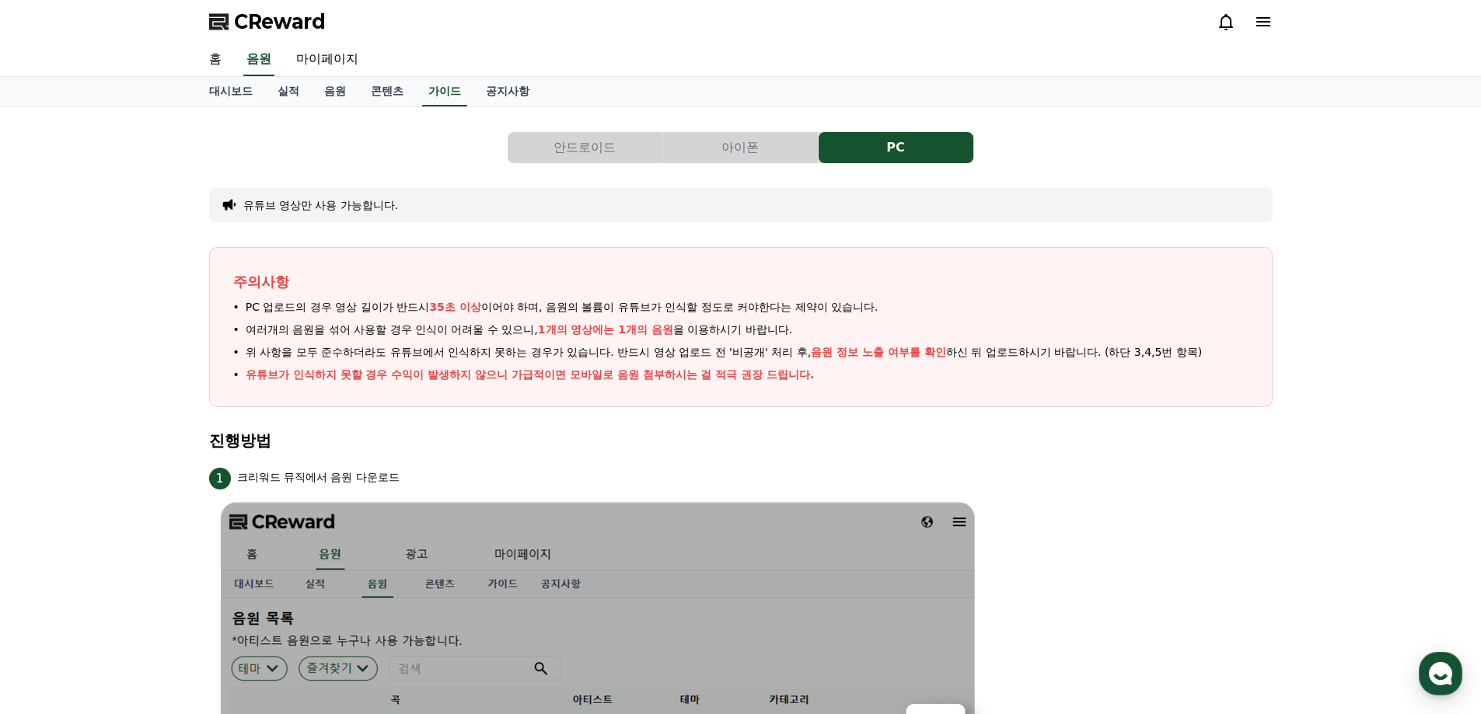
drag, startPoint x: 1022, startPoint y: 350, endPoint x: 1011, endPoint y: 382, distance: 34.2
click at [1014, 368] on ul "PC 업로드의 경우 영상 길이가 반드시 35초 이상 이어야 하며, 음원의 볼륨이 유튜브가 인식할 정도로 커야한다는 제약이 있습니다. 여러개의 …" at bounding box center [740, 341] width 1015 height 84
drag, startPoint x: 983, startPoint y: 361, endPoint x: 984, endPoint y: 377, distance: 16.4
click at [984, 372] on ul "PC 업로드의 경우 영상 길이가 반드시 35초 이상 이어야 하며, 음원의 볼륨이 유튜브가 인식할 정도로 커야한다는 제약이 있습니다. 여러개의 …" at bounding box center [740, 341] width 1015 height 84
drag, startPoint x: 250, startPoint y: 352, endPoint x: 806, endPoint y: 348, distance: 556.6
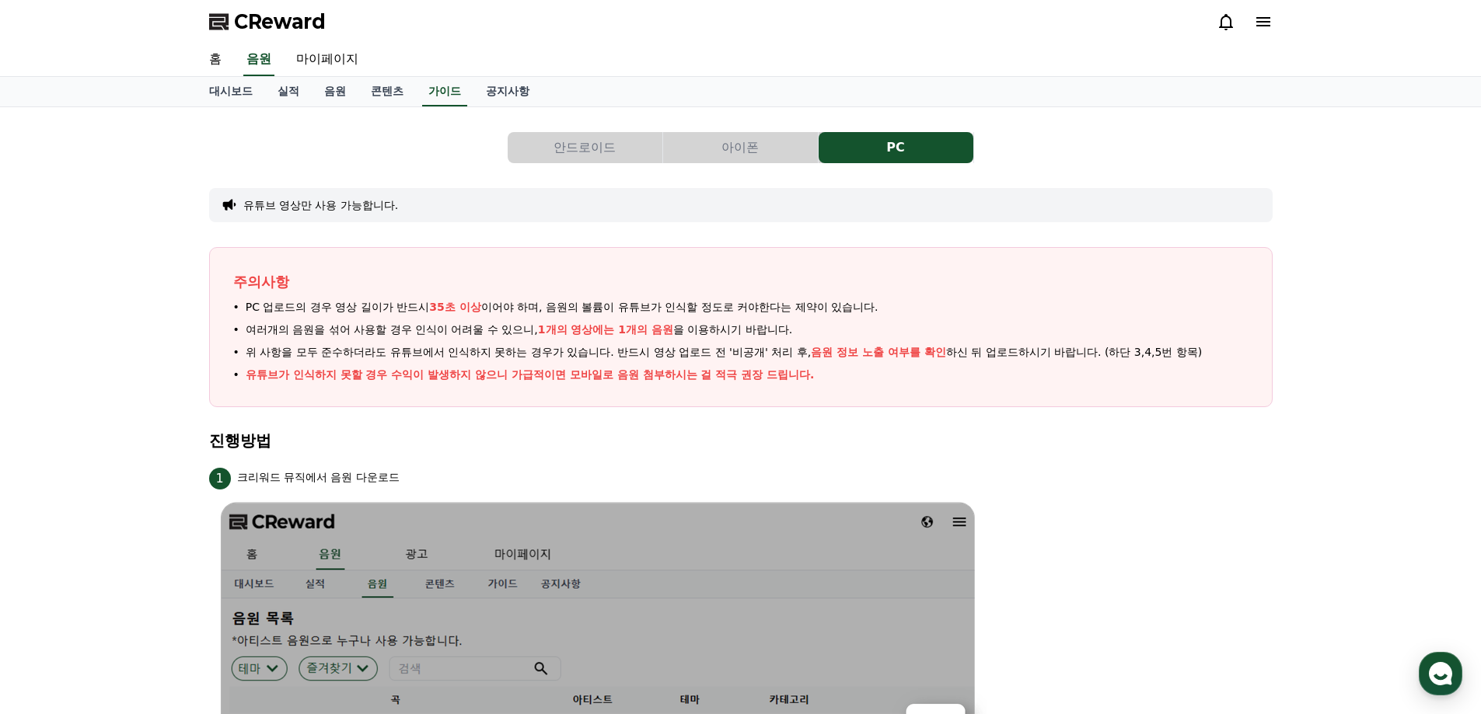
click at [802, 348] on span "위 사항을 모두 준수하더라도 유튜브에서 인식하지 못하는 경우가 있습니다. 반드시 영상 업로드 전 '비공개' 처리 후, 음원 정보 노출 여부를 …" at bounding box center [724, 352] width 957 height 16
drag, startPoint x: 819, startPoint y: 355, endPoint x: 1102, endPoint y: 356, distance: 283.0
click at [1102, 356] on span "위 사항을 모두 준수하더라도 유튜브에서 인식하지 못하는 경우가 있습니다. 반드시 영상 업로드 전 '비공개' 처리 후, 음원 정보 노출 여부를 …" at bounding box center [724, 352] width 957 height 16
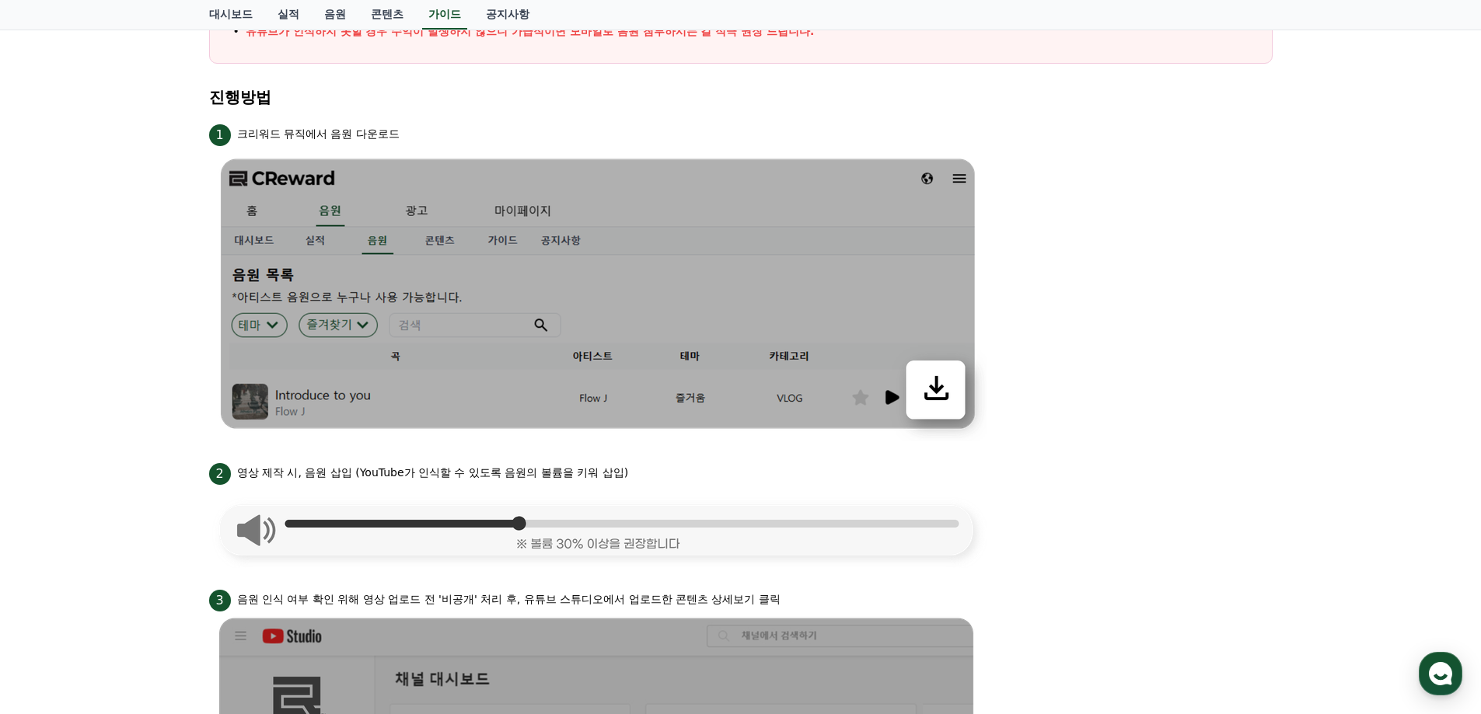
scroll to position [332, 0]
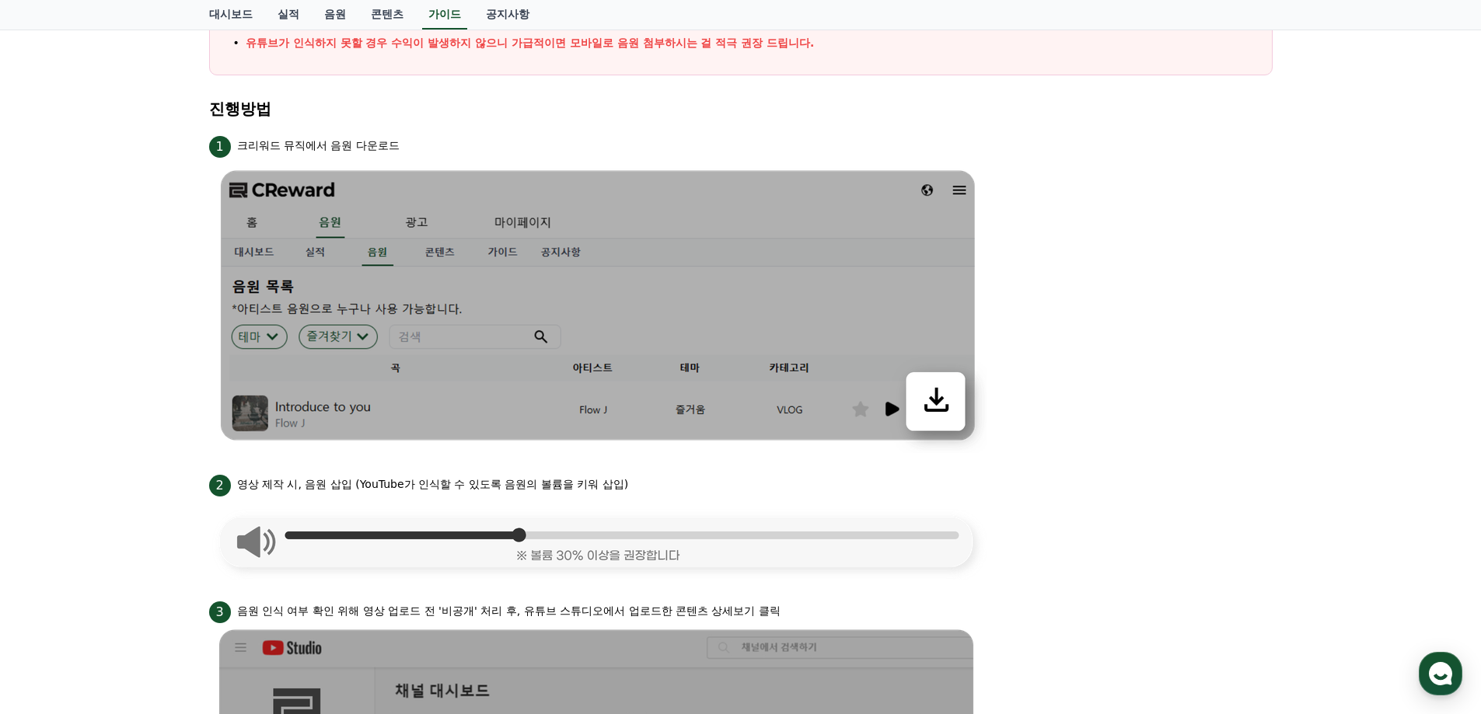
drag, startPoint x: 236, startPoint y: 476, endPoint x: 595, endPoint y: 513, distance: 361.1
click at [595, 505] on li "2 영상 제작 시, 음원 삽입 (YouTube가 인식할 수 있도록 음원의 볼륨을 키워 삽입)" at bounding box center [741, 526] width 1064 height 108
click at [345, 491] on p "영상 제작 시, 음원 삽입 (YouTube가 인식할 수 있도록 음원의 볼륨을 키워 삽입)" at bounding box center [433, 485] width 392 height 16
drag, startPoint x: 316, startPoint y: 485, endPoint x: 422, endPoint y: 472, distance: 107.3
click at [393, 472] on div "2 영상 제작 시, 음원 삽입 (YouTube가 인식할 수 있도록 음원의 볼륨을 키워 삽입)" at bounding box center [741, 484] width 1064 height 25
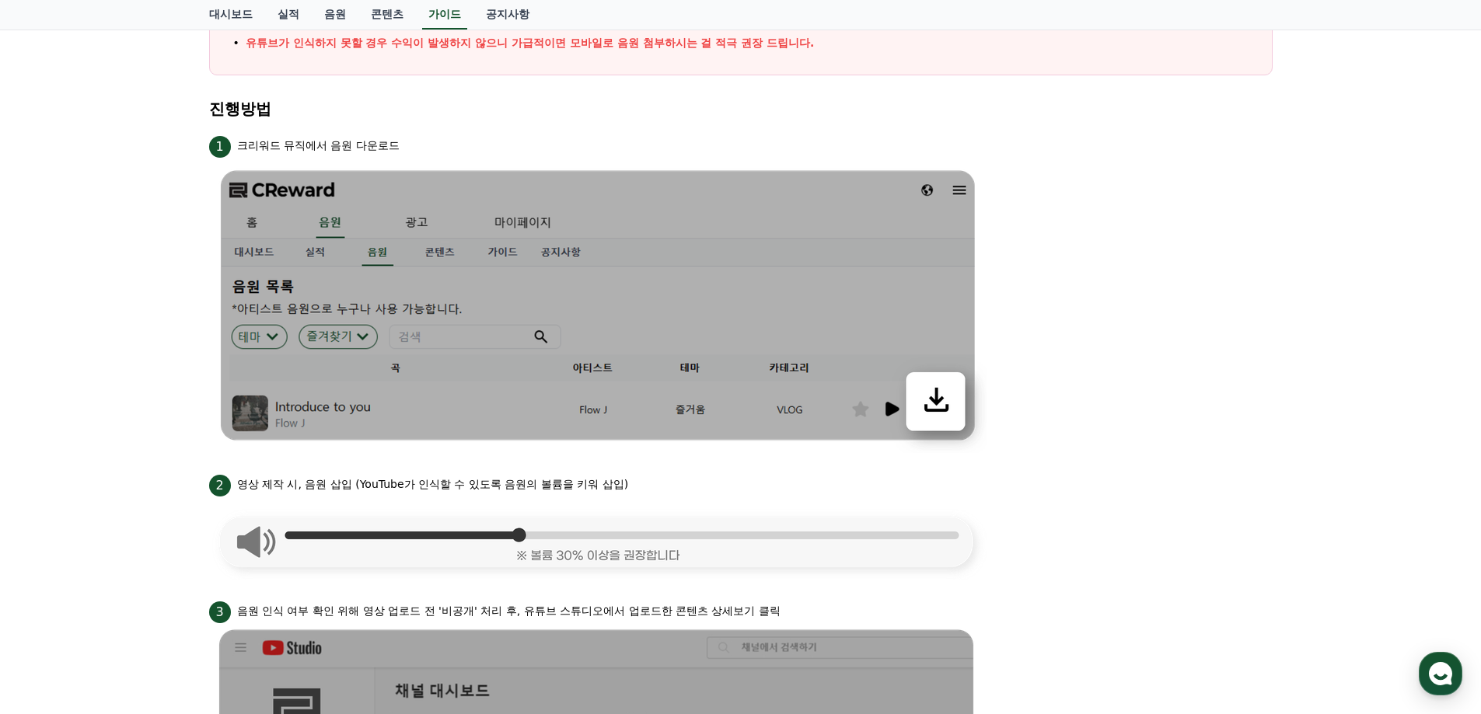
drag, startPoint x: 477, startPoint y: 481, endPoint x: 586, endPoint y: 498, distance: 110.8
click at [529, 488] on p "영상 제작 시, 음원 삽입 (YouTube가 인식할 수 있도록 음원의 볼륨을 키워 삽입)" at bounding box center [433, 485] width 392 height 16
drag, startPoint x: 620, startPoint y: 490, endPoint x: 402, endPoint y: 484, distance: 218.5
click at [402, 484] on p "영상 제작 시, 음원 삽입 (YouTube가 인식할 수 있도록 음원의 볼륨을 키워 삽입)" at bounding box center [433, 485] width 392 height 16
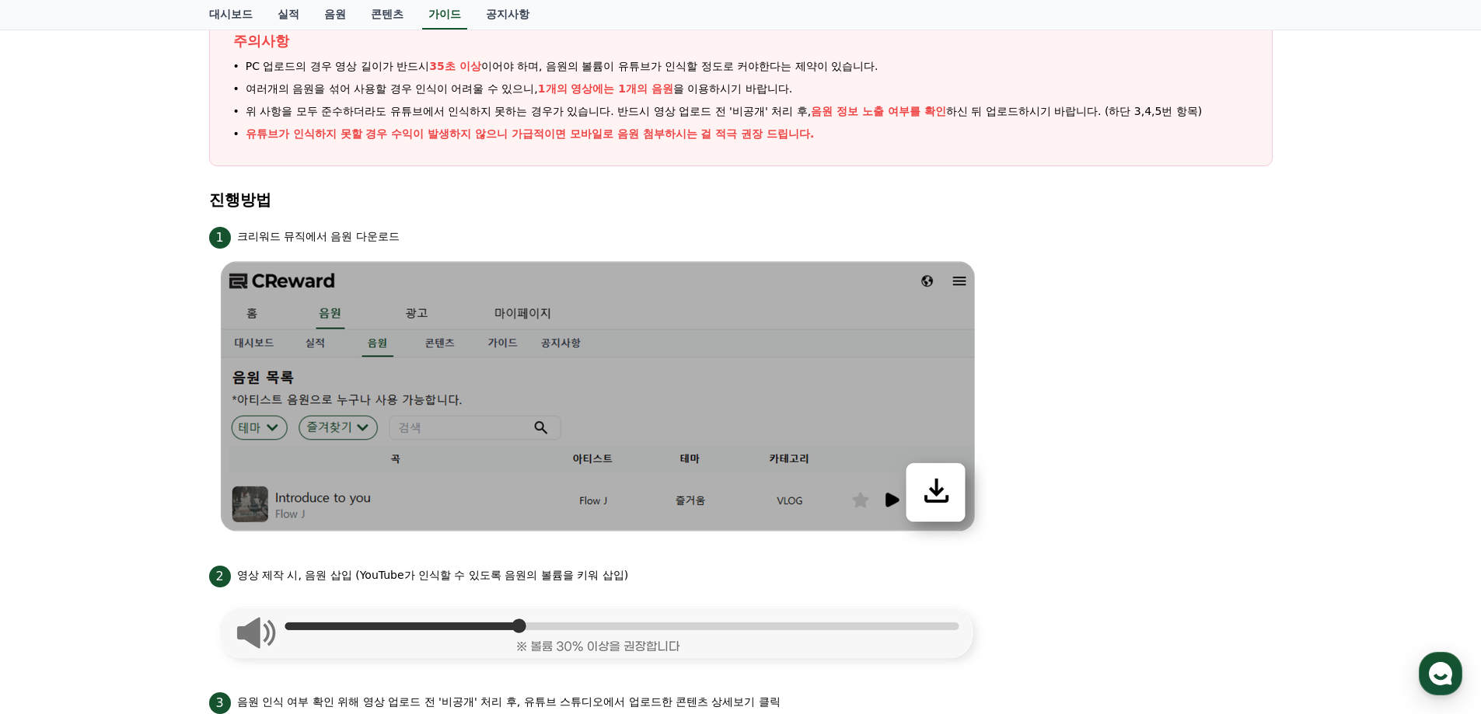
scroll to position [99, 0]
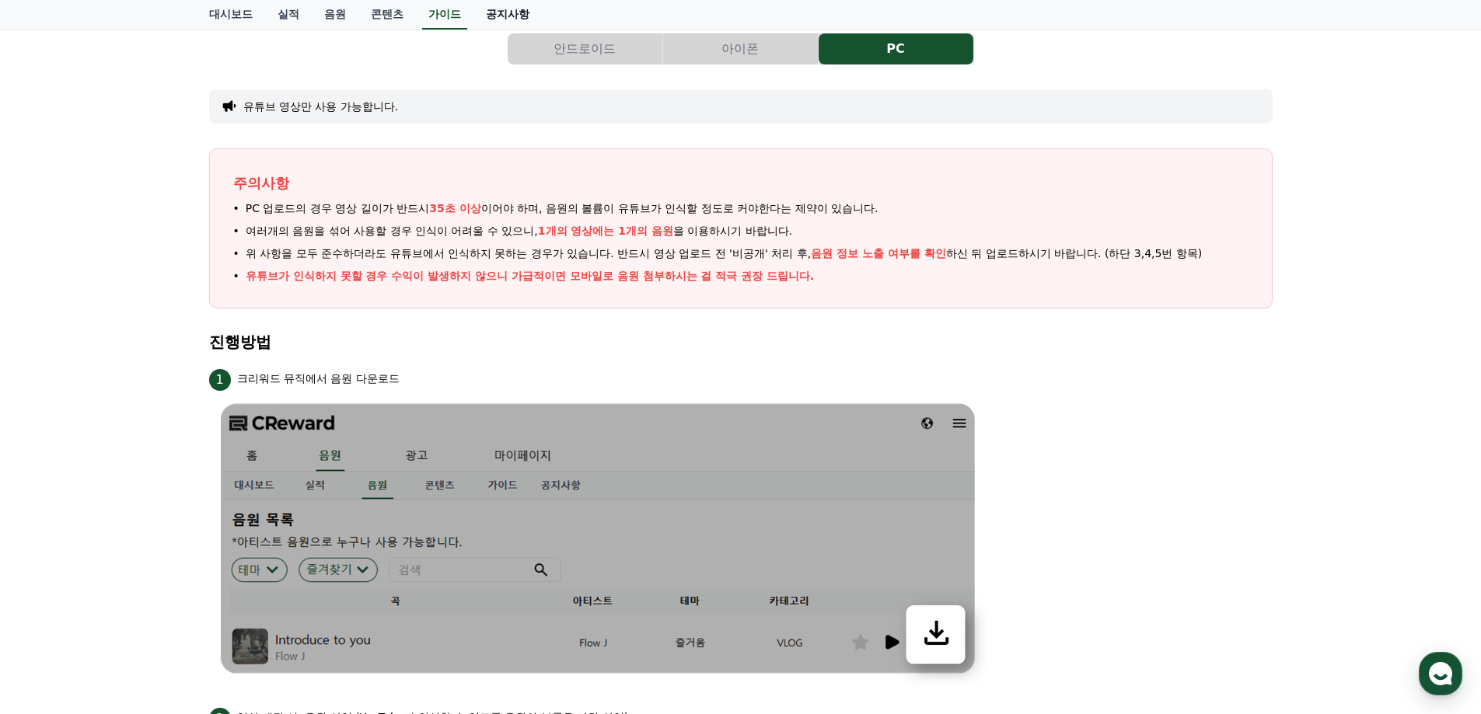
click at [499, 14] on link "공지사항" at bounding box center [507, 15] width 68 height 30
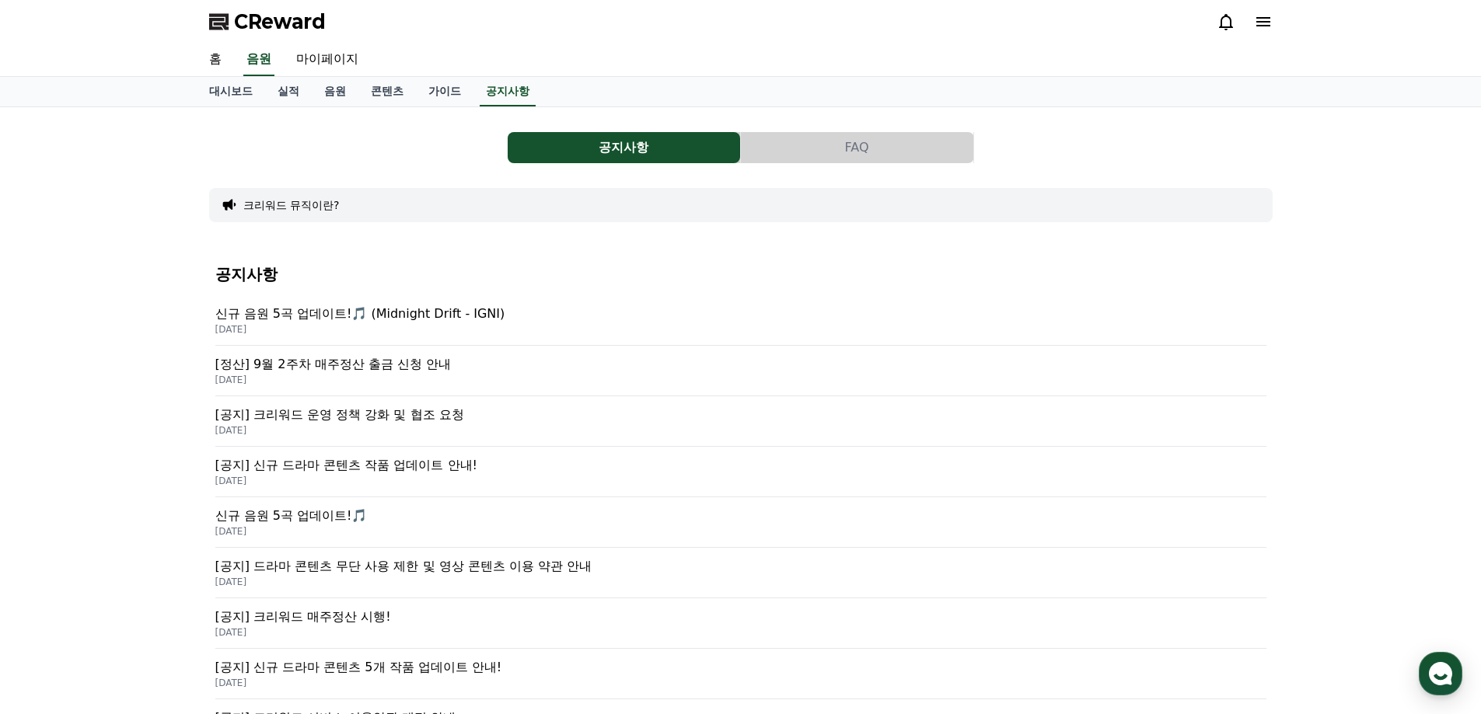
click at [422, 425] on p "[DATE]" at bounding box center [740, 430] width 1051 height 12
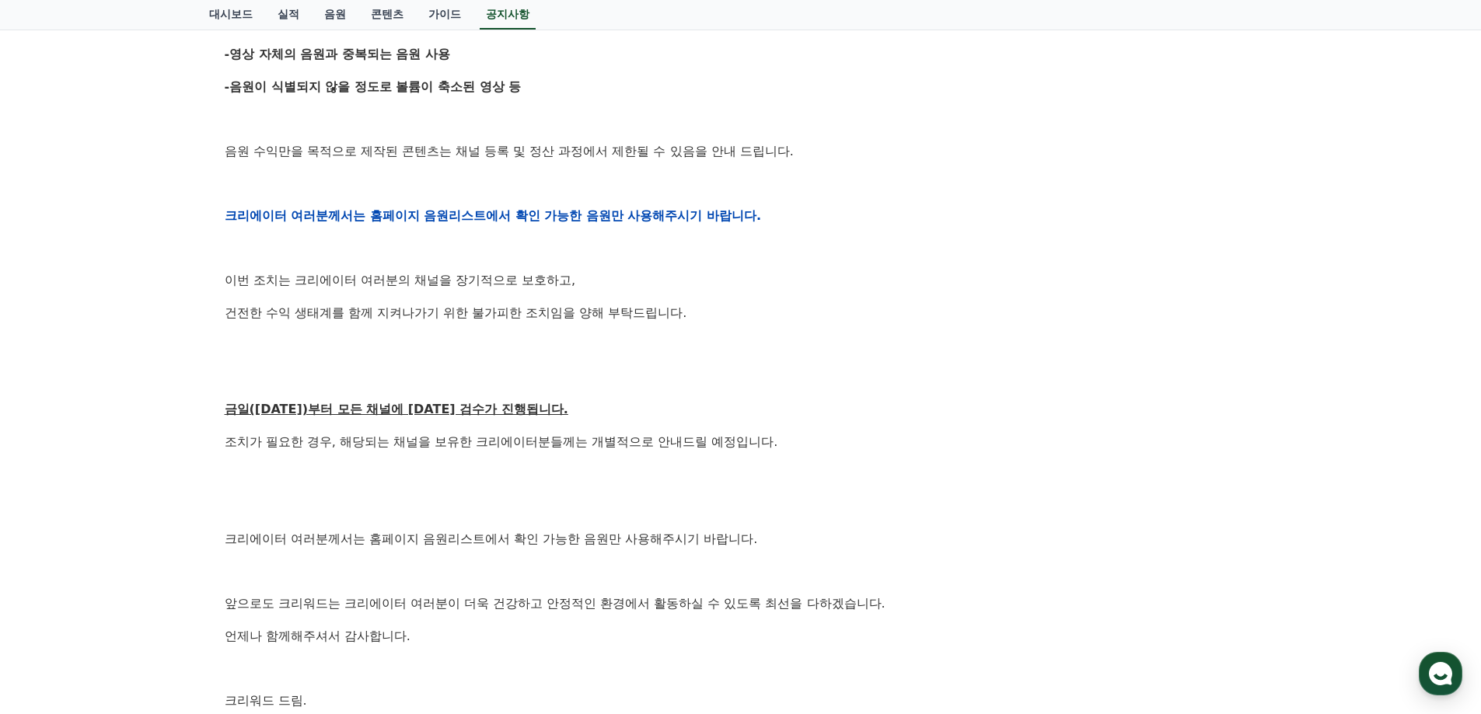
scroll to position [844, 0]
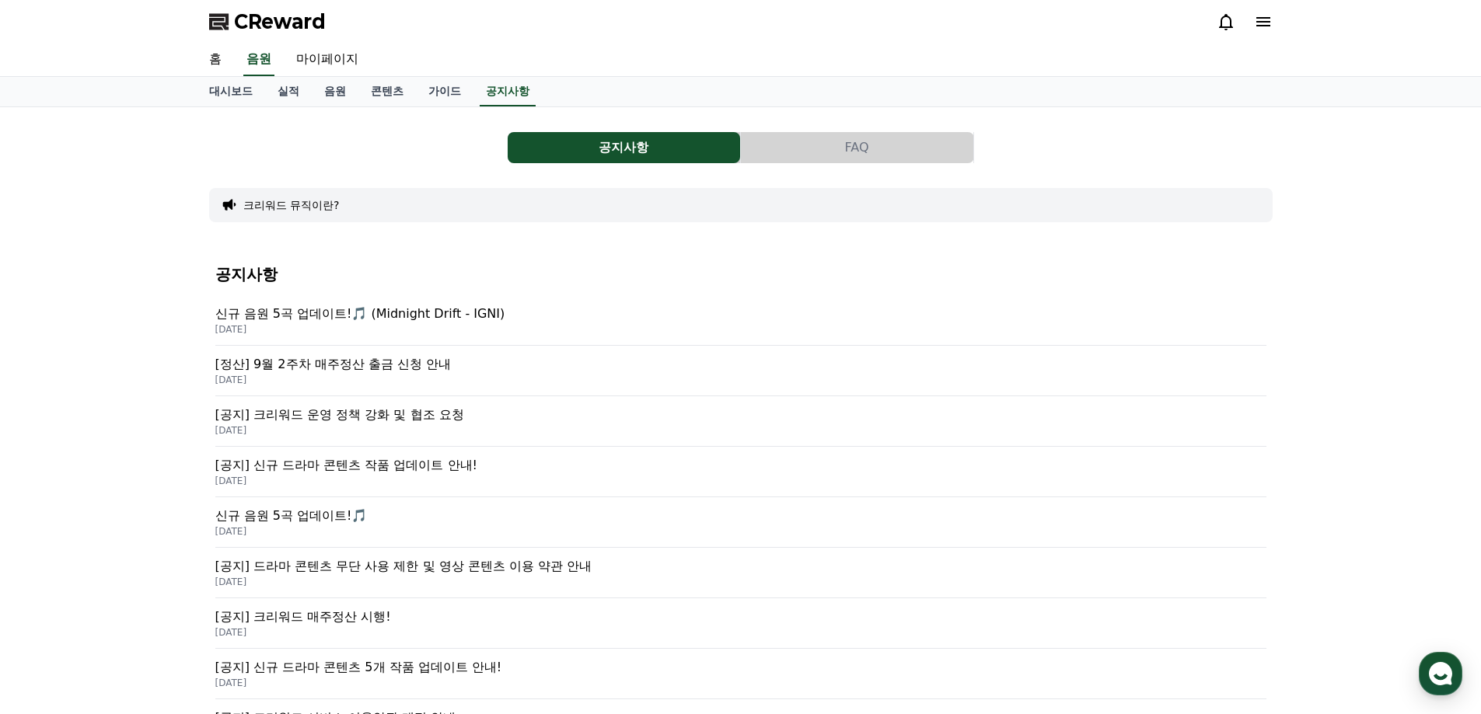
click at [294, 211] on button "크리워드 뮤직이란?" at bounding box center [291, 205] width 96 height 16
click at [864, 157] on button "FAQ" at bounding box center [857, 147] width 232 height 31
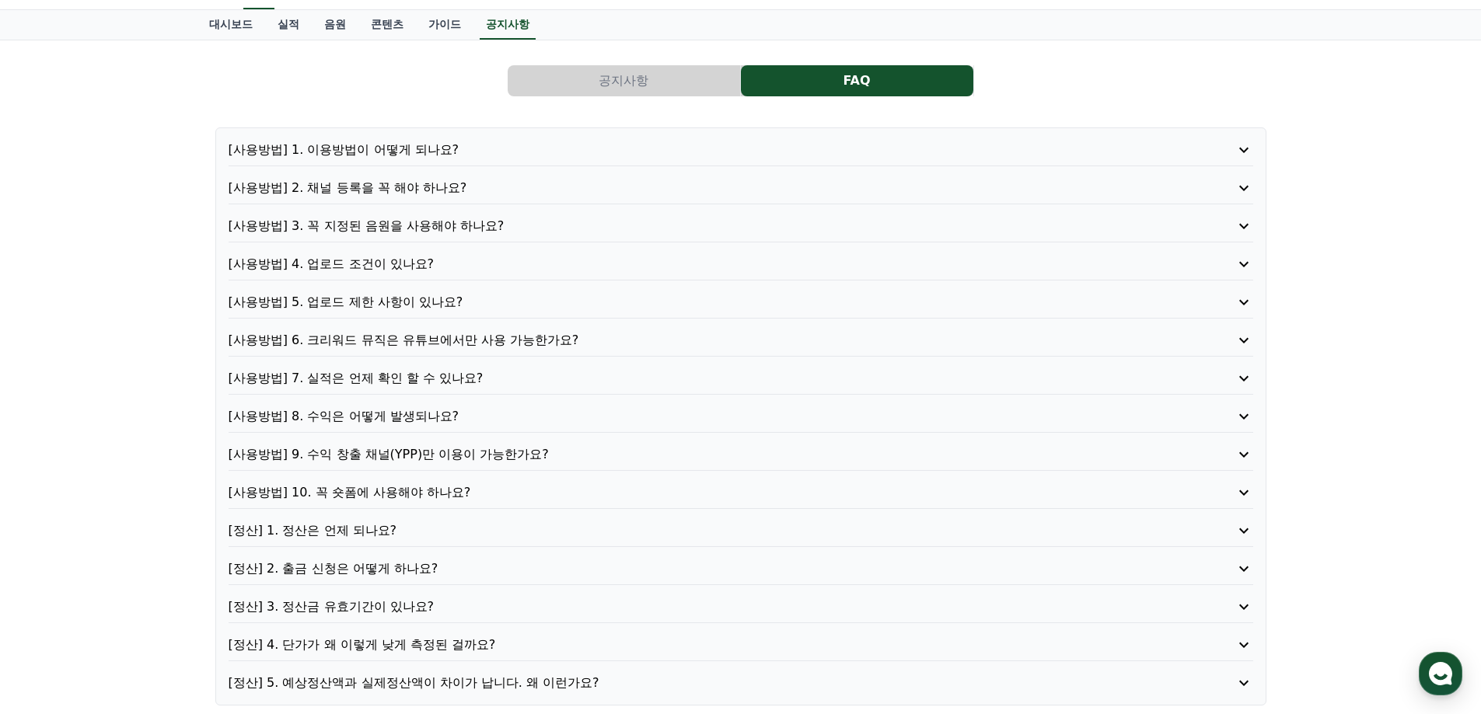
scroll to position [233, 0]
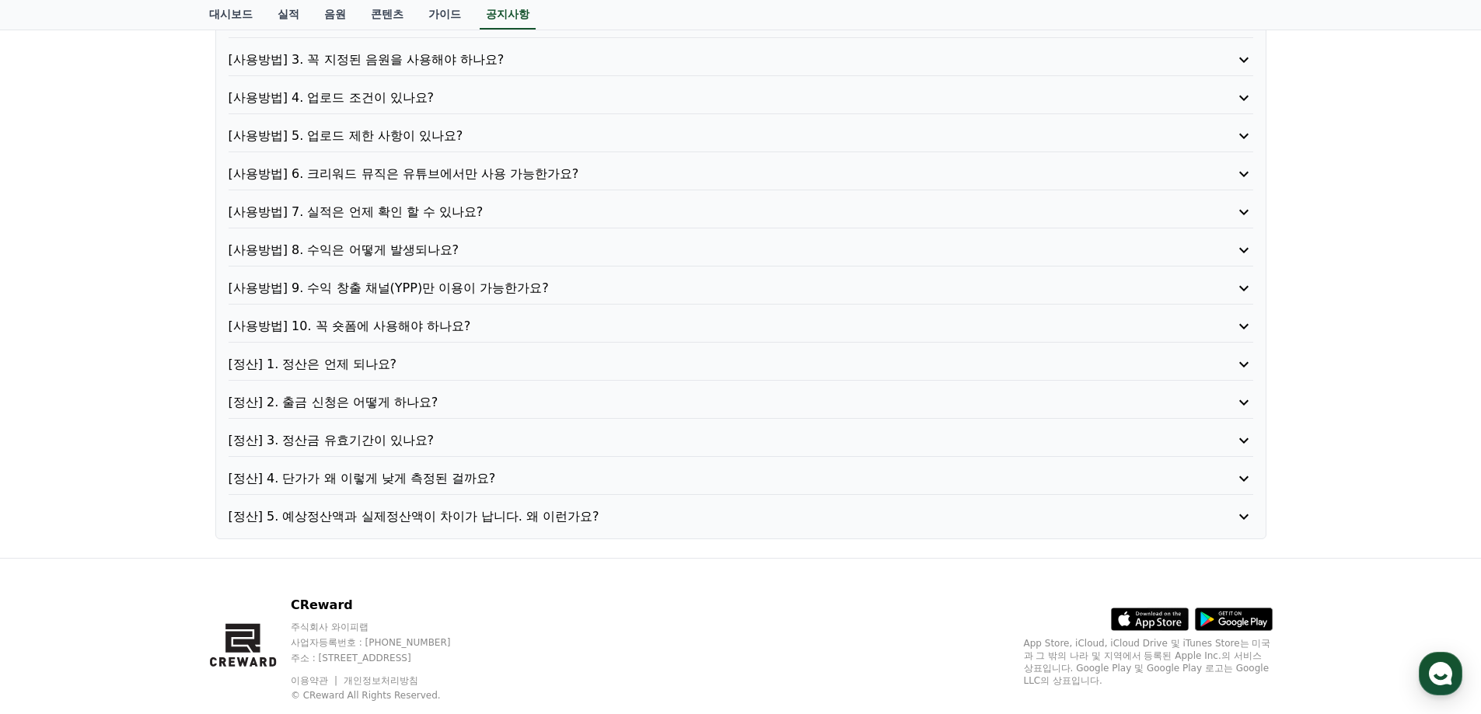
click at [383, 526] on div "[사용방법] 1. 이용방법이 어떻게 되나요? [사용방법] 2. 채널 등록을 꼭 해야 하나요? [사용방법] 3. 꼭 지정된 음원을 사용해야 하나…" at bounding box center [740, 250] width 1051 height 578
click at [398, 478] on p "[정산] 4. 단가가 왜 이렇게 낮게 측정된 걸까요?" at bounding box center [700, 479] width 943 height 19
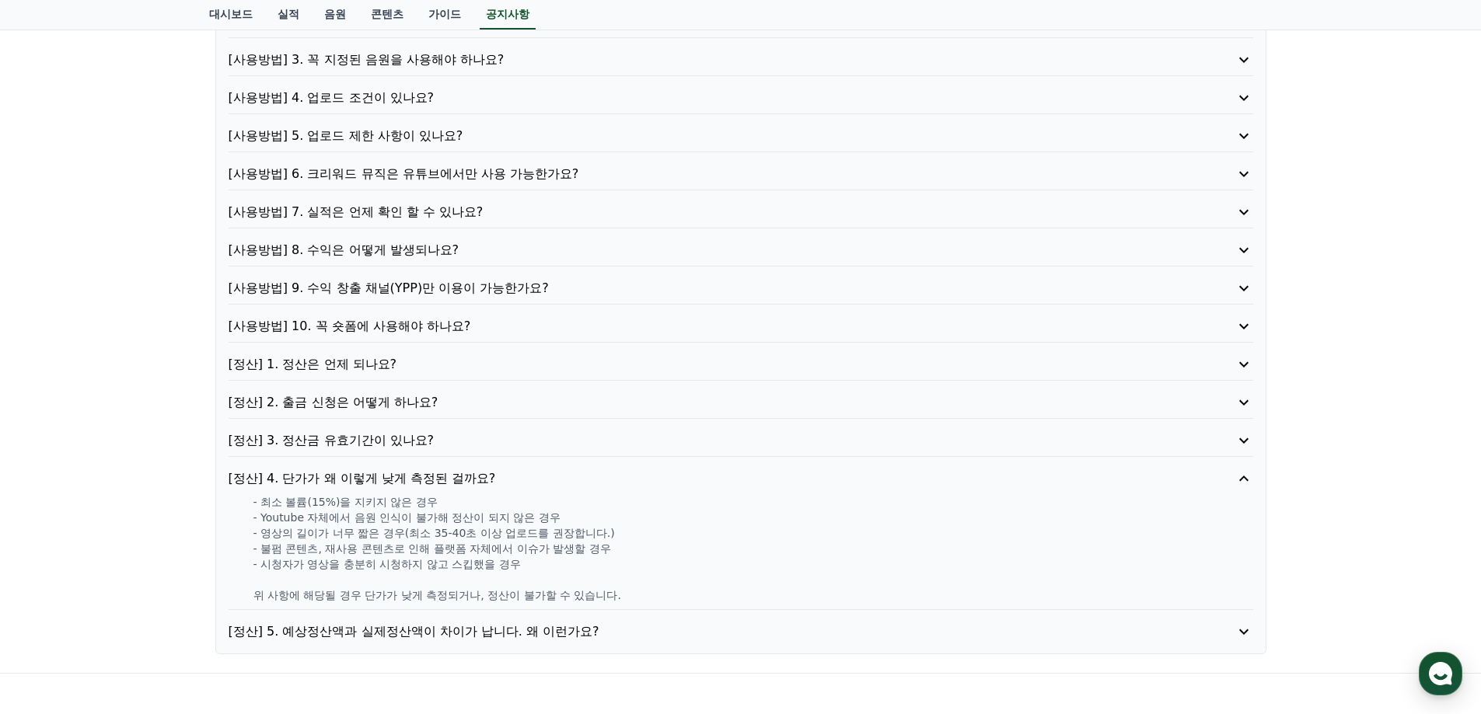
drag, startPoint x: 291, startPoint y: 507, endPoint x: 371, endPoint y: 507, distance: 80.1
click at [371, 507] on p "- 최소 볼륨(15%)을 지키지 않은 경우" at bounding box center [753, 502] width 1000 height 16
drag, startPoint x: 324, startPoint y: 526, endPoint x: 335, endPoint y: 525, distance: 11.0
click at [330, 526] on p "- 영상의 길이가 너무 짧은 경우(최소 35-40초 이상 업로드를 권장합니다.)" at bounding box center [753, 534] width 1000 height 16
drag, startPoint x: 410, startPoint y: 522, endPoint x: 416, endPoint y: 531, distance: 10.8
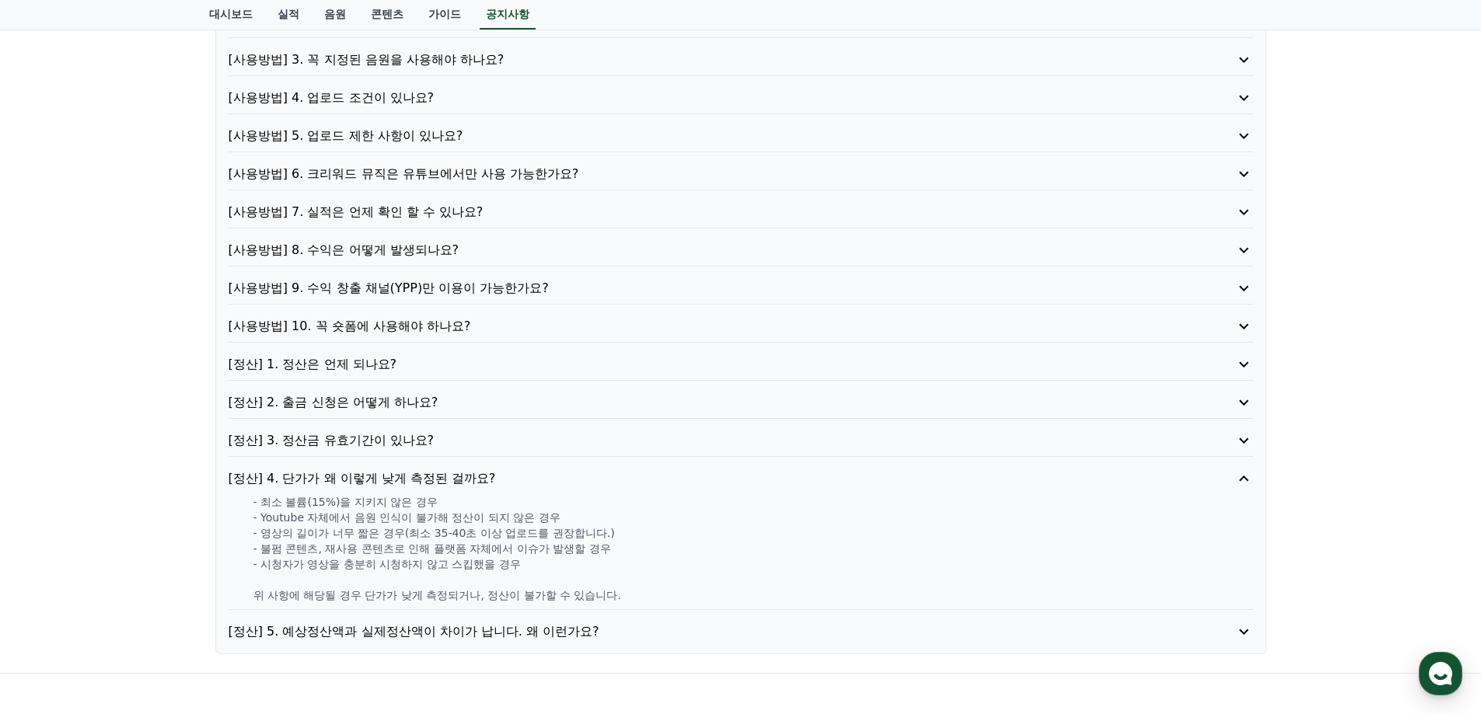
click at [412, 525] on p "- Youtube 자체에서 음원 인식이 불가해 정산이 되지 않은 경우" at bounding box center [753, 518] width 1000 height 16
drag, startPoint x: 372, startPoint y: 512, endPoint x: 387, endPoint y: 543, distance: 35.5
click at [379, 531] on div "- 최소 볼륨(15%)을 지키지 않은 경우 - Youtube 자체에서 음원 인식이 불가해 정산이 되지 않은 경우 - 영상의 길이가 너무 짧은 …" at bounding box center [741, 548] width 1025 height 109
drag, startPoint x: 413, startPoint y: 542, endPoint x: 409, endPoint y: 567, distance: 25.2
click at [414, 557] on div "- 최소 볼륨(15%)을 지키지 않은 경우 - Youtube 자체에서 음원 인식이 불가해 정산이 되지 않은 경우 - 영상의 길이가 너무 짧은 …" at bounding box center [741, 548] width 1025 height 109
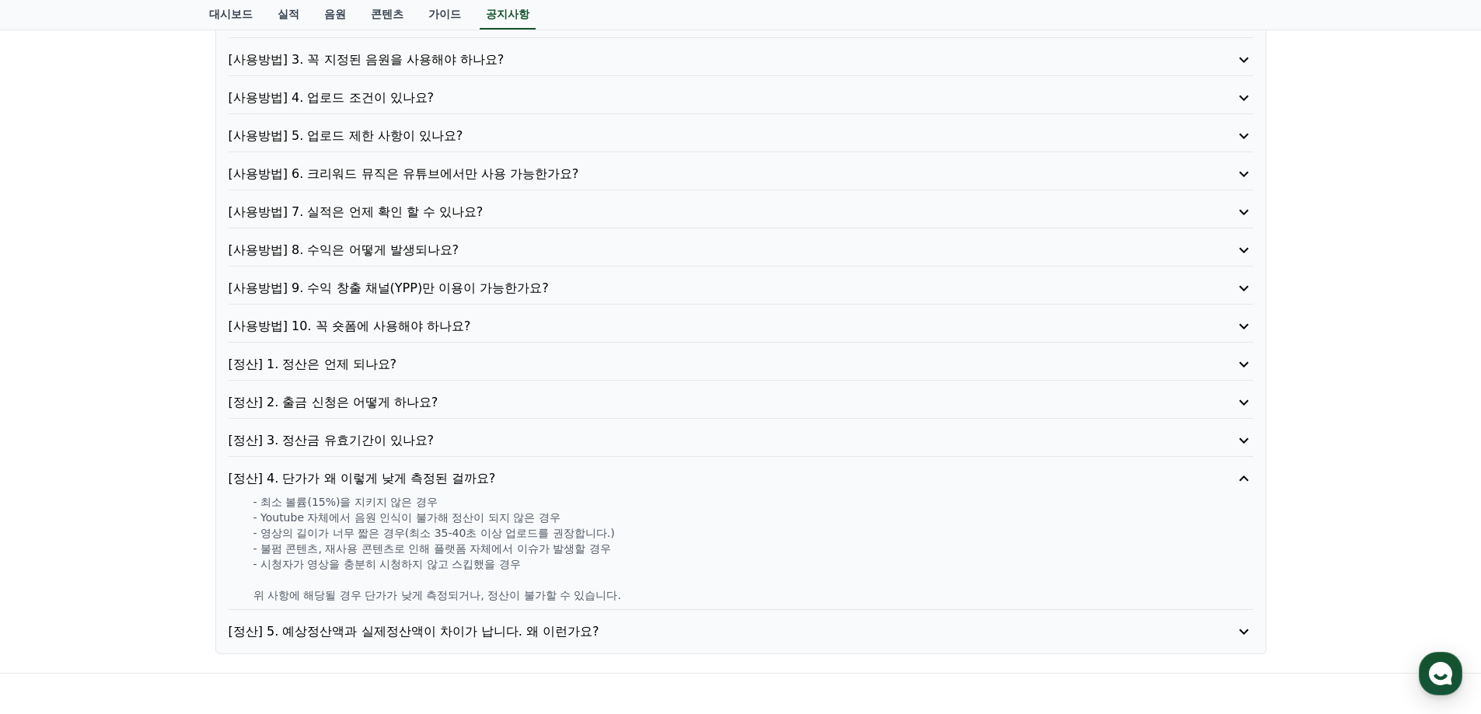
drag, startPoint x: 322, startPoint y: 553, endPoint x: 405, endPoint y: 554, distance: 83.2
click at [396, 552] on p "- 불펌 콘텐츠, 재사용 콘텐츠로 인해 플랫폼 자체에서 이슈가 발생할 경우" at bounding box center [753, 549] width 1000 height 16
drag, startPoint x: 302, startPoint y: 550, endPoint x: 548, endPoint y: 553, distance: 245.7
click at [548, 553] on p "- 불펌 콘텐츠, 재사용 콘텐츠로 인해 플랫폼 자체에서 이슈가 발생할 경우" at bounding box center [753, 549] width 1000 height 16
drag, startPoint x: 318, startPoint y: 565, endPoint x: 455, endPoint y: 571, distance: 137.0
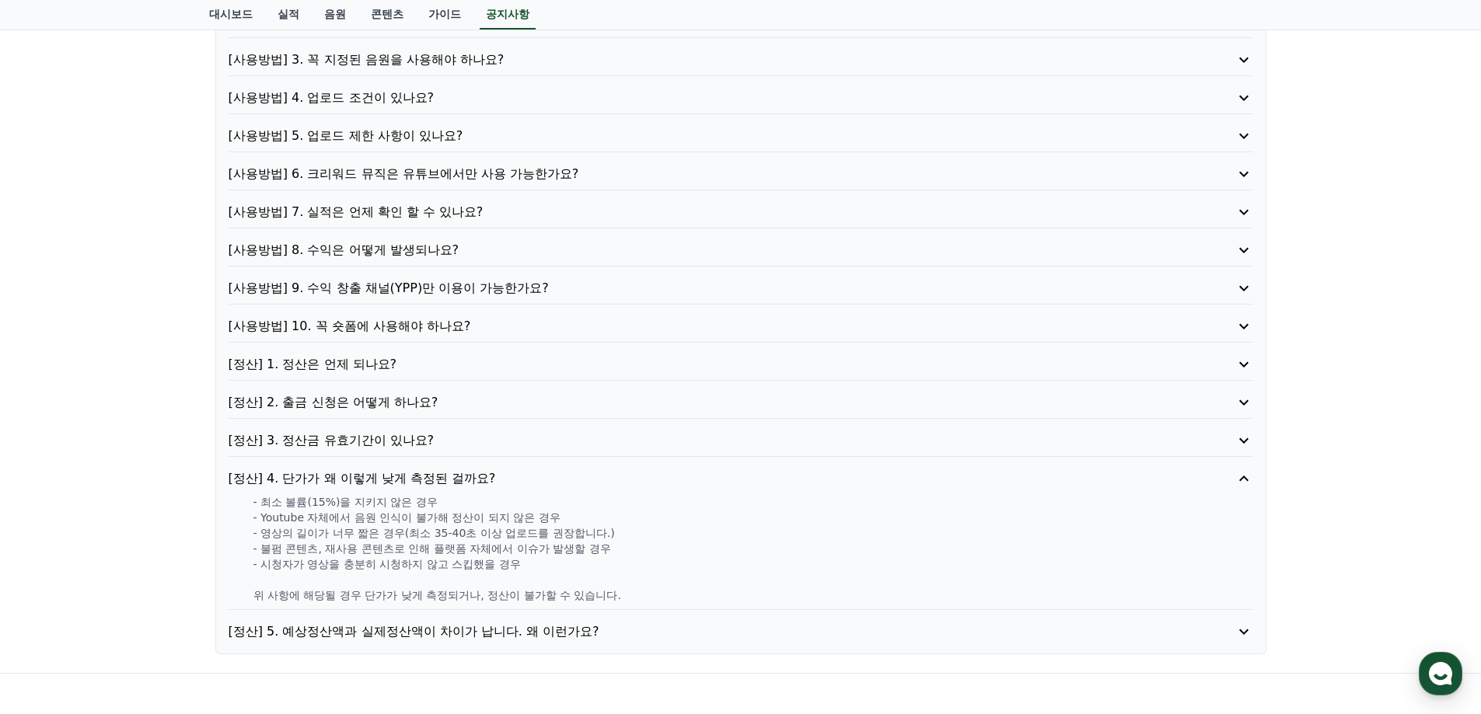
click at [469, 563] on p "- 시청자가 영상을 충분히 시청하지 않고 스킵했을 경우" at bounding box center [753, 565] width 1000 height 16
drag, startPoint x: 299, startPoint y: 602, endPoint x: 462, endPoint y: 599, distance: 162.5
click at [452, 598] on p "위 사항에 해당될 경우 단가가 낮게 측정되거나, 정산이 불가할 수 있습니다." at bounding box center [753, 596] width 1000 height 16
click at [373, 630] on p "[정산] 5. 예상정산액과 실제정산액이 차이가 납니다. 왜 이런가요?" at bounding box center [700, 632] width 943 height 19
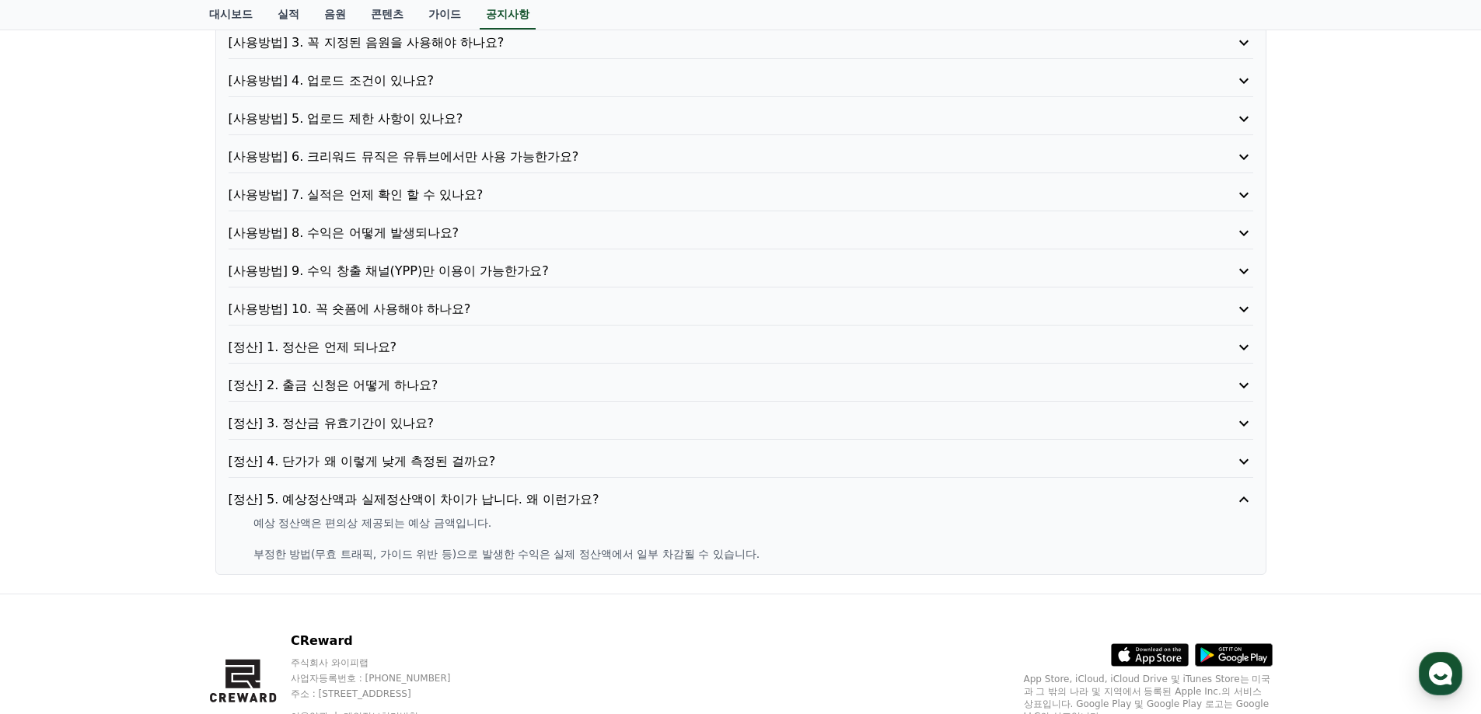
scroll to position [168, 0]
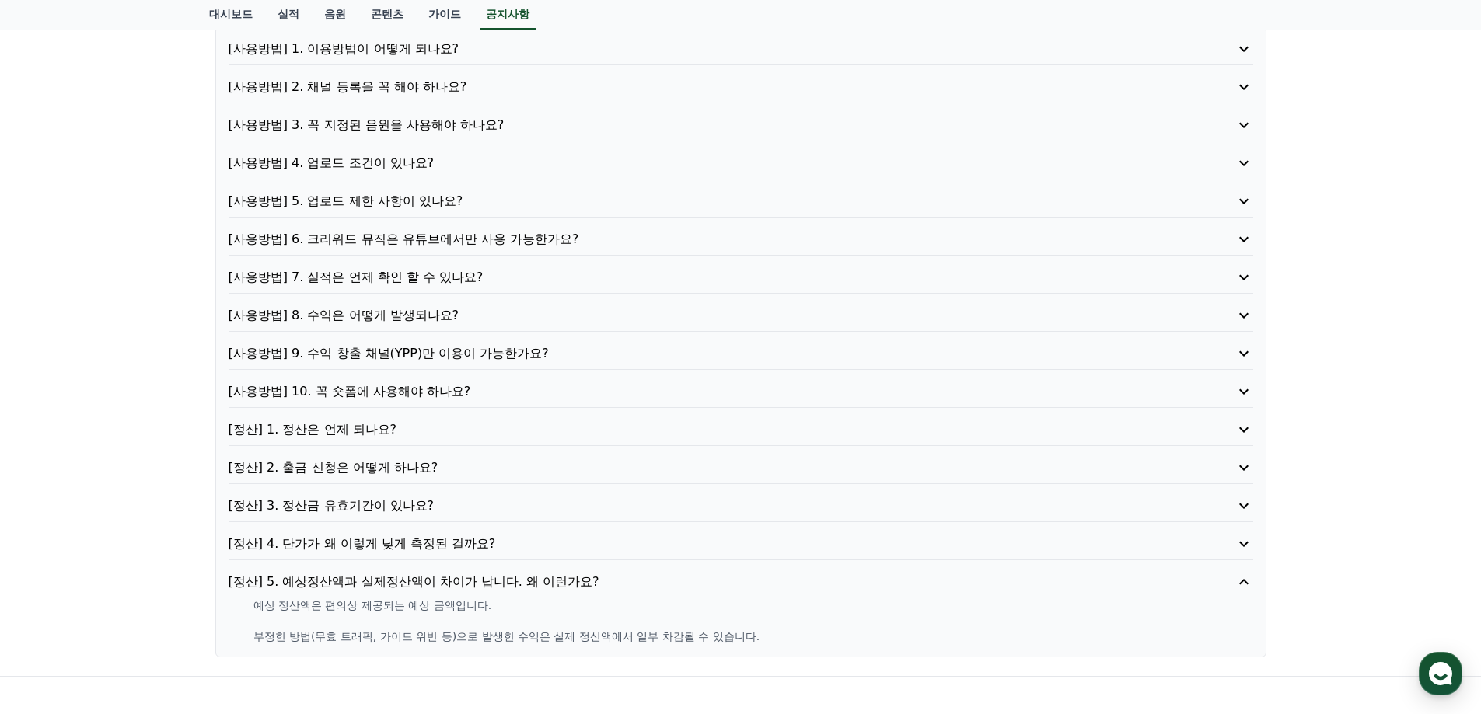
click at [330, 434] on p "[정산] 1. 정산은 언제 되나요?" at bounding box center [700, 430] width 943 height 19
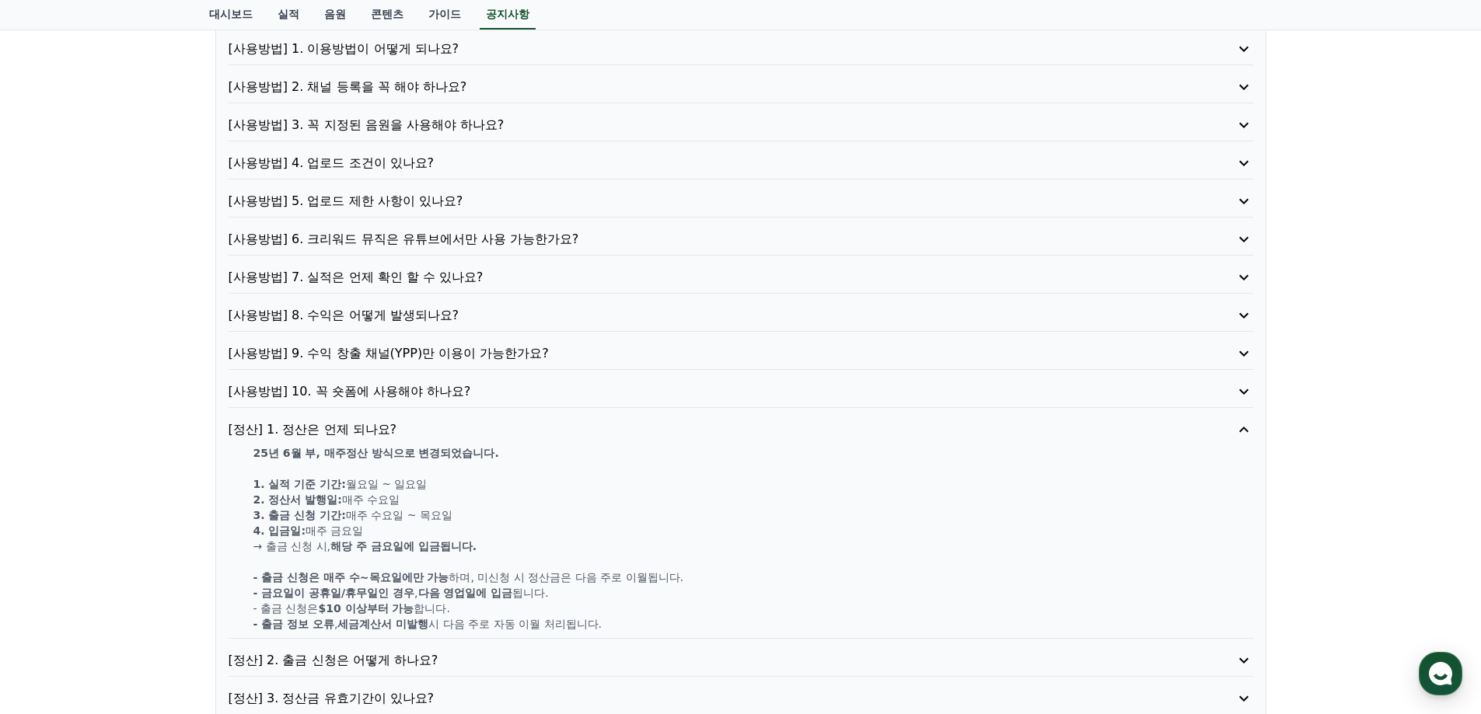
drag, startPoint x: 250, startPoint y: 458, endPoint x: 431, endPoint y: 465, distance: 180.5
click at [450, 454] on div "25년 6월 부, 매주정산 방식으로 변경되었습니다. 1. 실적 기준 기간: [DATE] ~ [DATE] 2. 정산서 발행일: 매주 [DATE]…" at bounding box center [741, 538] width 1025 height 187
drag, startPoint x: 274, startPoint y: 488, endPoint x: 421, endPoint y: 486, distance: 147.7
click at [403, 486] on p "1. 실적 기준 기간: [DATE] ~ [DATE]" at bounding box center [753, 485] width 1000 height 16
drag, startPoint x: 269, startPoint y: 500, endPoint x: 413, endPoint y: 498, distance: 143.8
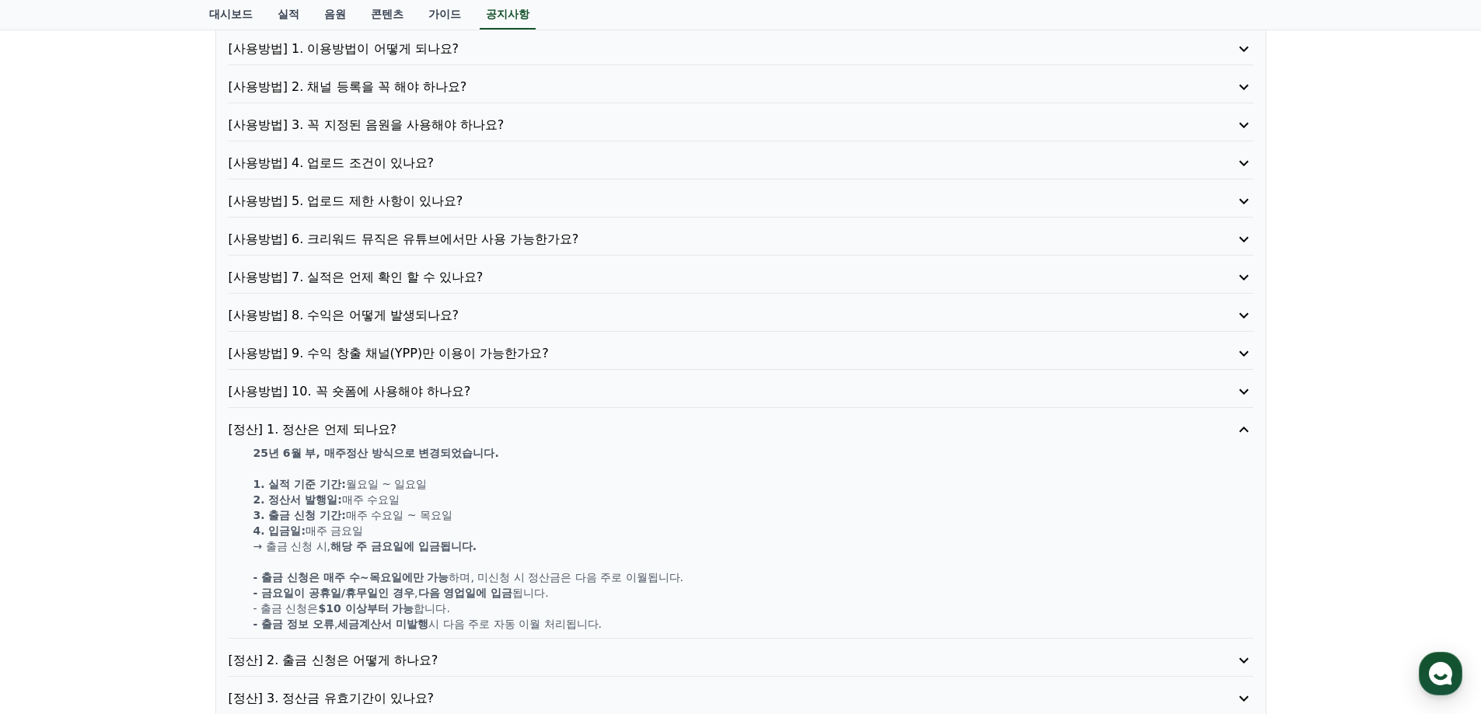
click at [413, 498] on p "2. 정산서 발행일: 매주 [DATE]" at bounding box center [753, 500] width 1000 height 16
drag, startPoint x: 277, startPoint y: 519, endPoint x: 481, endPoint y: 507, distance: 204.8
click at [480, 508] on p "3. 출금 신청 기간: 매주 [DATE] ~ [DATE]" at bounding box center [753, 516] width 1000 height 16
drag, startPoint x: 274, startPoint y: 552, endPoint x: 389, endPoint y: 549, distance: 115.1
click at [389, 549] on p "→ 출금 신청 시, 해당 주 [DATE]에 입금됩니다." at bounding box center [753, 547] width 1000 height 16
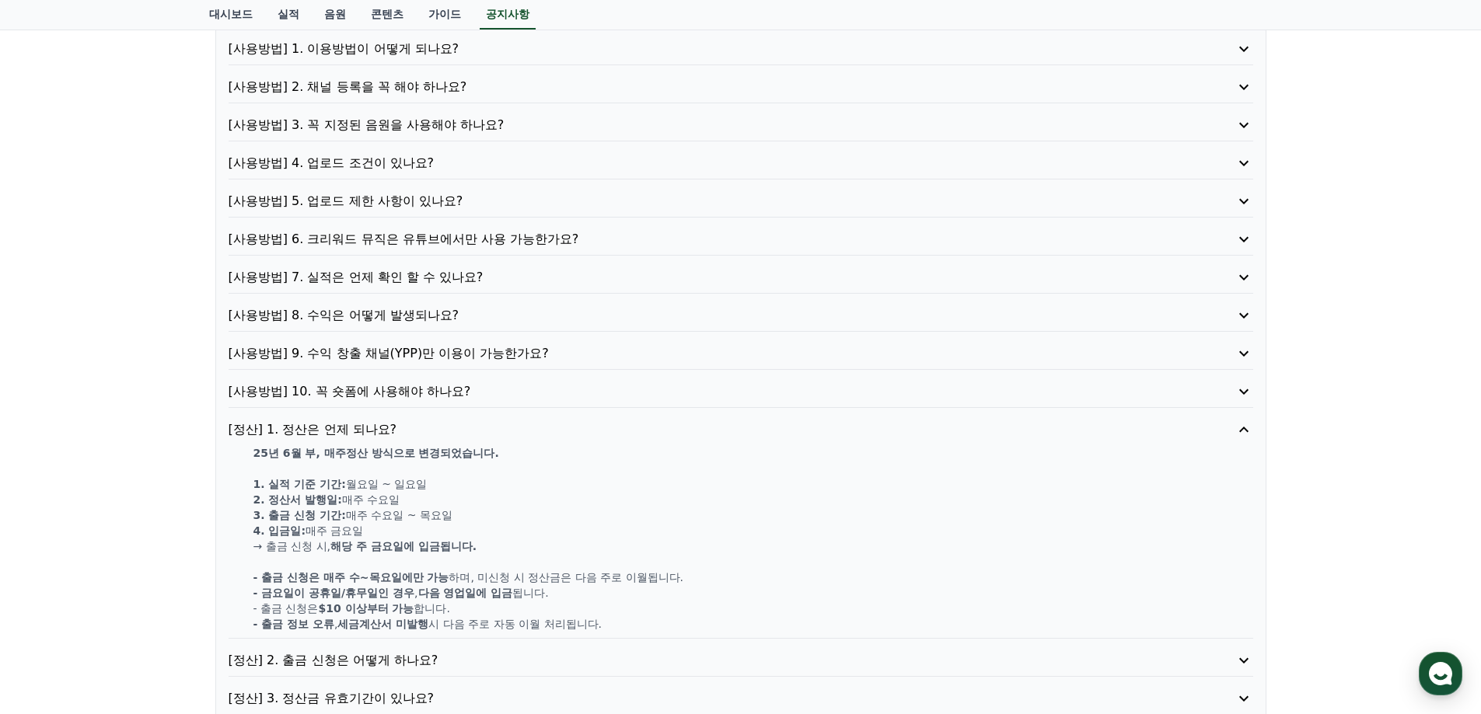
click at [435, 545] on strong "해당 주 금요일에 입금됩니다." at bounding box center [403, 546] width 146 height 12
drag, startPoint x: 283, startPoint y: 536, endPoint x: 348, endPoint y: 529, distance: 65.6
click at [340, 530] on p "4. 입금일: 매주 [DATE]" at bounding box center [753, 531] width 1000 height 16
drag, startPoint x: 370, startPoint y: 517, endPoint x: 414, endPoint y: 514, distance: 44.4
click at [400, 514] on p "3. 출금 신청 기간: 매주 [DATE] ~ [DATE]" at bounding box center [753, 516] width 1000 height 16
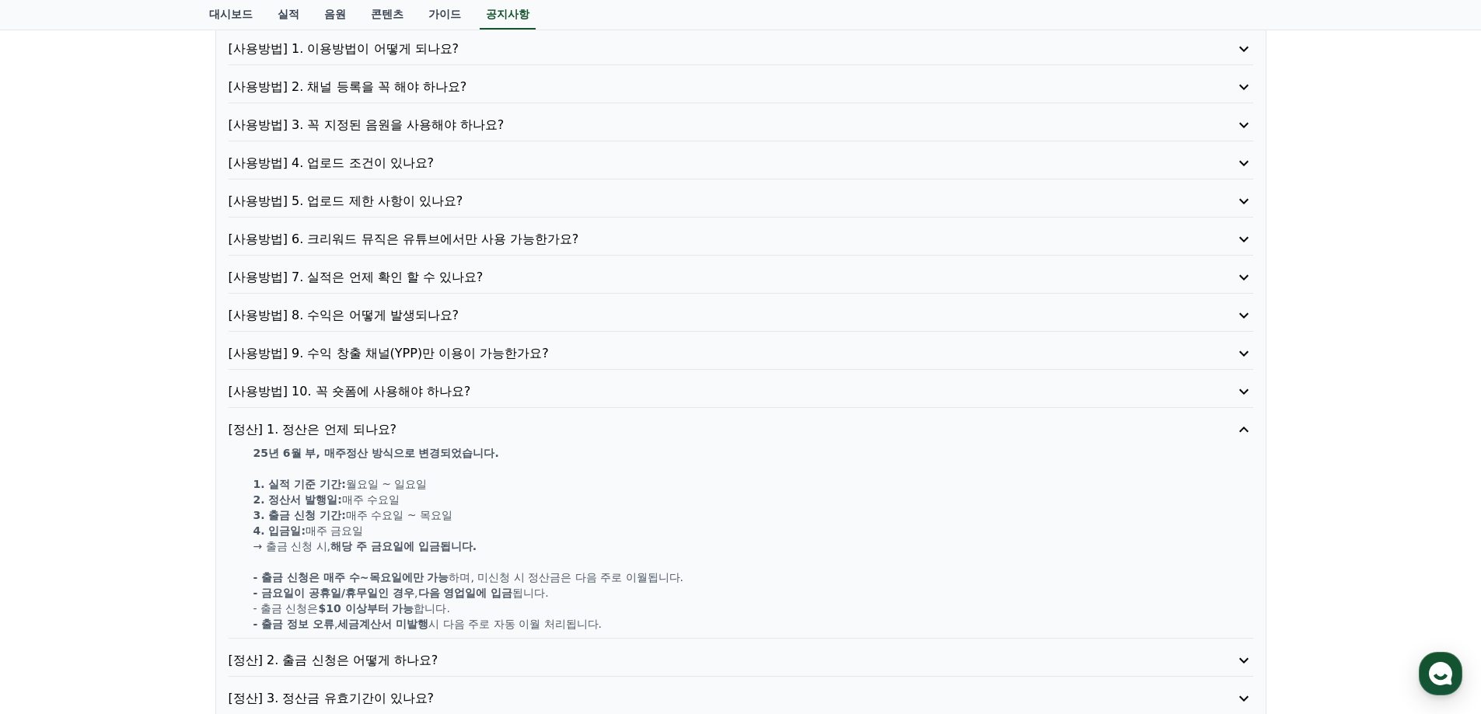
drag, startPoint x: 295, startPoint y: 579, endPoint x: 464, endPoint y: 573, distance: 168.8
click at [464, 573] on p "- 출금 신청은 매주 수~[DATE]에만 가능 하며, 미신청 시 정산금은 다음 주로 이월됩니다." at bounding box center [753, 578] width 1000 height 16
click at [410, 596] on strong "- 금요일이 공휴일/휴무일인 경우" at bounding box center [334, 593] width 162 height 12
drag, startPoint x: 302, startPoint y: 613, endPoint x: 424, endPoint y: 603, distance: 121.7
click at [424, 603] on p "- 출금 신청은 $10 이상부터 가능 합니다." at bounding box center [753, 609] width 1000 height 16
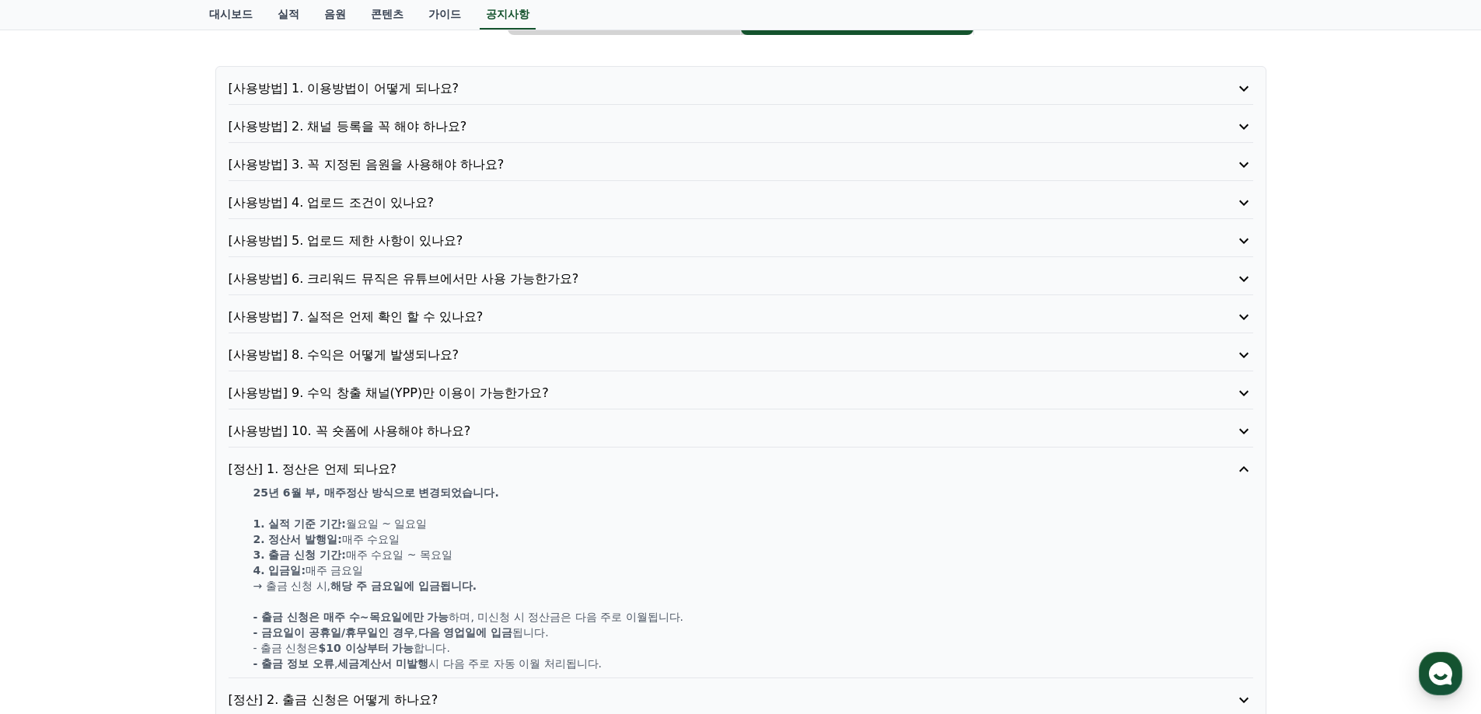
scroll to position [90, 0]
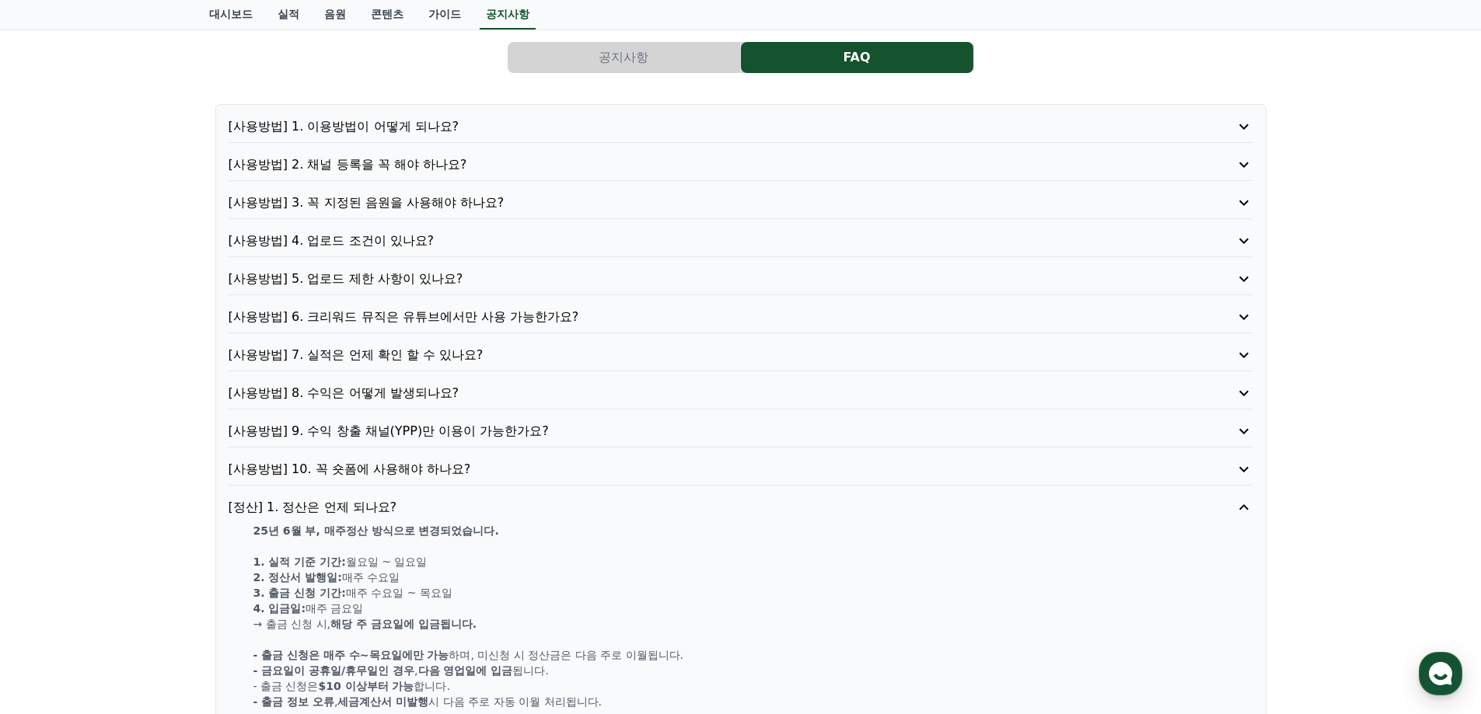
click at [389, 438] on p "[사용방법] 9. 수익 창출 채널(YPP)만 이용이 가능한가요?" at bounding box center [700, 431] width 943 height 19
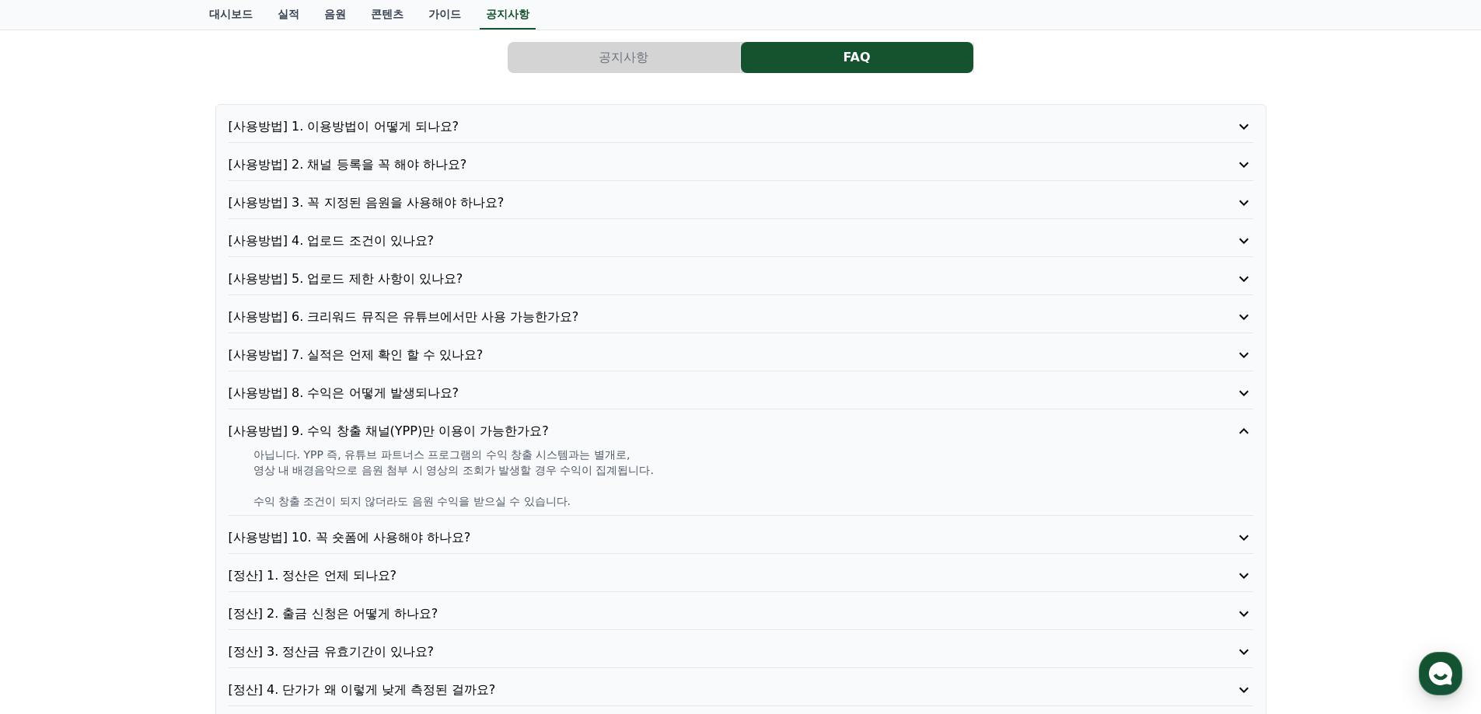
click at [388, 391] on p "[사용방법] 8. 수익은 어떻게 발생되나요?" at bounding box center [700, 393] width 943 height 19
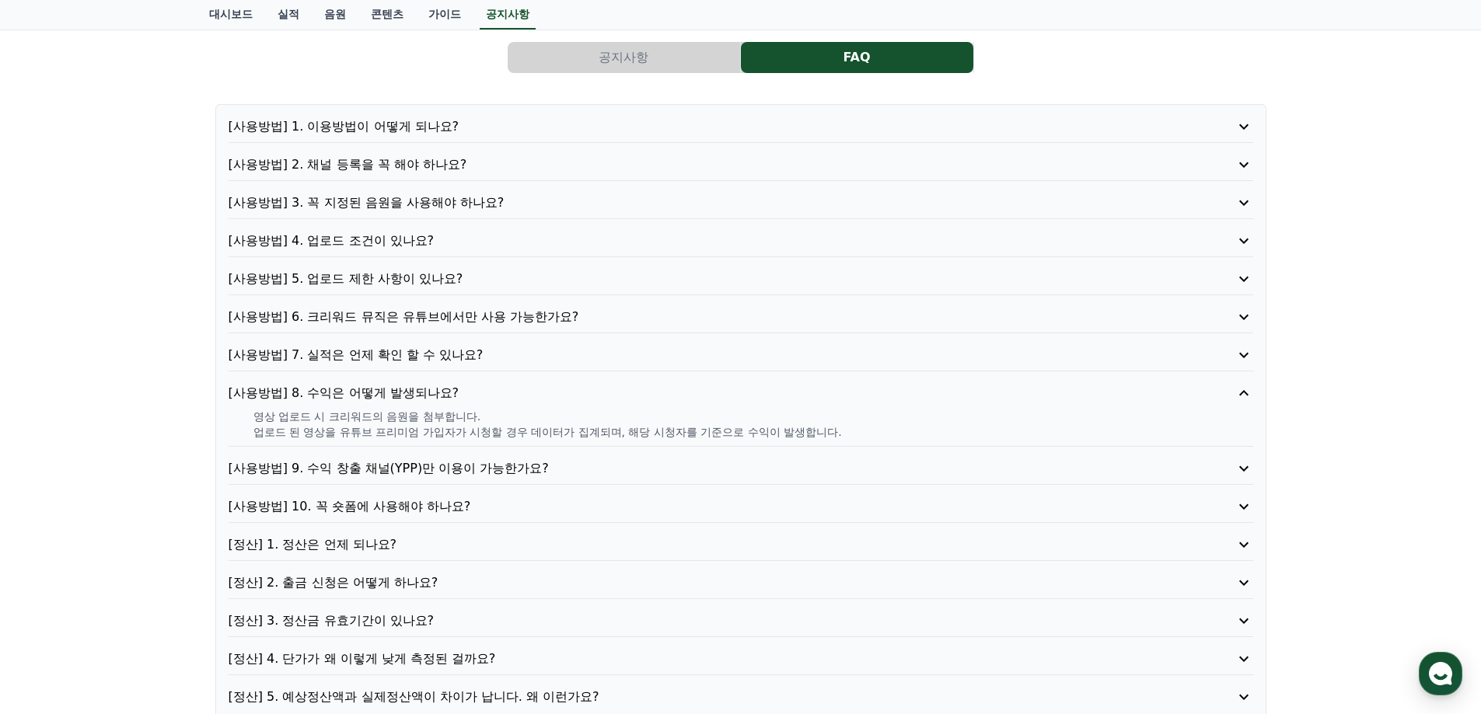
click at [434, 316] on p "[사용방법] 6. 크리워드 뮤직은 유튜브에서만 사용 가능한가요?" at bounding box center [700, 317] width 943 height 19
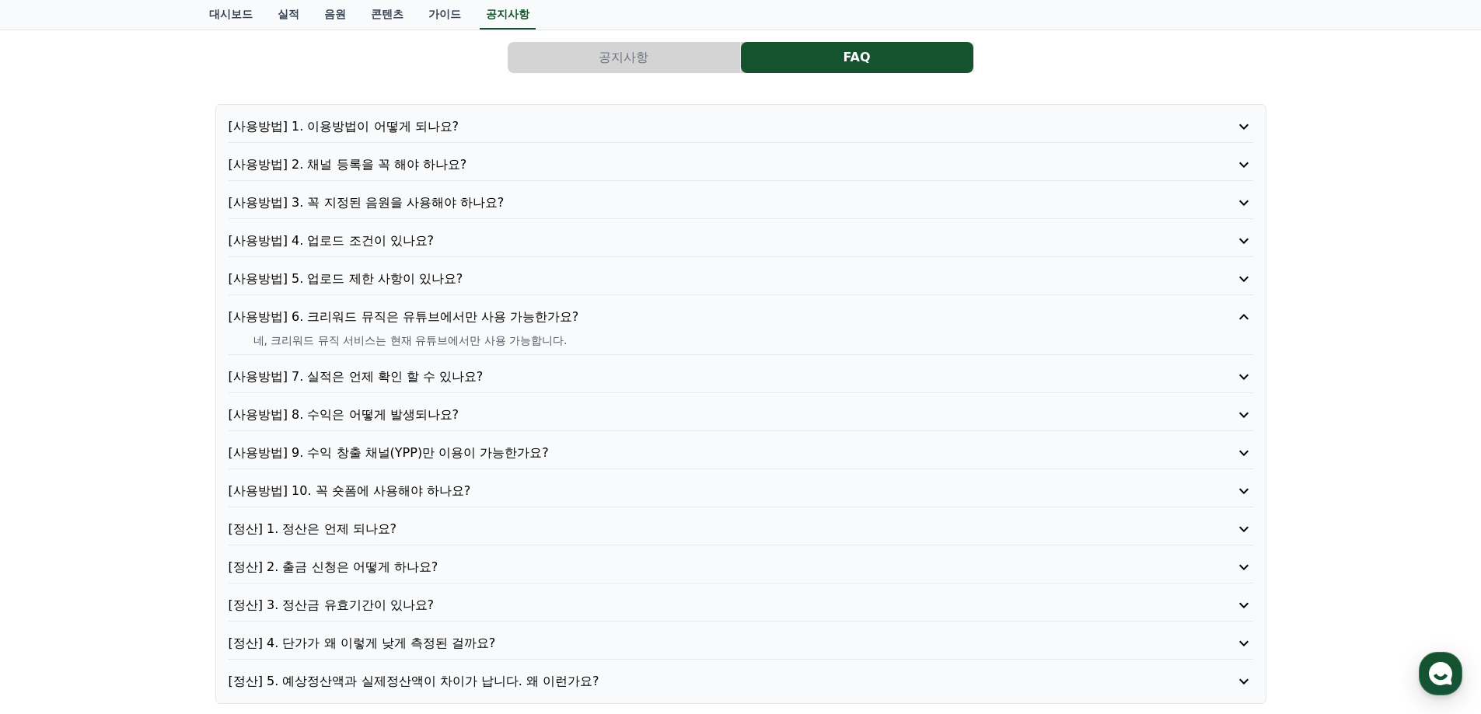
click at [368, 278] on p "[사용방법] 5. 업로드 제한 사항이 있나요?" at bounding box center [700, 279] width 943 height 19
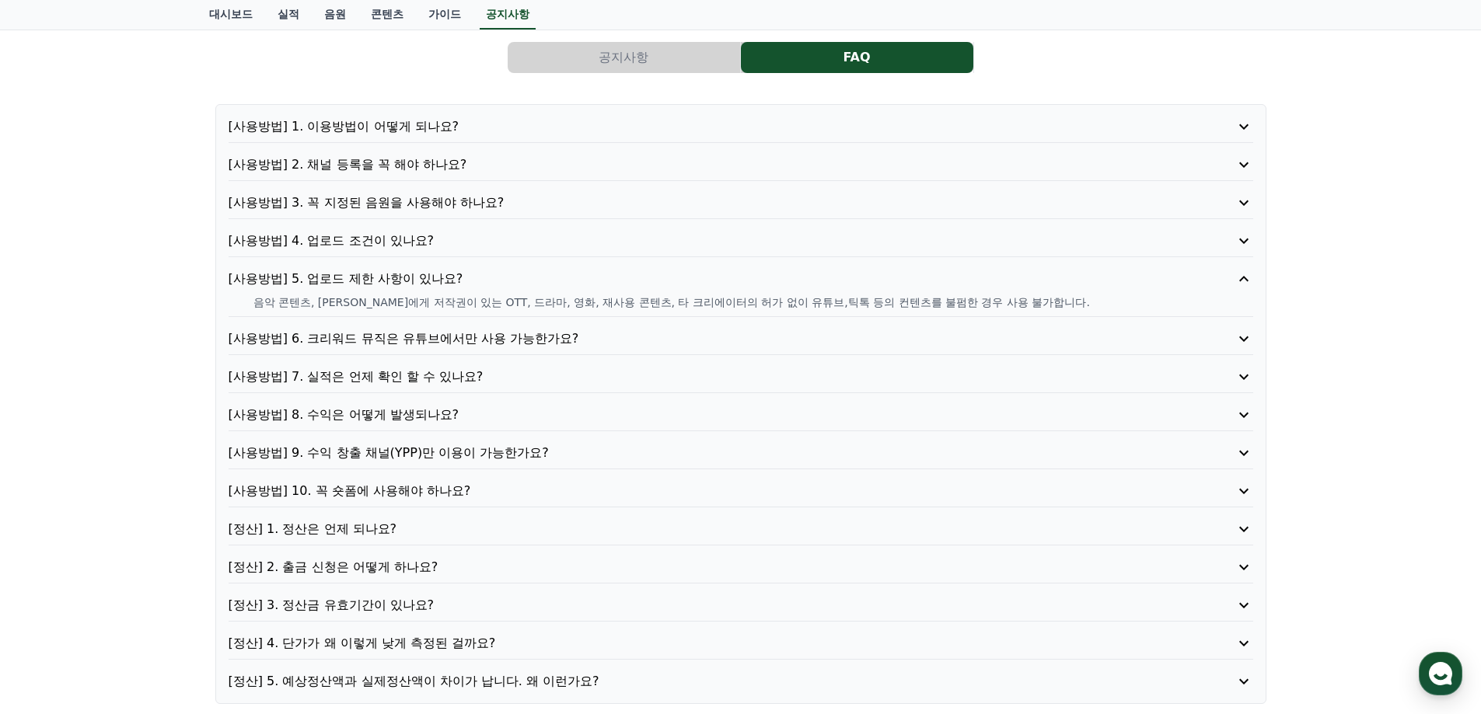
drag, startPoint x: 271, startPoint y: 305, endPoint x: 864, endPoint y: 302, distance: 593.2
click at [891, 303] on p "음악 콘텐츠, [PERSON_NAME]에게 저작권이 있는 OTT, 드라마, 영화, 재사용 콘텐츠, 타 크리에이터의 허가 없이 유튜브,틱톡 등의…" at bounding box center [753, 303] width 1000 height 16
drag, startPoint x: 256, startPoint y: 306, endPoint x: 446, endPoint y: 292, distance: 190.9
click at [446, 292] on div "[사용방법] 5. 업로드 제한 사항이 있나요? 음악 콘텐츠, [PERSON_NAME]에게 저작권이 있는 OTT, 드라마, 영화, 재사용 콘텐츠…" at bounding box center [741, 293] width 1025 height 47
click at [387, 245] on p "[사용방법] 4. 업로드 조건이 있나요?" at bounding box center [700, 241] width 943 height 19
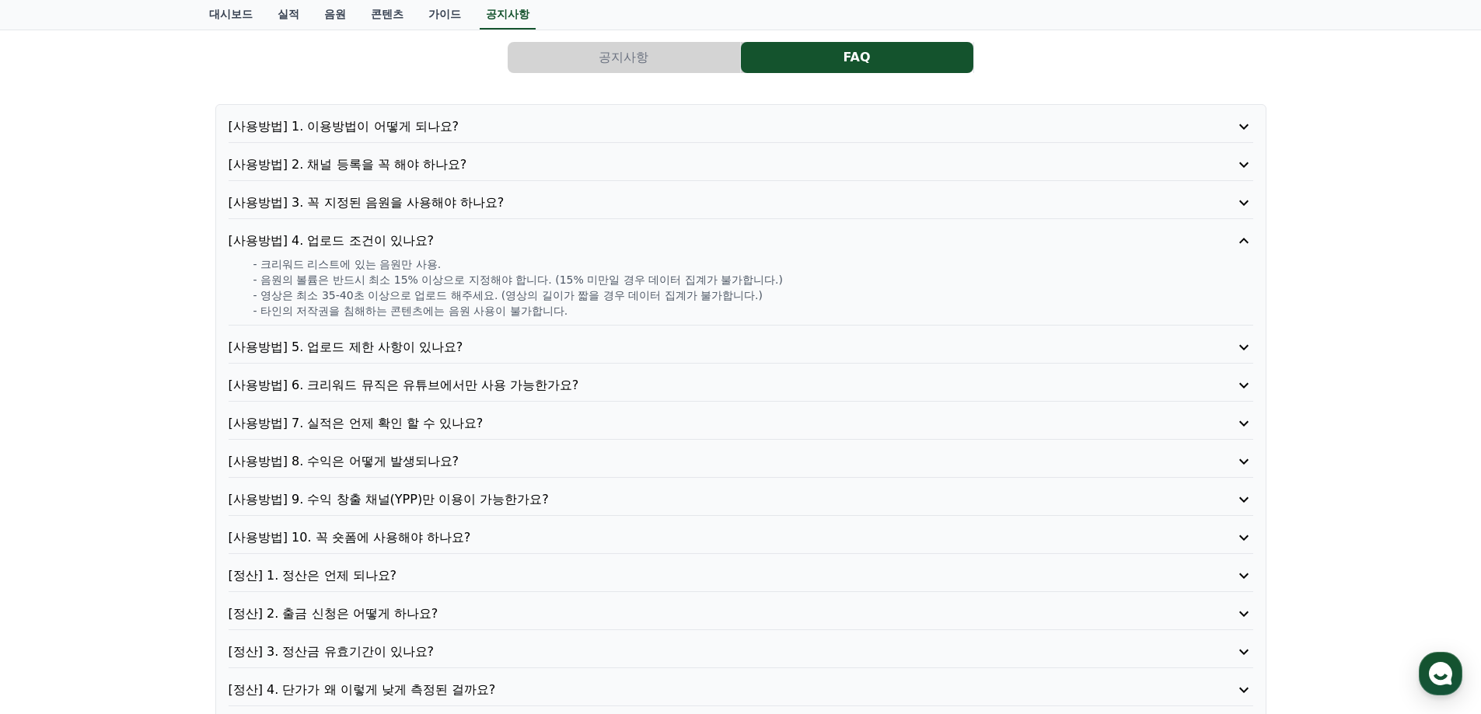
drag, startPoint x: 268, startPoint y: 269, endPoint x: 365, endPoint y: 280, distance: 97.0
click at [403, 271] on p "- 크리워드 리스트에 있는 음원만 사용." at bounding box center [753, 265] width 1000 height 16
drag, startPoint x: 281, startPoint y: 284, endPoint x: 517, endPoint y: 295, distance: 235.8
click at [517, 295] on div "- 크리워드 리스트에 있는 음원만 사용. - 음원의 볼륨은 반드시 최소 15% 이상으로 지정해야 합니다. (15% 미만일 경우 데이터 집계가 …" at bounding box center [741, 288] width 1025 height 62
drag, startPoint x: 293, startPoint y: 312, endPoint x: 478, endPoint y: 312, distance: 185.0
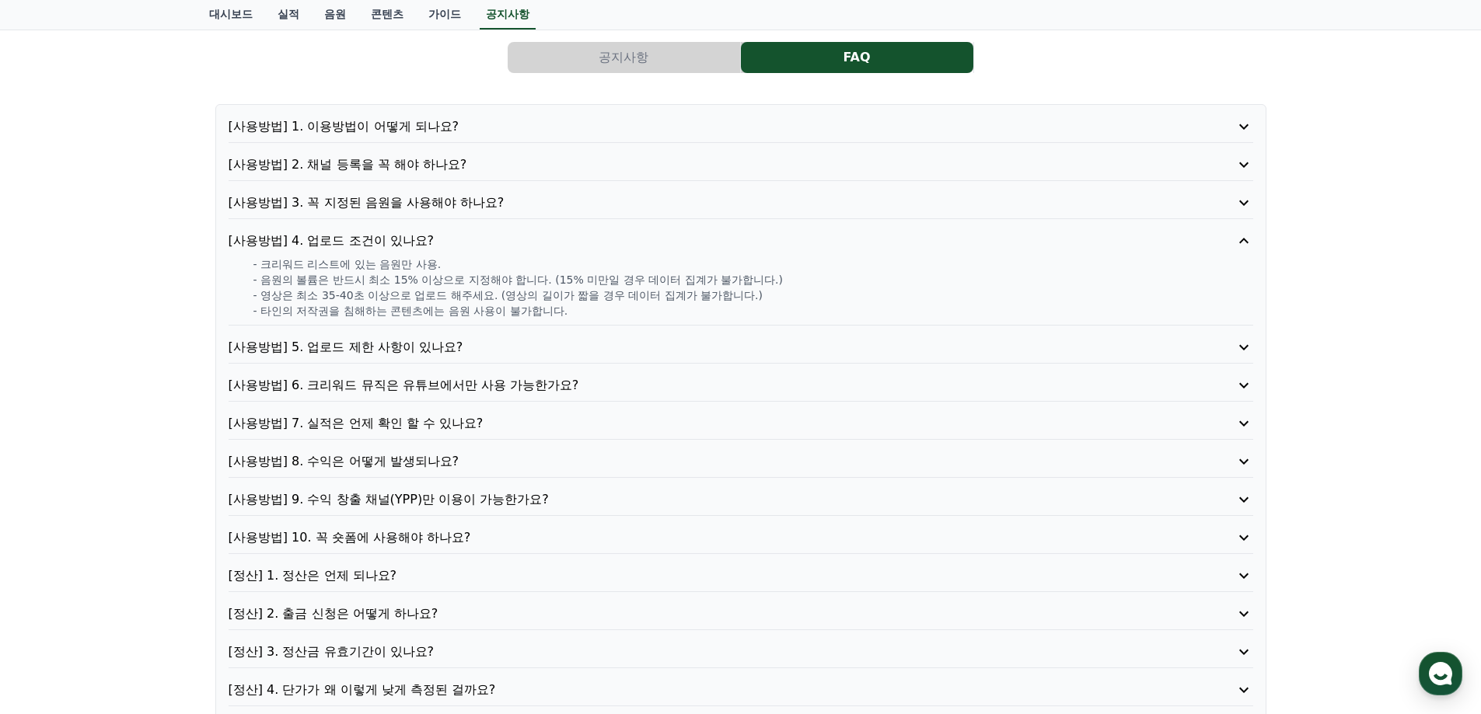
click at [456, 312] on p "- 타인의 저작권을 침해하는 콘텐츠에는 음원 사용이 불가합니다." at bounding box center [753, 311] width 1000 height 16
click at [391, 196] on p "[사용방법] 3. 꼭 지정된 음원을 사용해야 하나요?" at bounding box center [700, 203] width 943 height 19
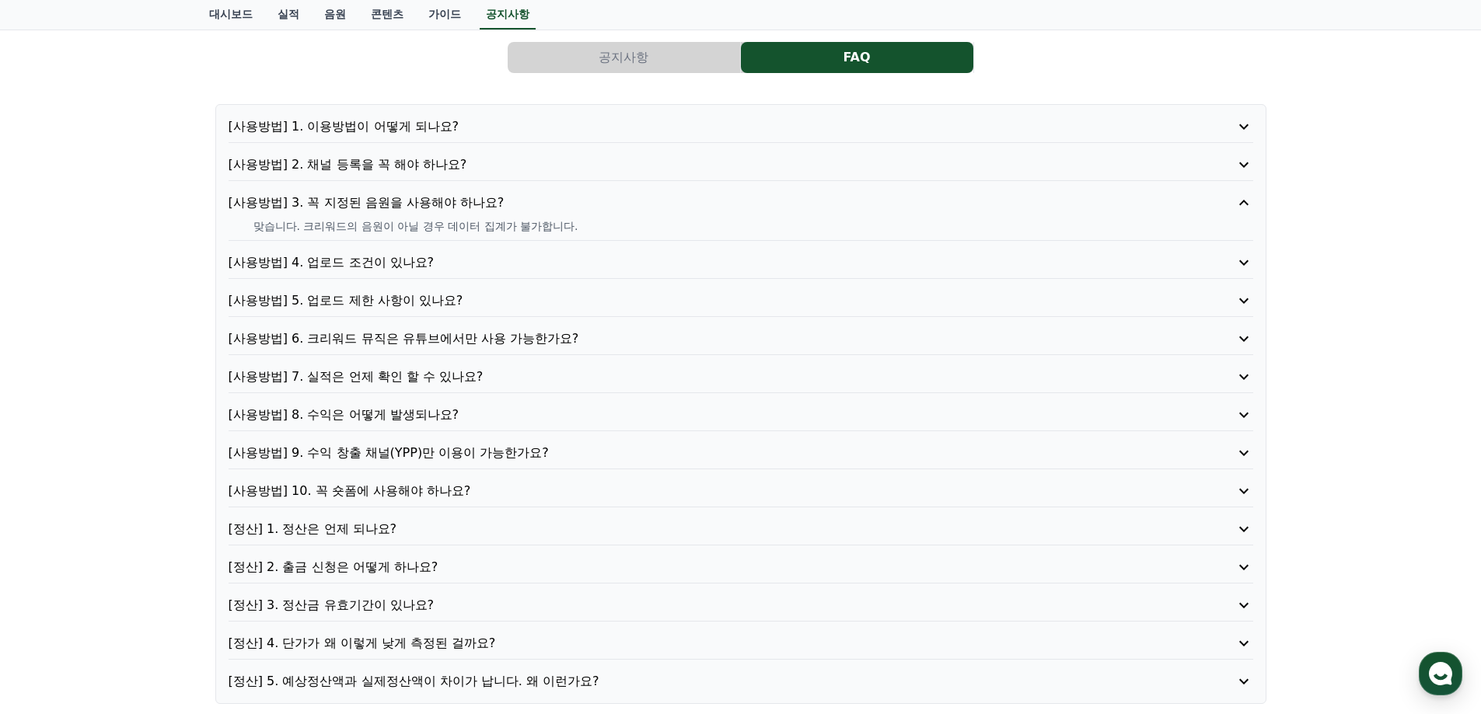
drag, startPoint x: 293, startPoint y: 228, endPoint x: 472, endPoint y: 228, distance: 178.8
click at [472, 228] on p "맞습니다. 크리워드의 음원이 아닐 경우 데이터 집계가 불가합니다." at bounding box center [753, 226] width 1000 height 16
click at [394, 154] on div "[사용방법] 1. 이용방법이 어떻게 되나요? [사용방법] 2. 채널 등록을 꼭 해야 하나요? [사용방법] 3. 꼭 지정된 음원을 사용해야 하나…" at bounding box center [740, 404] width 1051 height 600
click at [389, 162] on p "[사용방법] 2. 채널 등록을 꼭 해야 하나요?" at bounding box center [700, 164] width 943 height 19
drag, startPoint x: 262, startPoint y: 191, endPoint x: 389, endPoint y: 191, distance: 127.5
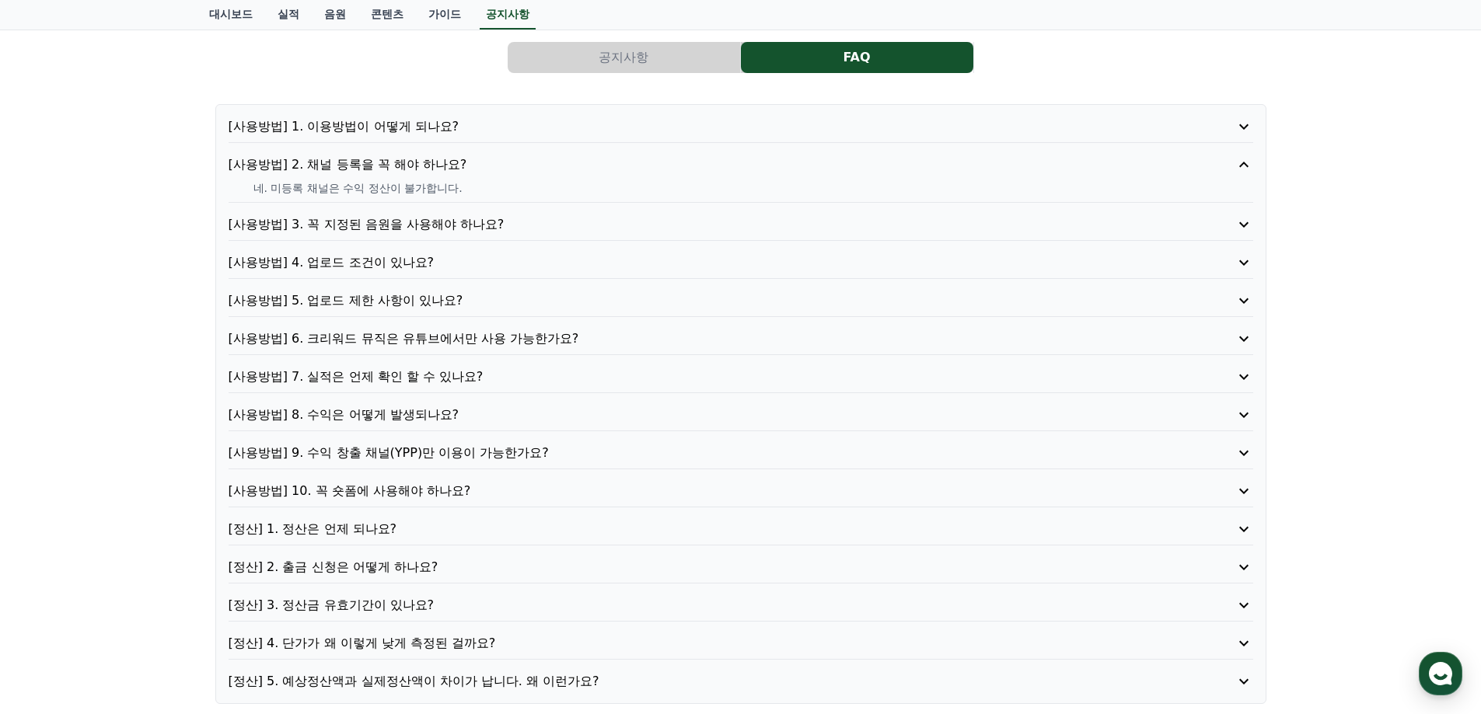
click at [383, 191] on p "네. 미등록 채널은 수익 정산이 불가합니다." at bounding box center [753, 188] width 1000 height 16
click at [375, 136] on div "[사용방법] 1. 이용방법이 어떻게 되나요?" at bounding box center [741, 130] width 1025 height 26
click at [378, 131] on p "[사용방법] 1. 이용방법이 어떻게 되나요?" at bounding box center [700, 126] width 943 height 19
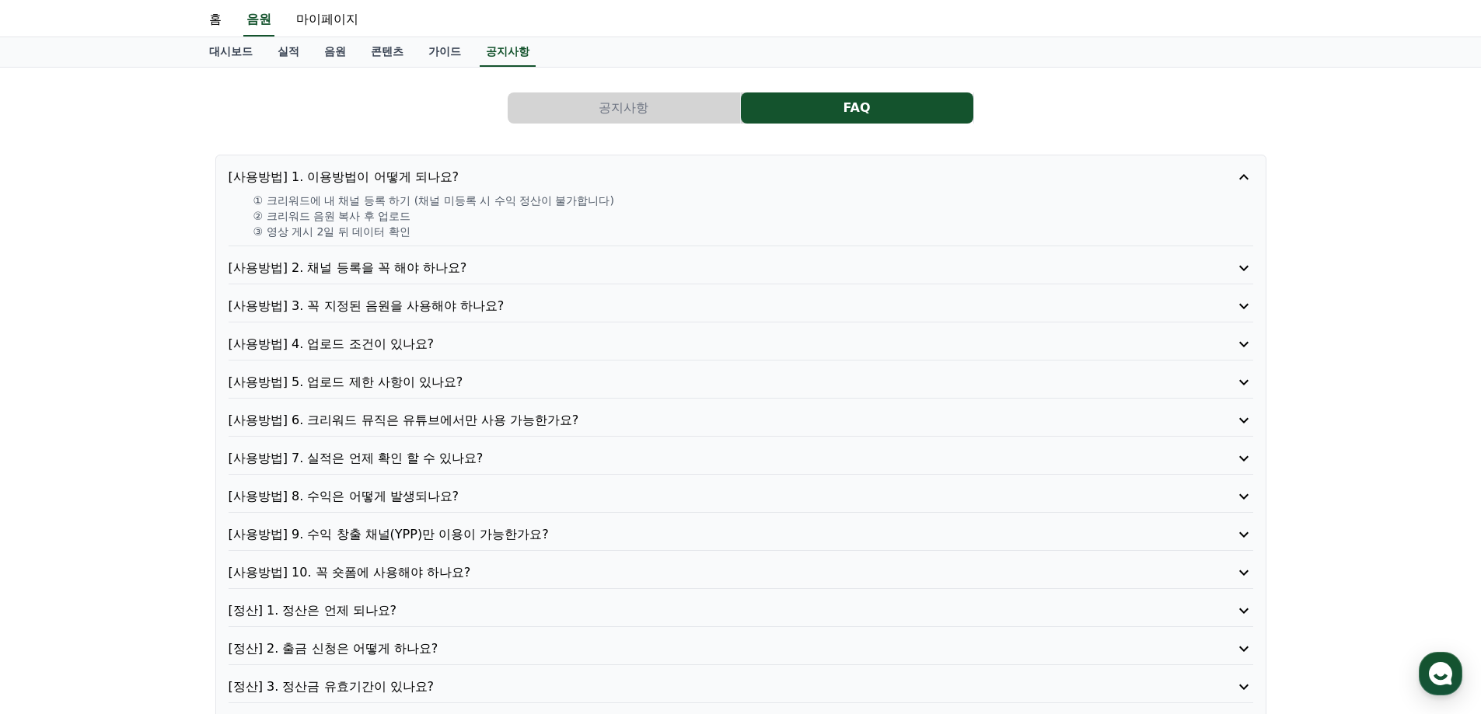
scroll to position [12, 0]
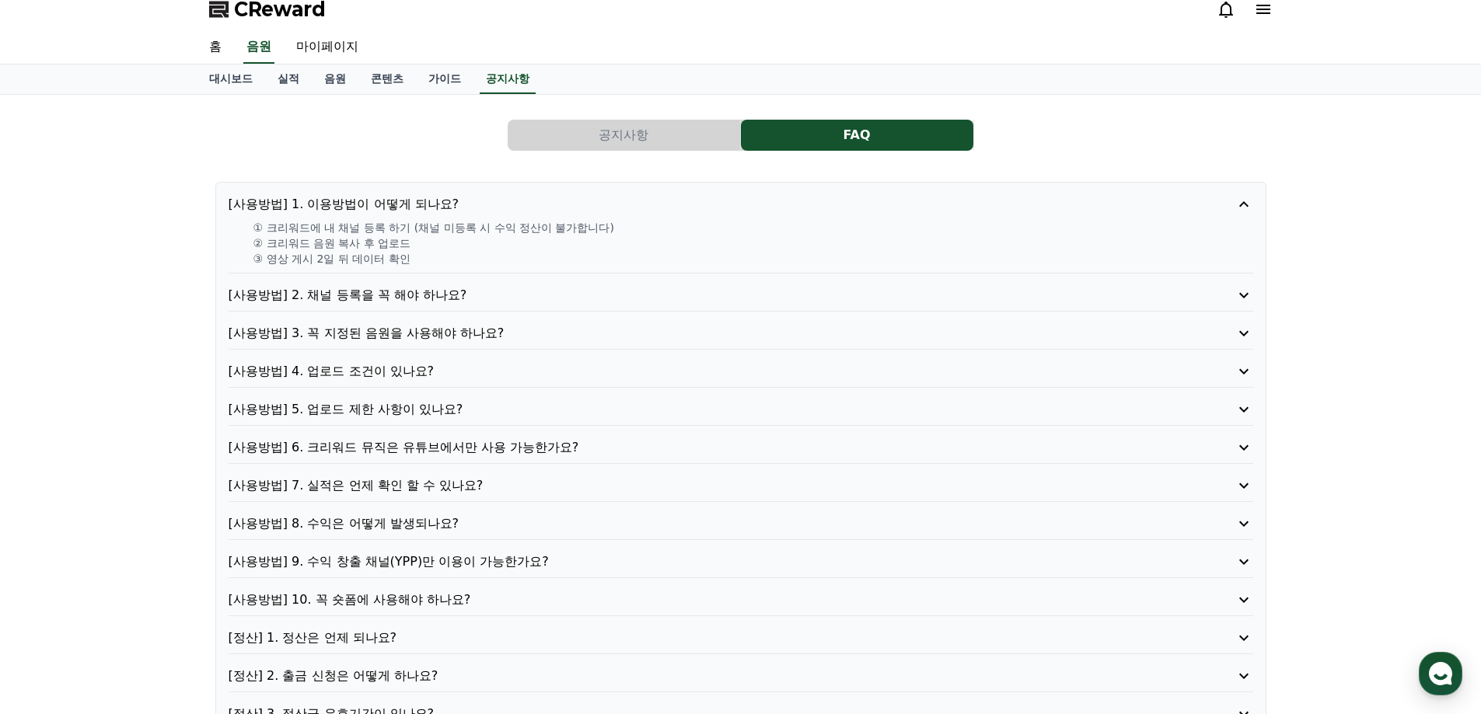
drag, startPoint x: 268, startPoint y: 233, endPoint x: 393, endPoint y: 225, distance: 125.5
click at [393, 225] on p "① 크리워드에 내 채널 등록 하기 (채널 미등록 시 수익 정산이 불가합니다)" at bounding box center [753, 228] width 1000 height 16
drag, startPoint x: 422, startPoint y: 229, endPoint x: 321, endPoint y: 236, distance: 101.4
click at [569, 228] on p "① 크리워드에 내 채널 등록 하기 (채널 미등록 시 수익 정산이 불가합니다)" at bounding box center [753, 228] width 1000 height 16
drag, startPoint x: 271, startPoint y: 242, endPoint x: 403, endPoint y: 248, distance: 131.5
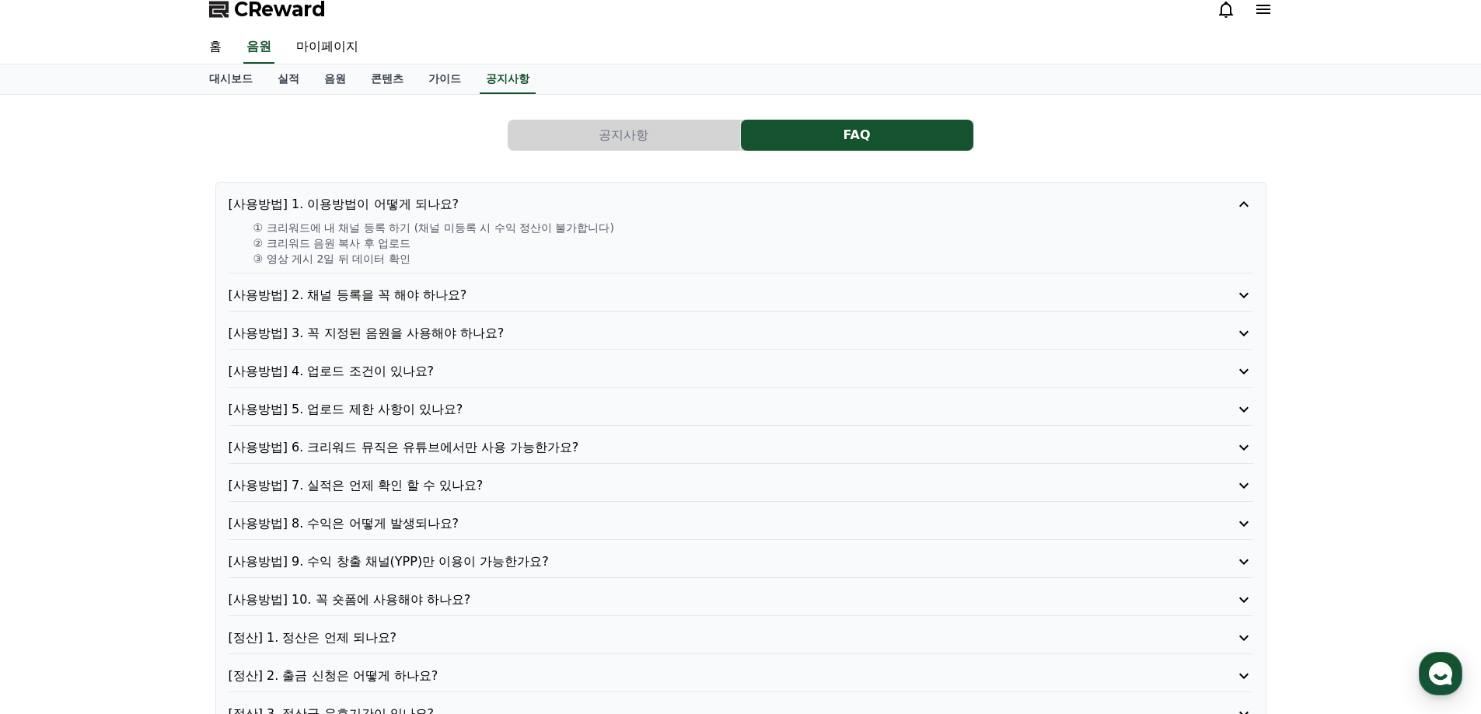
click at [403, 248] on p "② 크리워드 음원 복사 후 업로드" at bounding box center [753, 244] width 1000 height 16
drag, startPoint x: 268, startPoint y: 264, endPoint x: 407, endPoint y: 262, distance: 139.2
click at [407, 262] on p "③ 영상 게시 2일 뒤 데이터 확인" at bounding box center [753, 259] width 1000 height 16
drag, startPoint x: 270, startPoint y: 243, endPoint x: 405, endPoint y: 243, distance: 135.3
click at [405, 243] on p "② 크리워드 음원 복사 후 업로드" at bounding box center [753, 244] width 1000 height 16
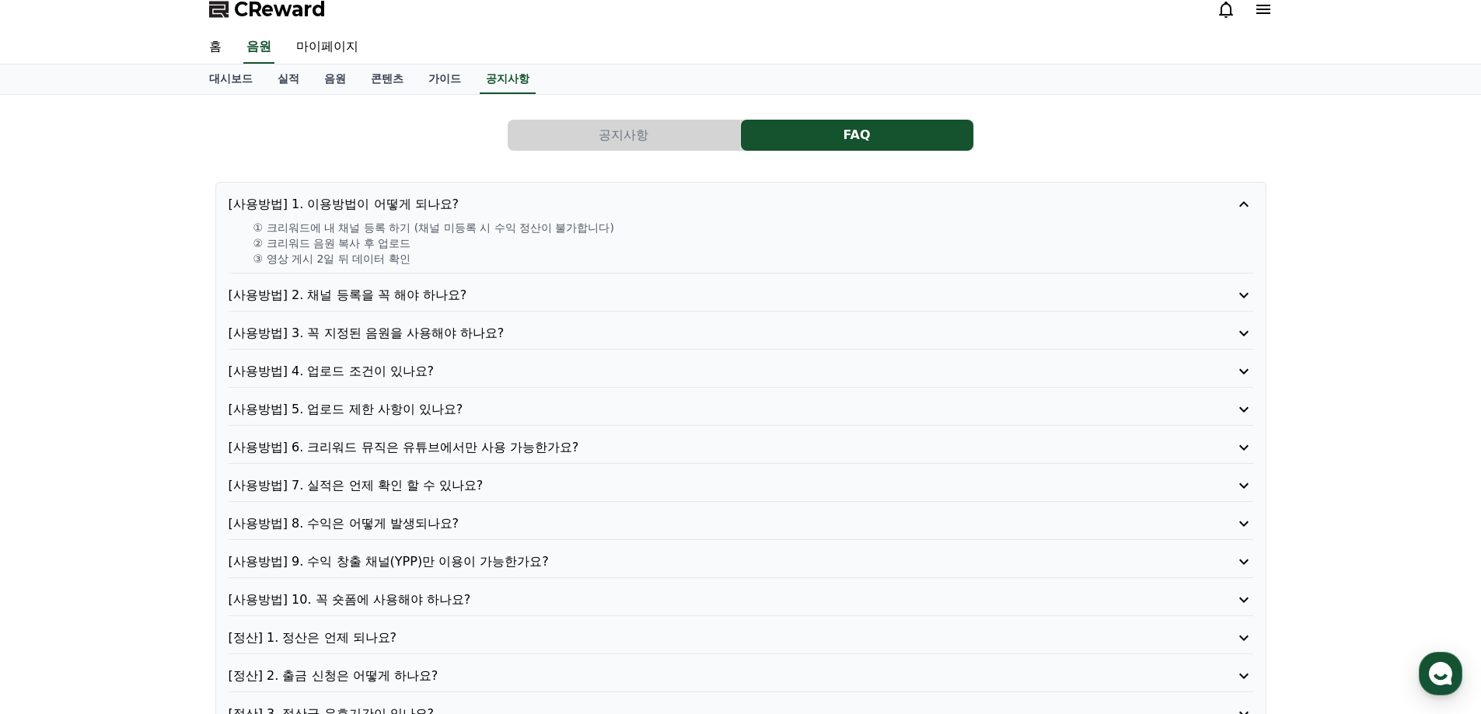
drag, startPoint x: 308, startPoint y: 260, endPoint x: 396, endPoint y: 260, distance: 88.6
click at [382, 260] on p "③ 영상 게시 2일 뒤 데이터 확인" at bounding box center [753, 259] width 1000 height 16
click at [399, 260] on p "③ 영상 게시 2일 뒤 데이터 확인" at bounding box center [753, 259] width 1000 height 16
click at [234, 80] on link "대시보드" at bounding box center [231, 80] width 68 height 30
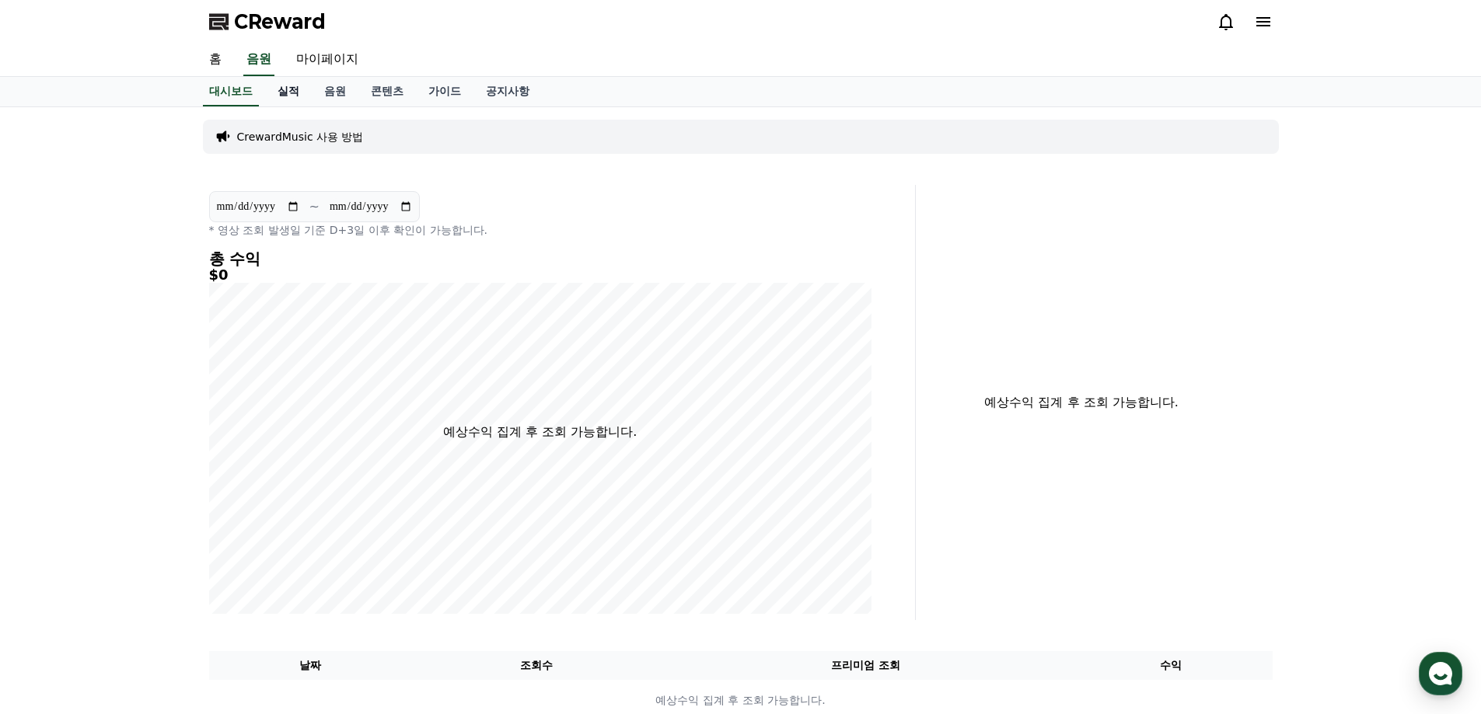
click at [282, 93] on link "실적" at bounding box center [288, 92] width 47 height 30
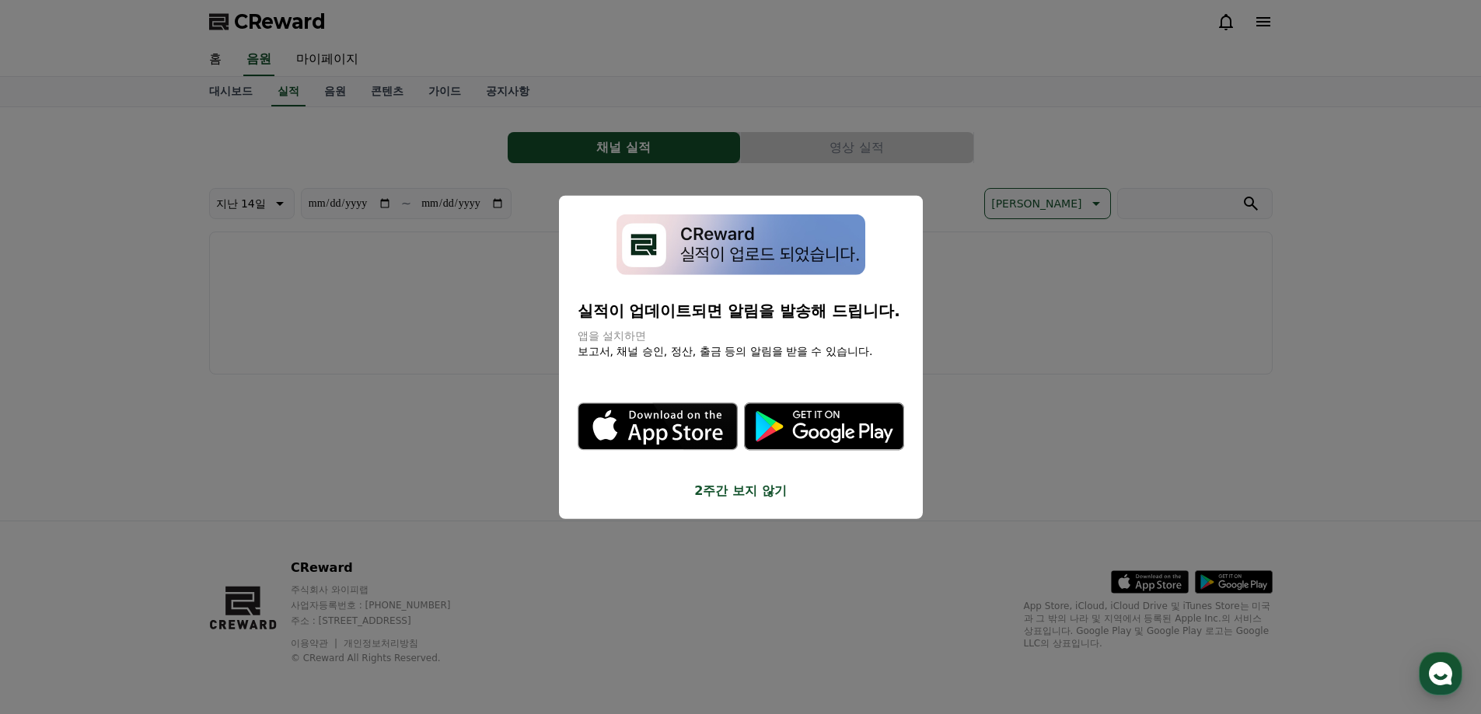
click at [404, 428] on button "close modal" at bounding box center [740, 357] width 1481 height 714
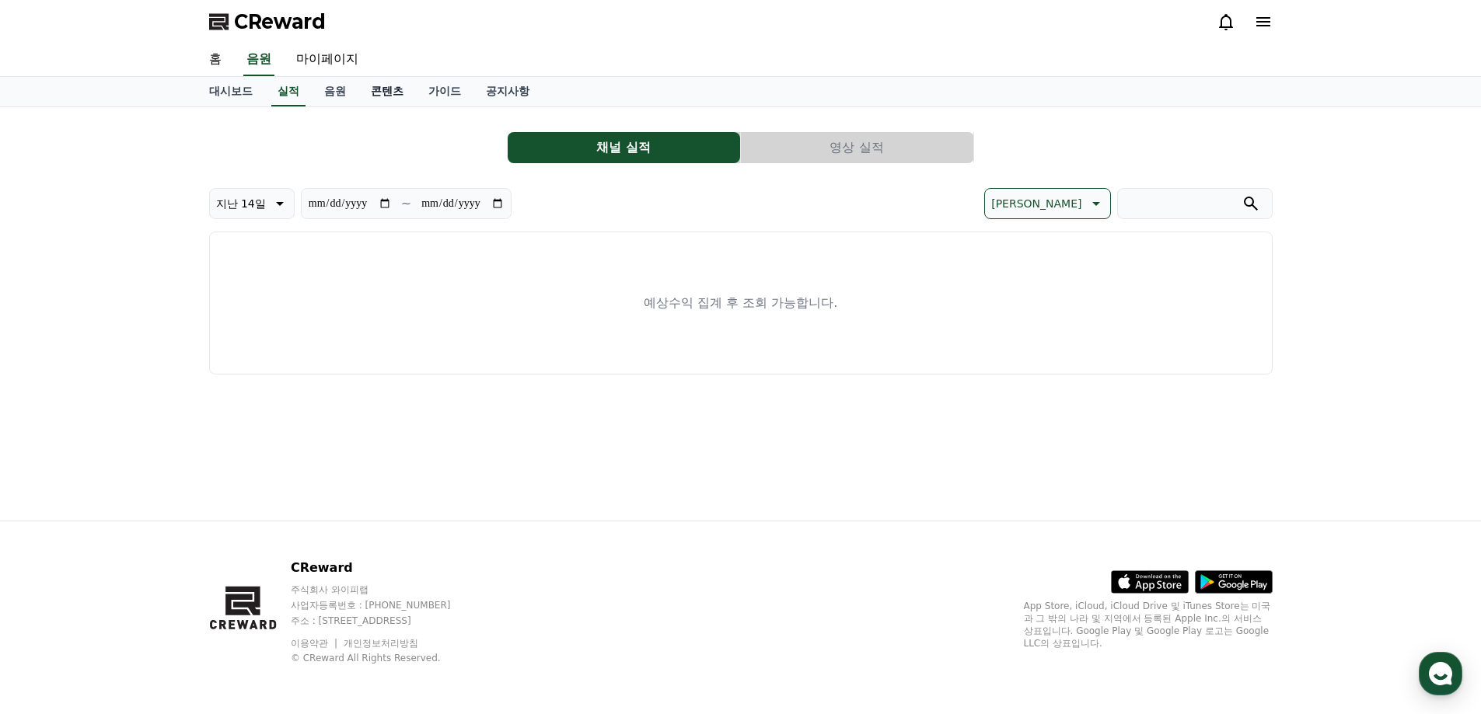
click at [381, 91] on link "콘텐츠" at bounding box center [387, 92] width 58 height 30
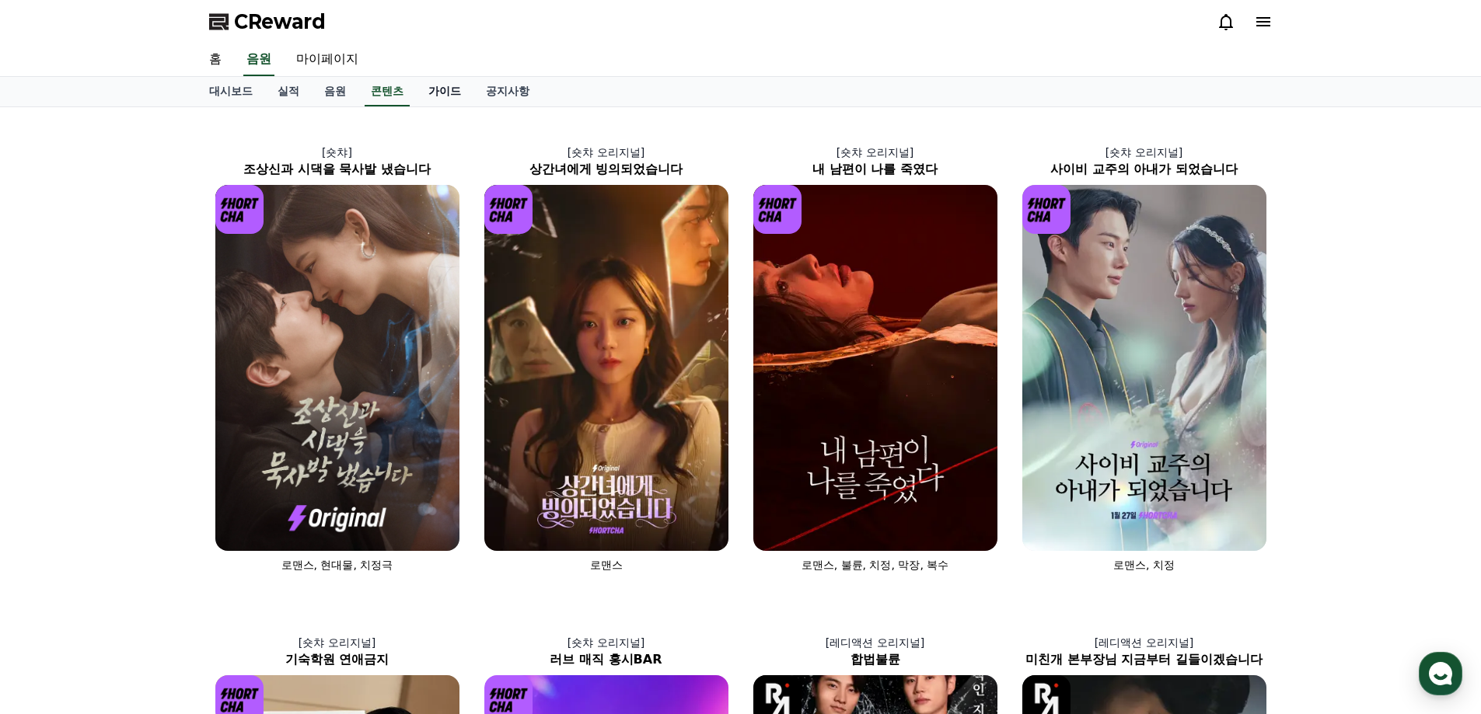
click at [447, 96] on link "가이드" at bounding box center [445, 92] width 58 height 30
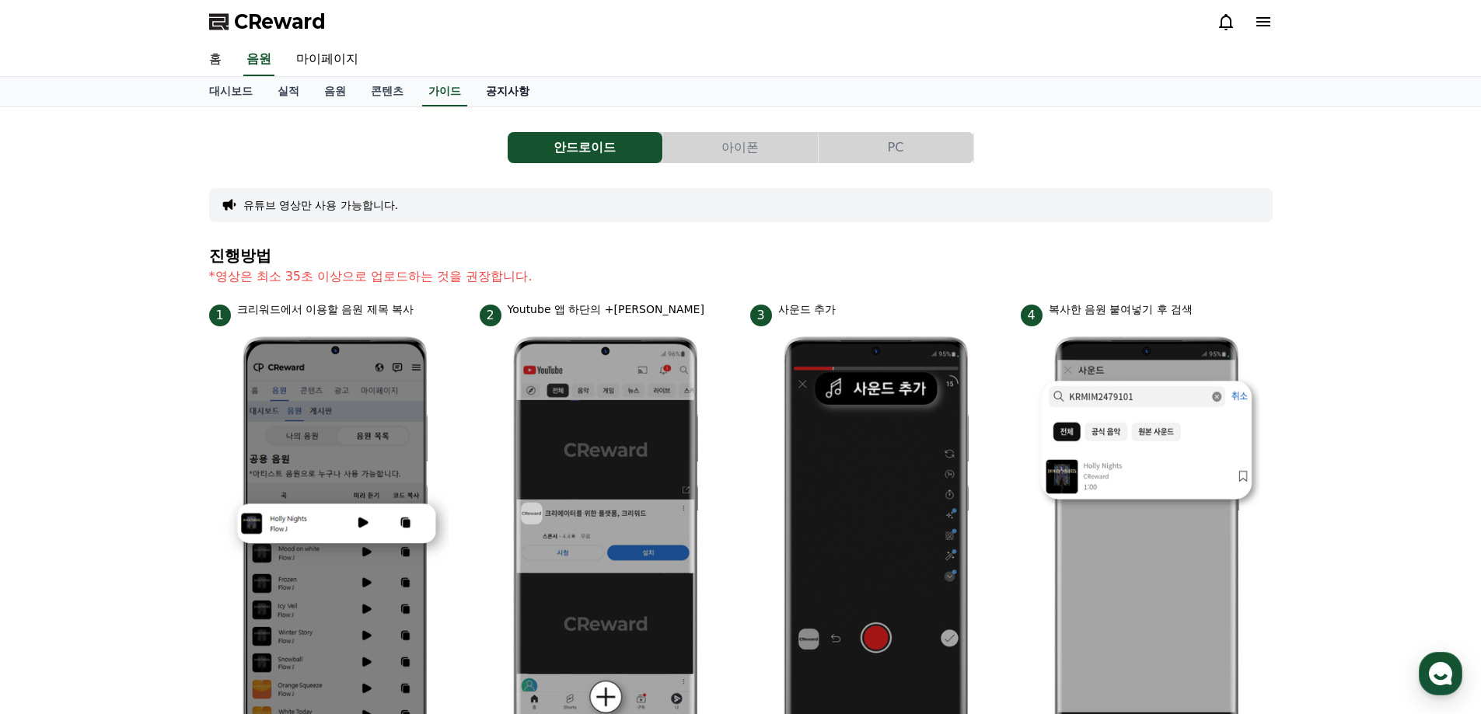
click at [498, 96] on link "공지사항" at bounding box center [507, 92] width 68 height 30
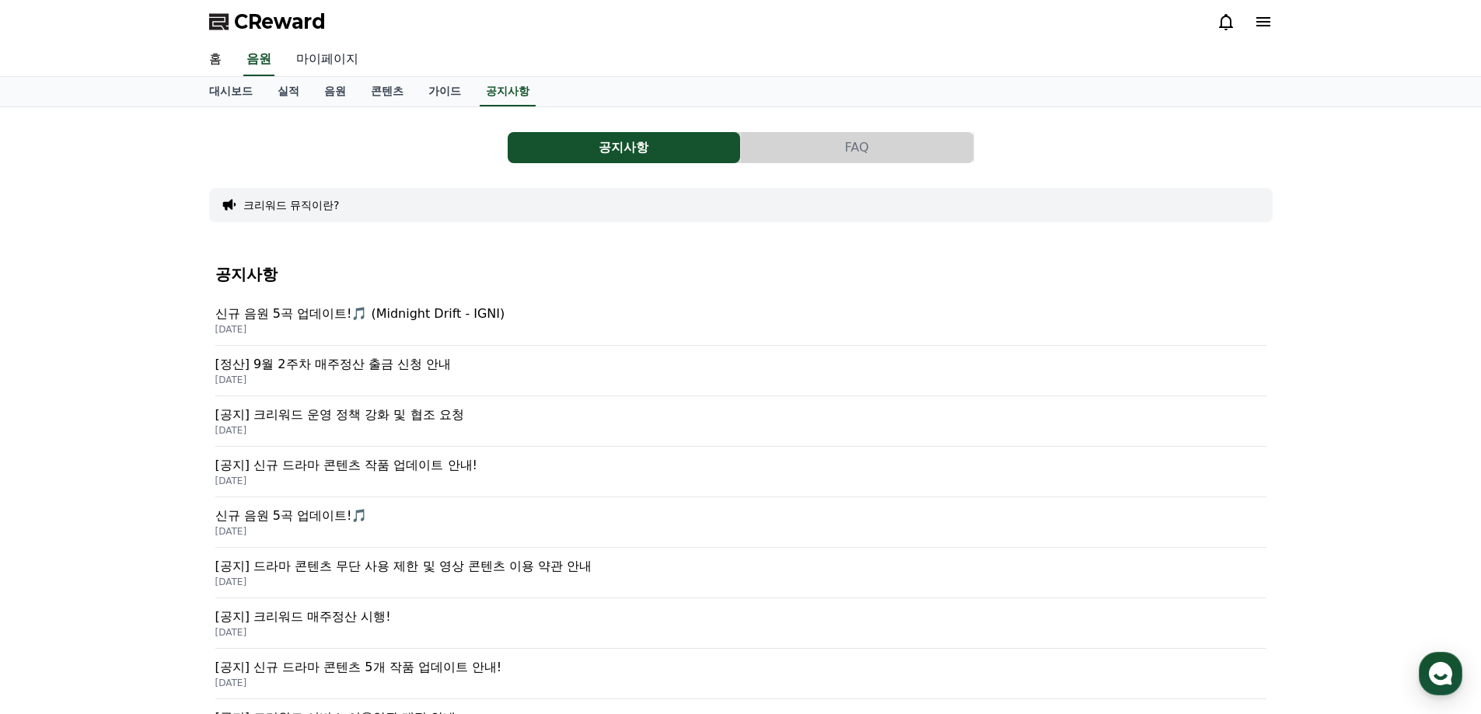
click at [330, 62] on link "마이페이지" at bounding box center [327, 60] width 87 height 33
select select "**********"
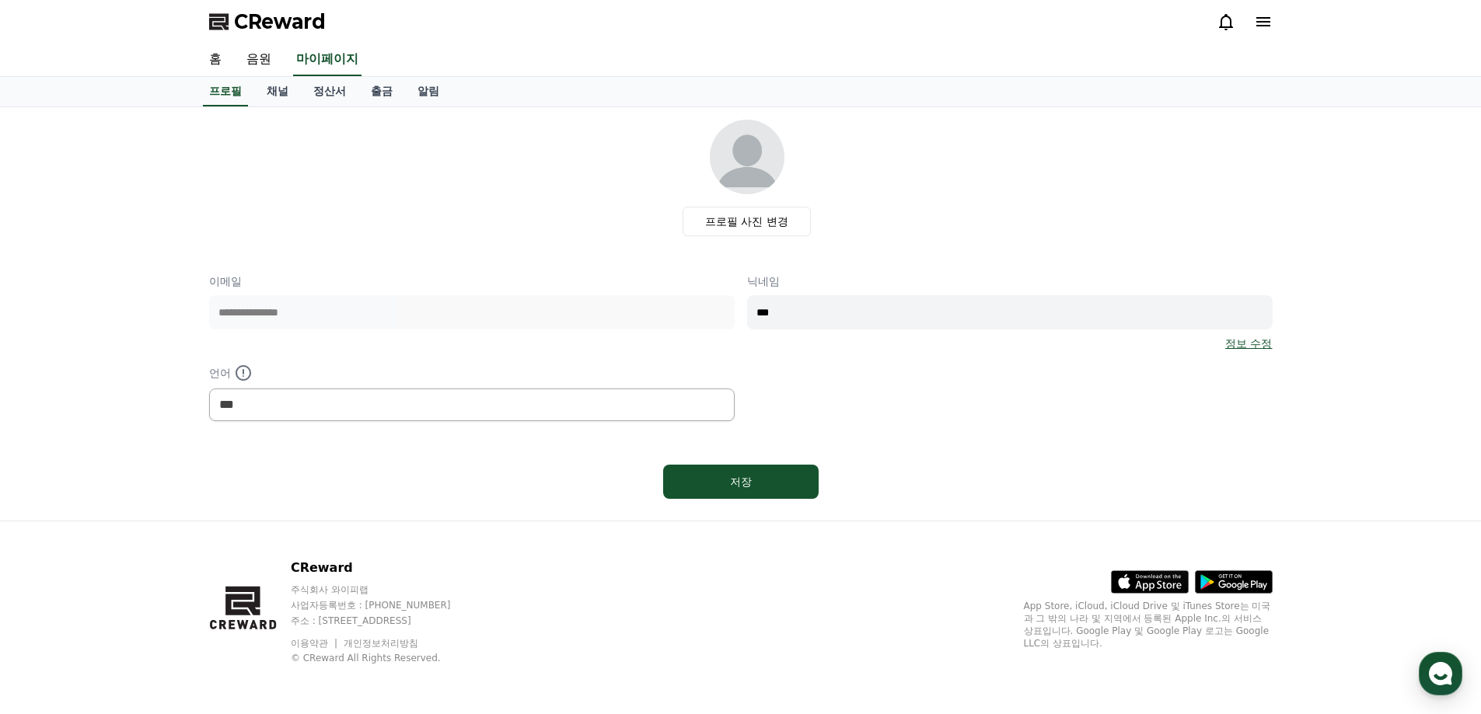
click at [1256, 30] on icon at bounding box center [1263, 21] width 19 height 19
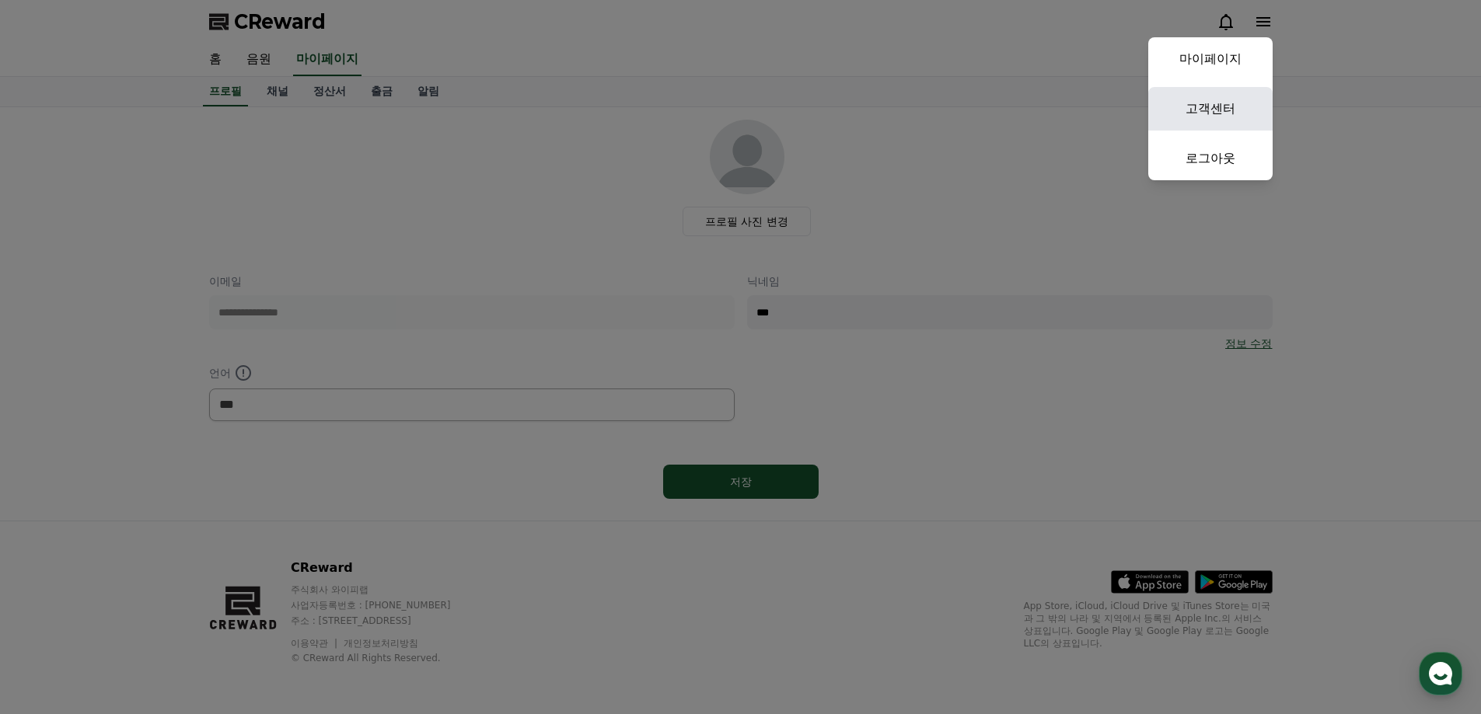
click at [1207, 110] on link "고객센터" at bounding box center [1210, 109] width 124 height 44
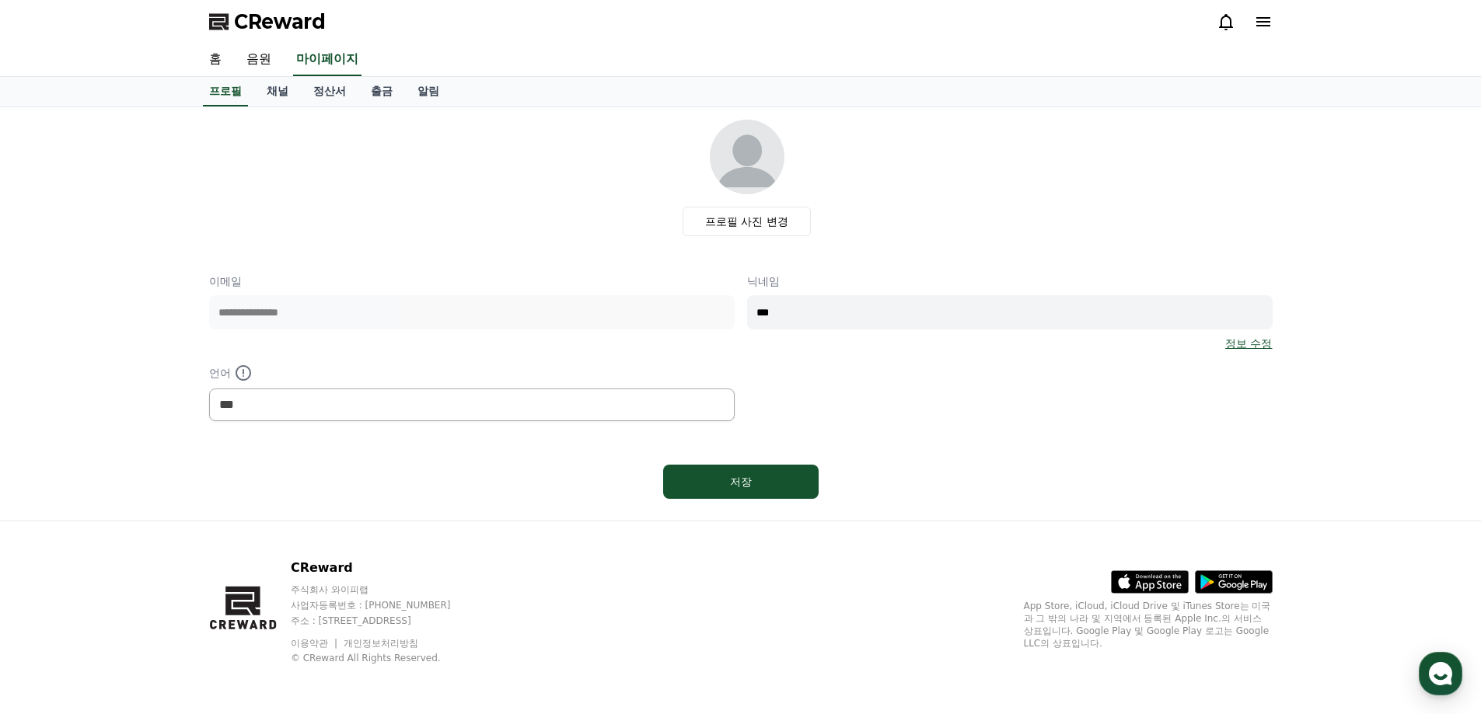
click at [1228, 344] on link "정보 수정" at bounding box center [1248, 344] width 47 height 16
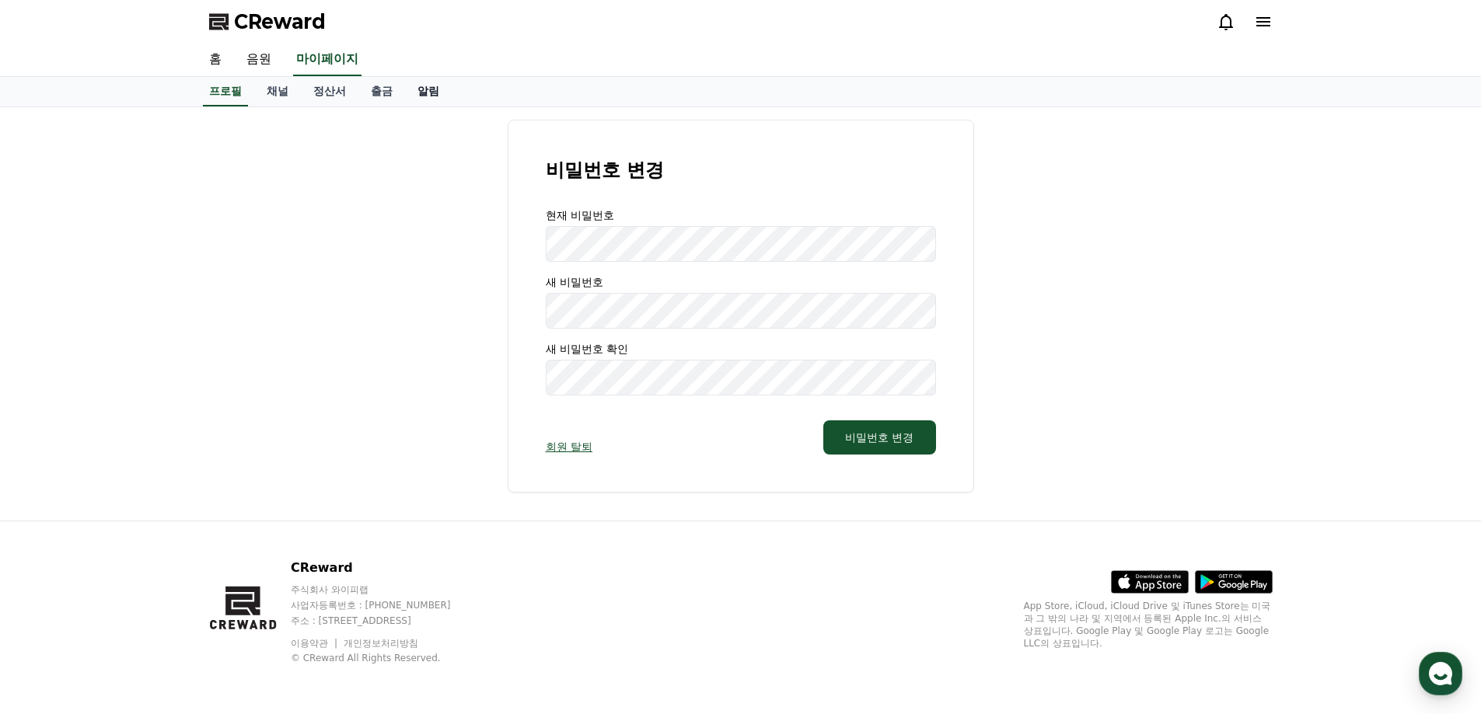
click at [419, 88] on link "알림" at bounding box center [428, 92] width 47 height 30
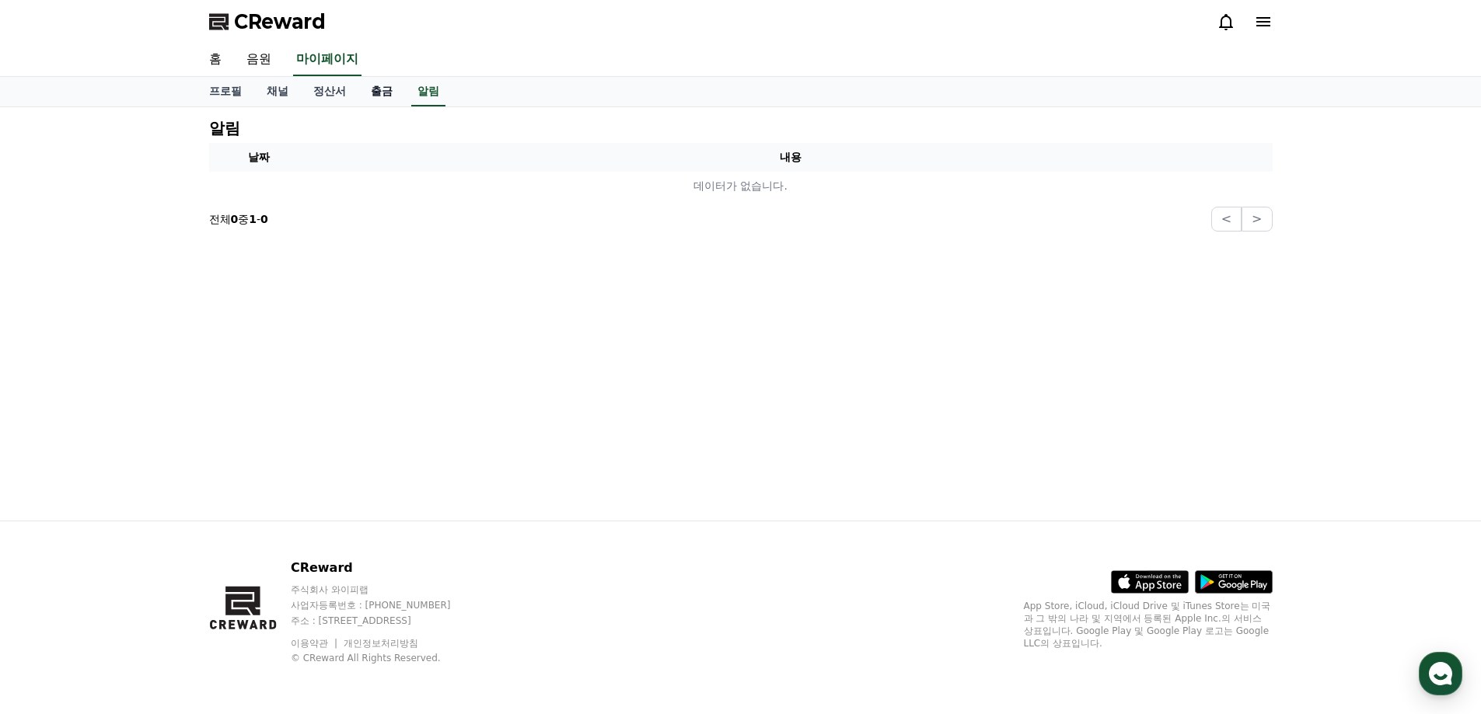
click at [382, 94] on link "출금" at bounding box center [381, 92] width 47 height 30
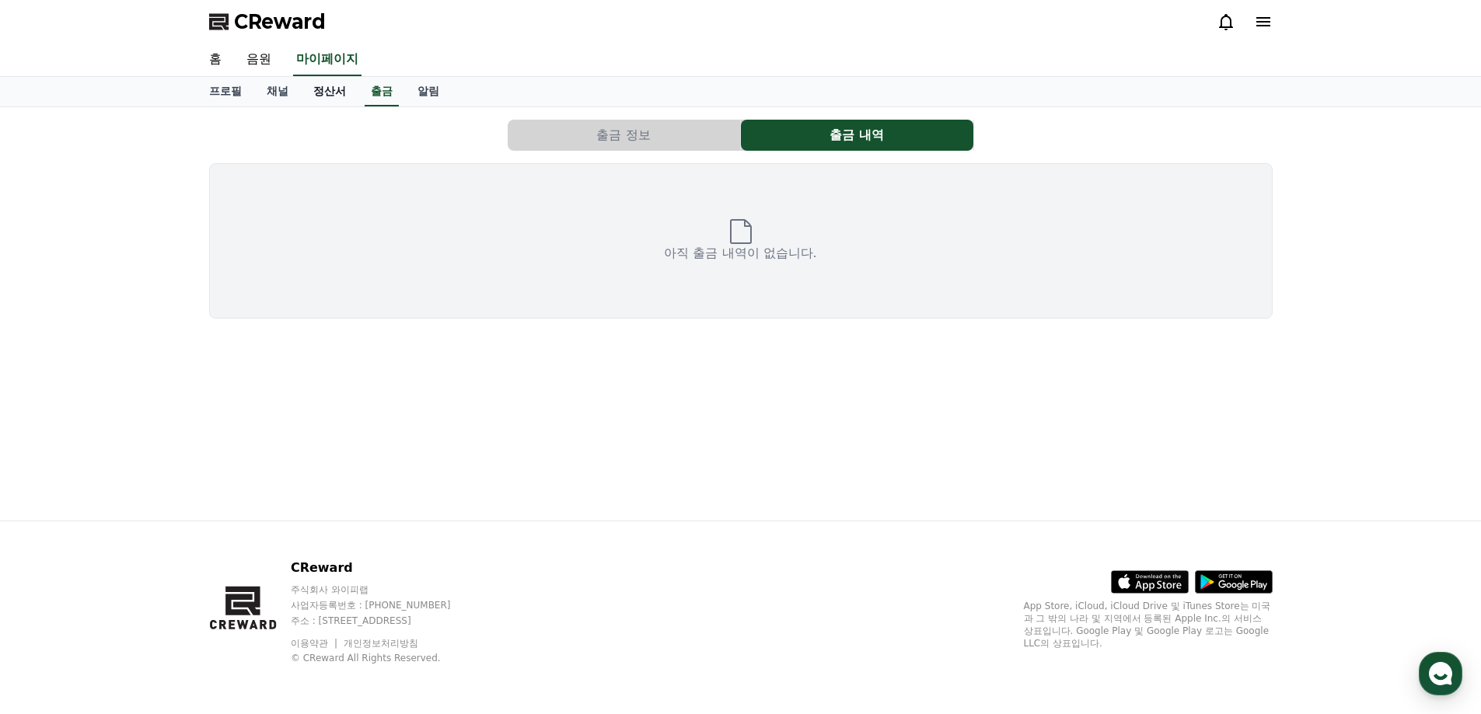
click at [330, 90] on link "정산서" at bounding box center [330, 92] width 58 height 30
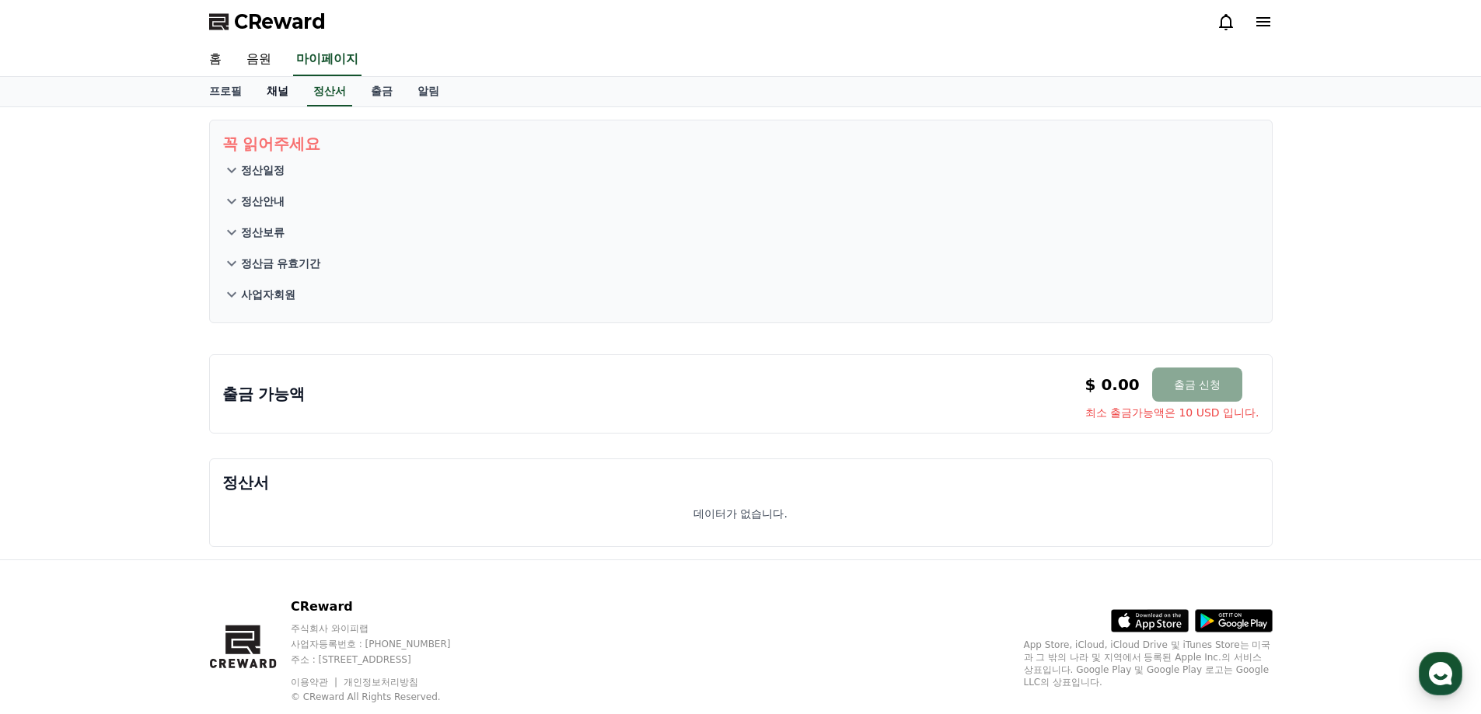
click at [276, 91] on link "채널" at bounding box center [277, 92] width 47 height 30
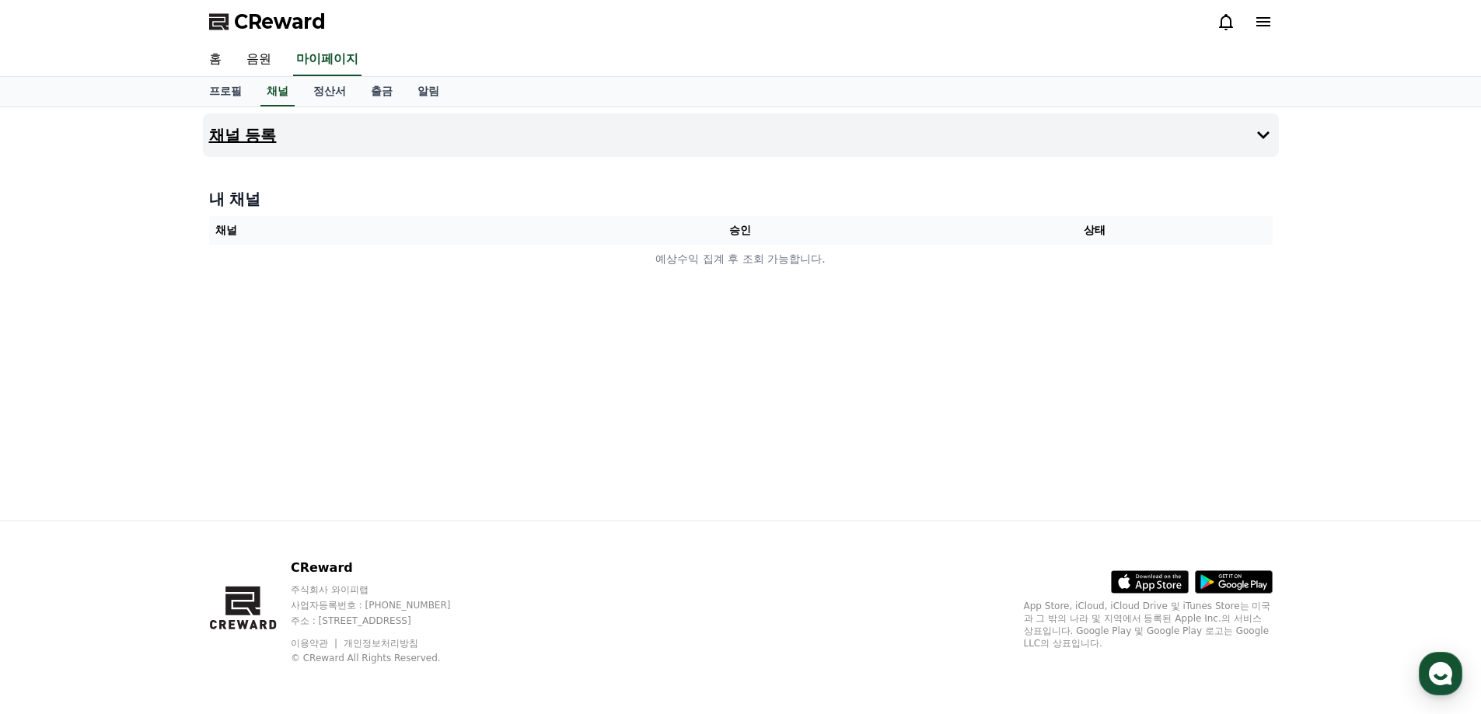
click at [238, 143] on h4 "채널 등록" at bounding box center [243, 135] width 68 height 17
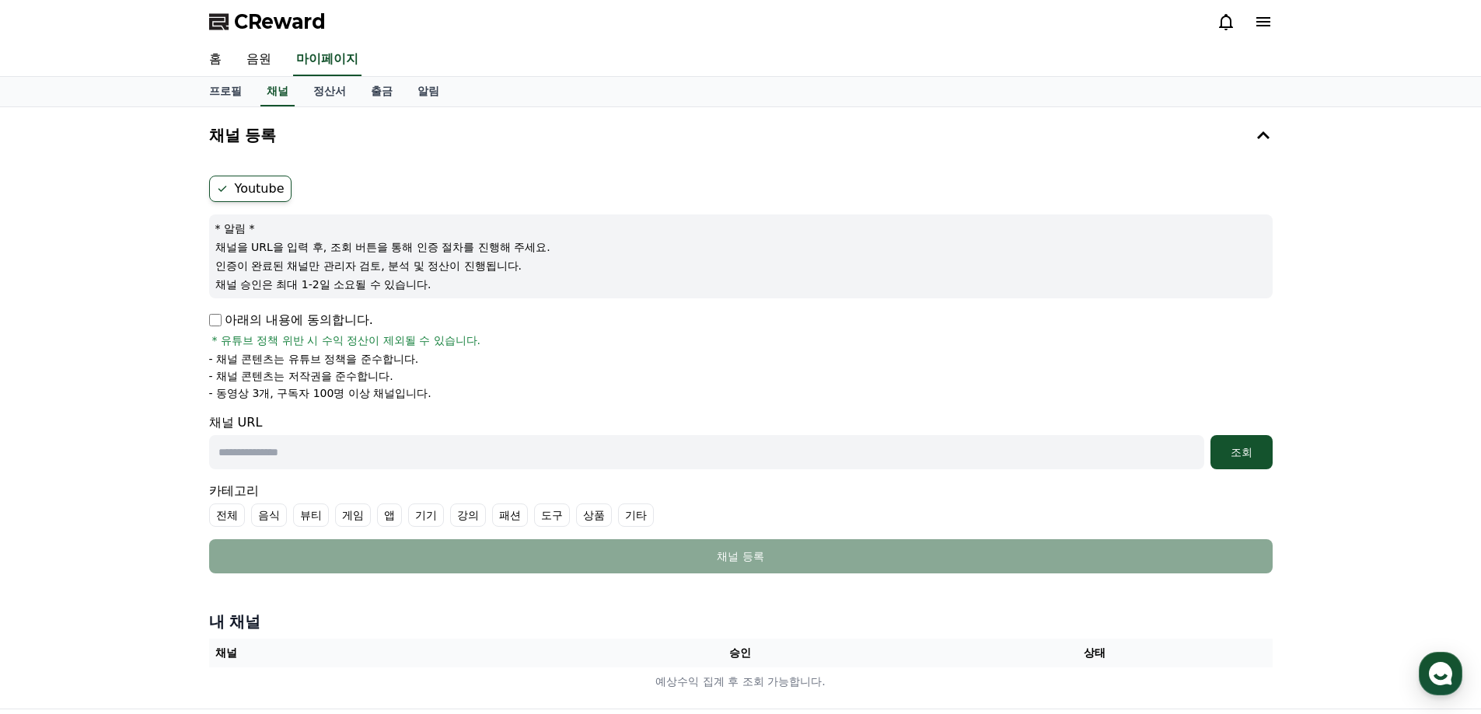
click at [219, 187] on icon at bounding box center [222, 189] width 12 height 12
drag, startPoint x: 225, startPoint y: 396, endPoint x: 403, endPoint y: 395, distance: 178.0
click at [403, 395] on p "- 동영상 3개, 구독자 100명 이상 채널입니다." at bounding box center [320, 394] width 222 height 16
drag, startPoint x: 431, startPoint y: 395, endPoint x: 218, endPoint y: 391, distance: 213.0
click at [218, 391] on li "- 동영상 3개, 구독자 100명 이상 채널입니다." at bounding box center [741, 394] width 1064 height 16
